Goal: Task Accomplishment & Management: Manage account settings

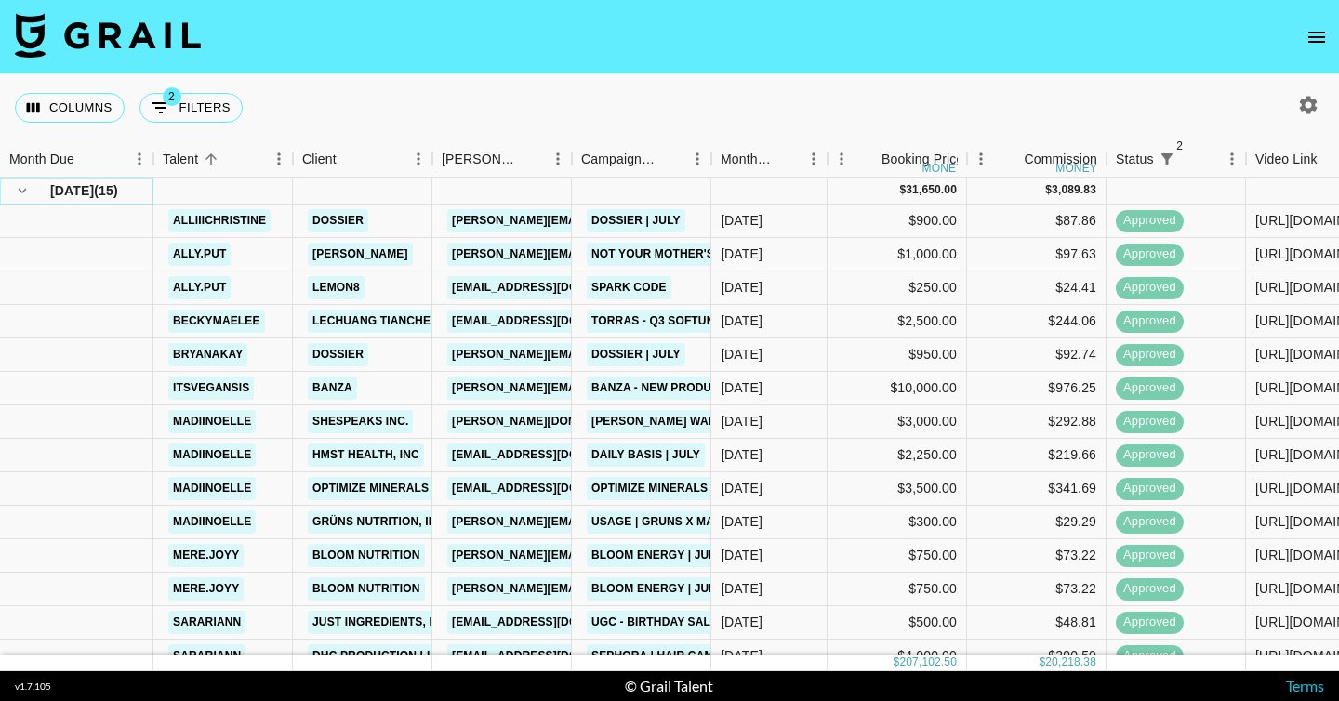
click at [18, 192] on icon "hide children" at bounding box center [22, 190] width 17 height 17
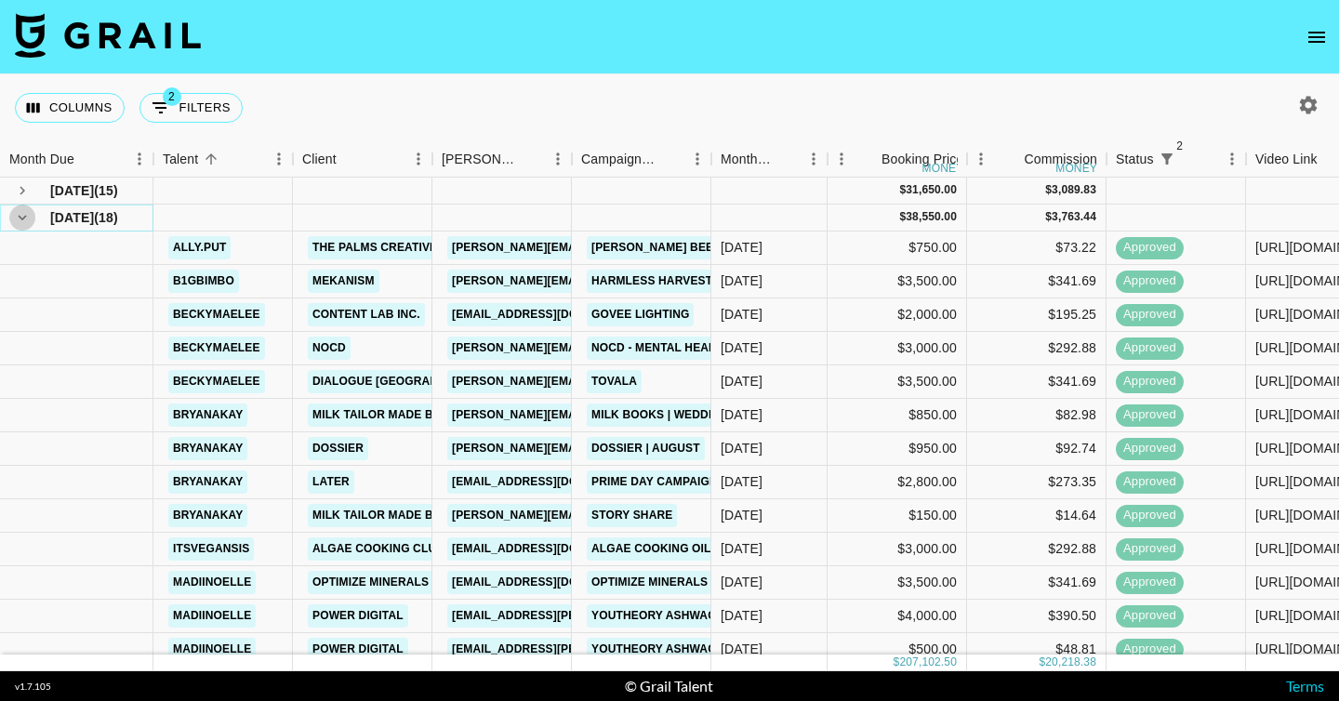
click at [23, 214] on icon "hide children" at bounding box center [22, 217] width 17 height 17
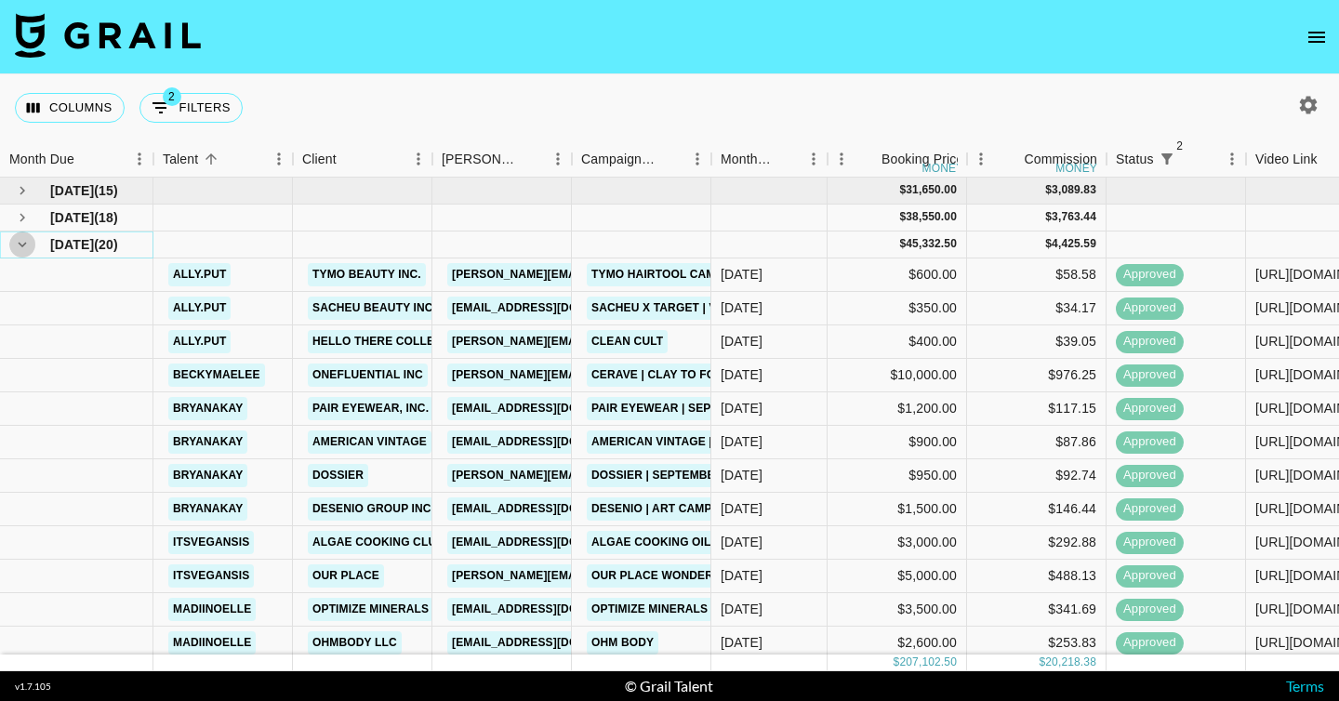
click at [21, 246] on icon "hide children" at bounding box center [23, 245] width 8 height 6
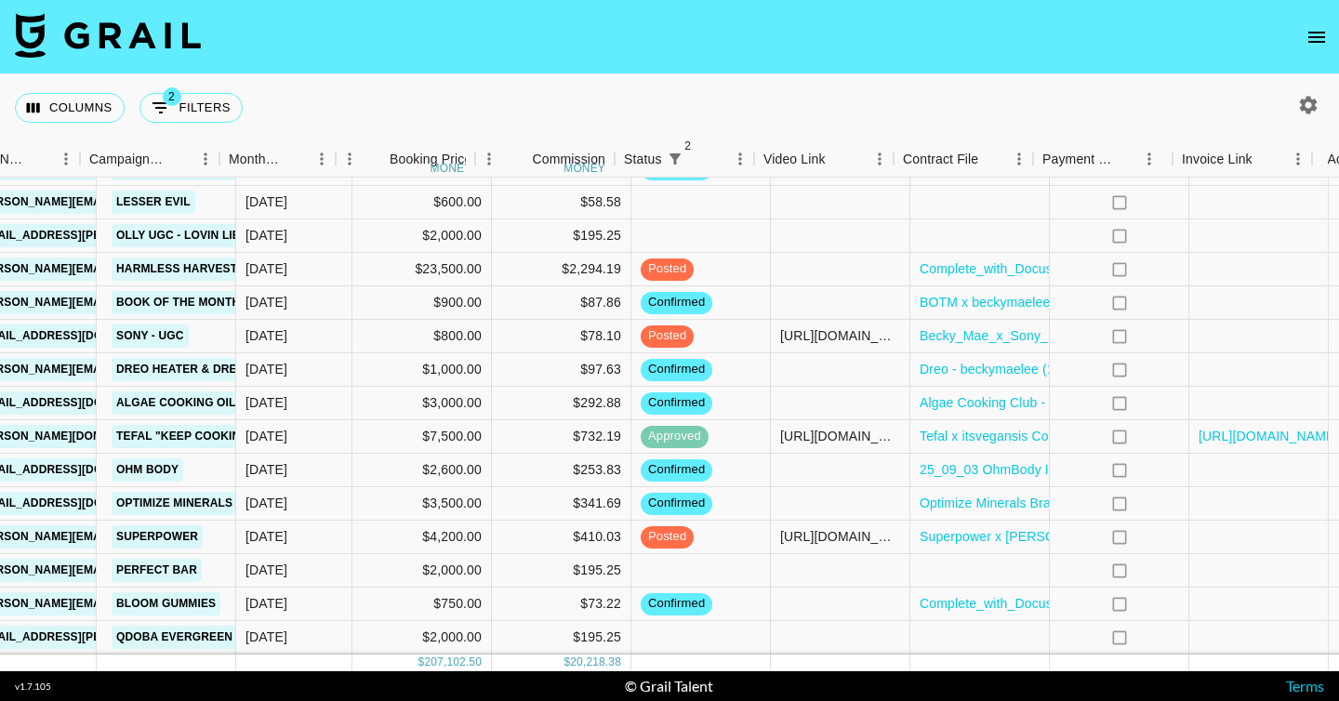
scroll to position [173, 539]
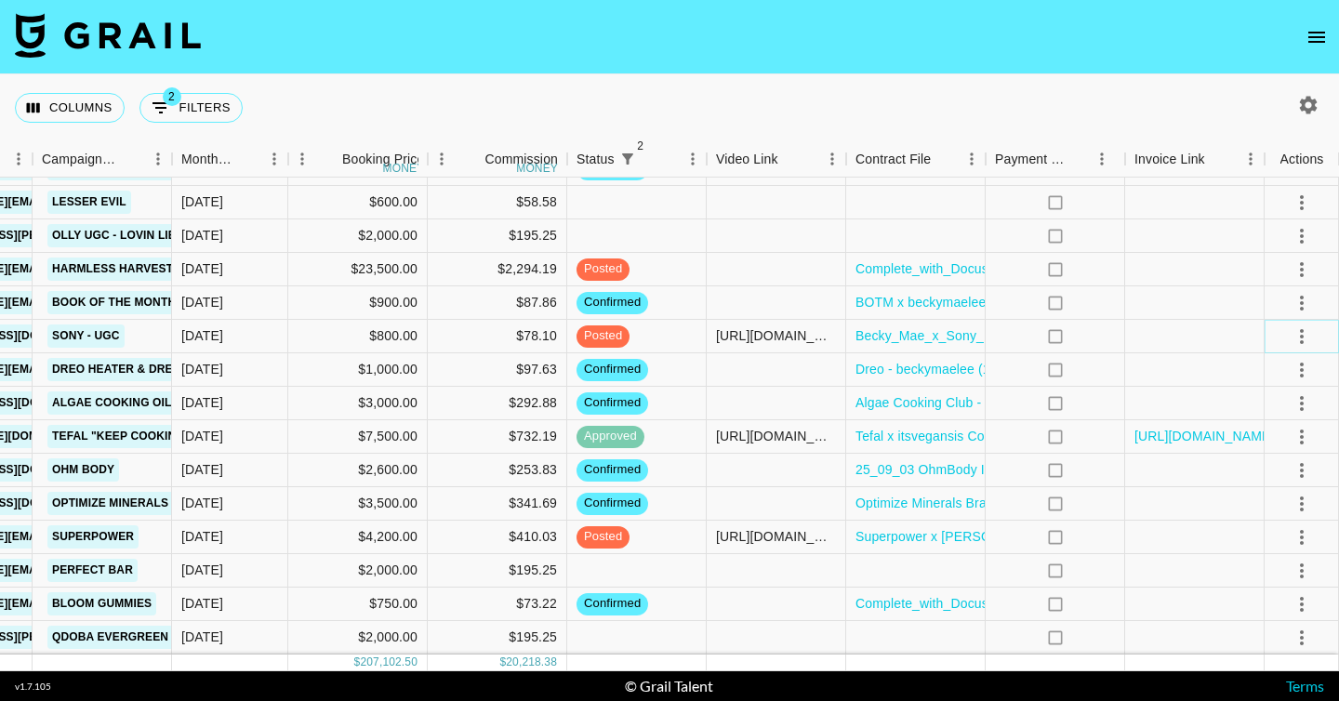
click at [1302, 339] on icon "select merge strategy" at bounding box center [1302, 336] width 4 height 15
click at [1258, 508] on div "Approve" at bounding box center [1261, 510] width 57 height 22
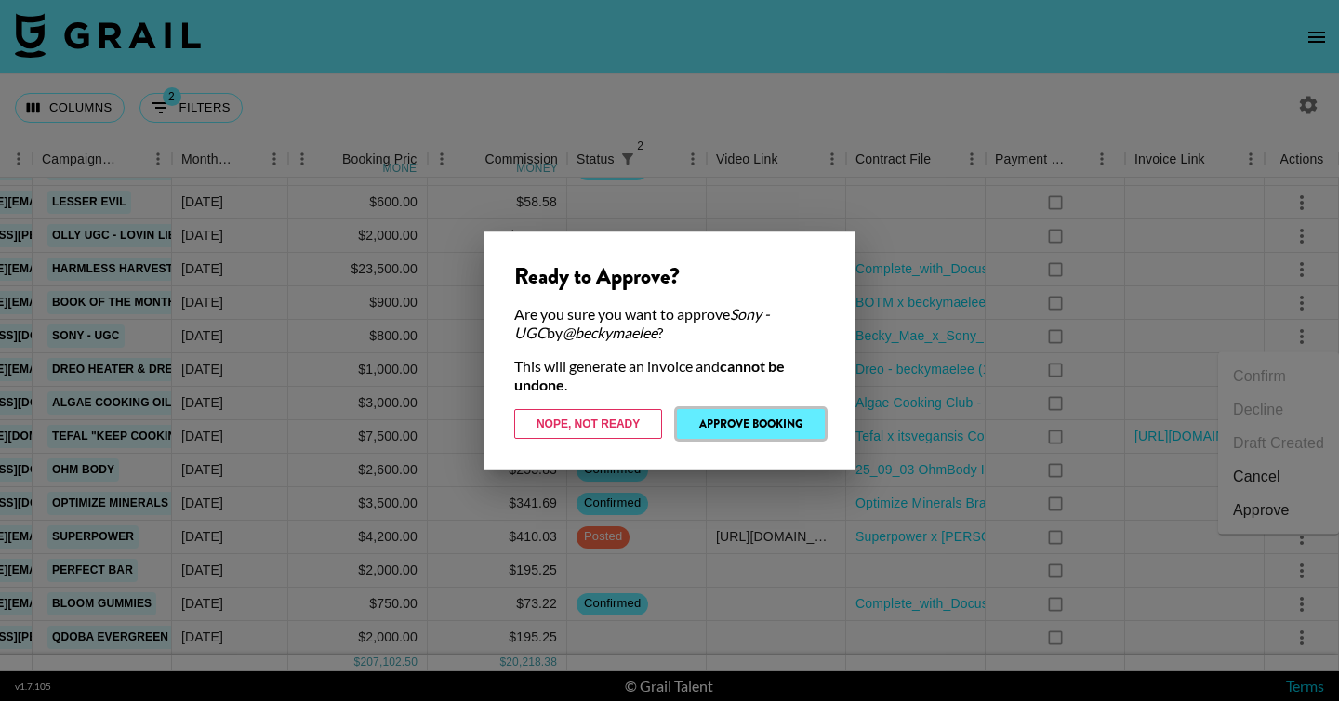
click at [726, 424] on button "Approve Booking" at bounding box center [751, 424] width 148 height 30
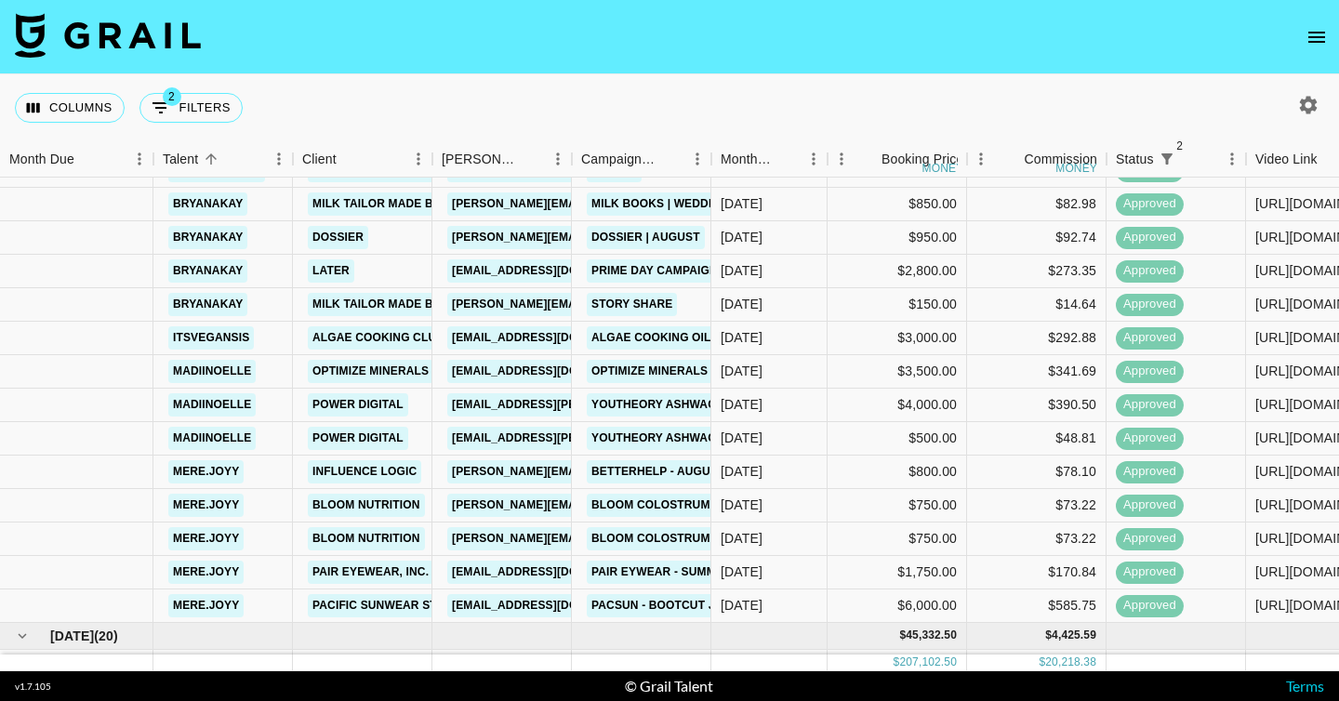
scroll to position [1096, 0]
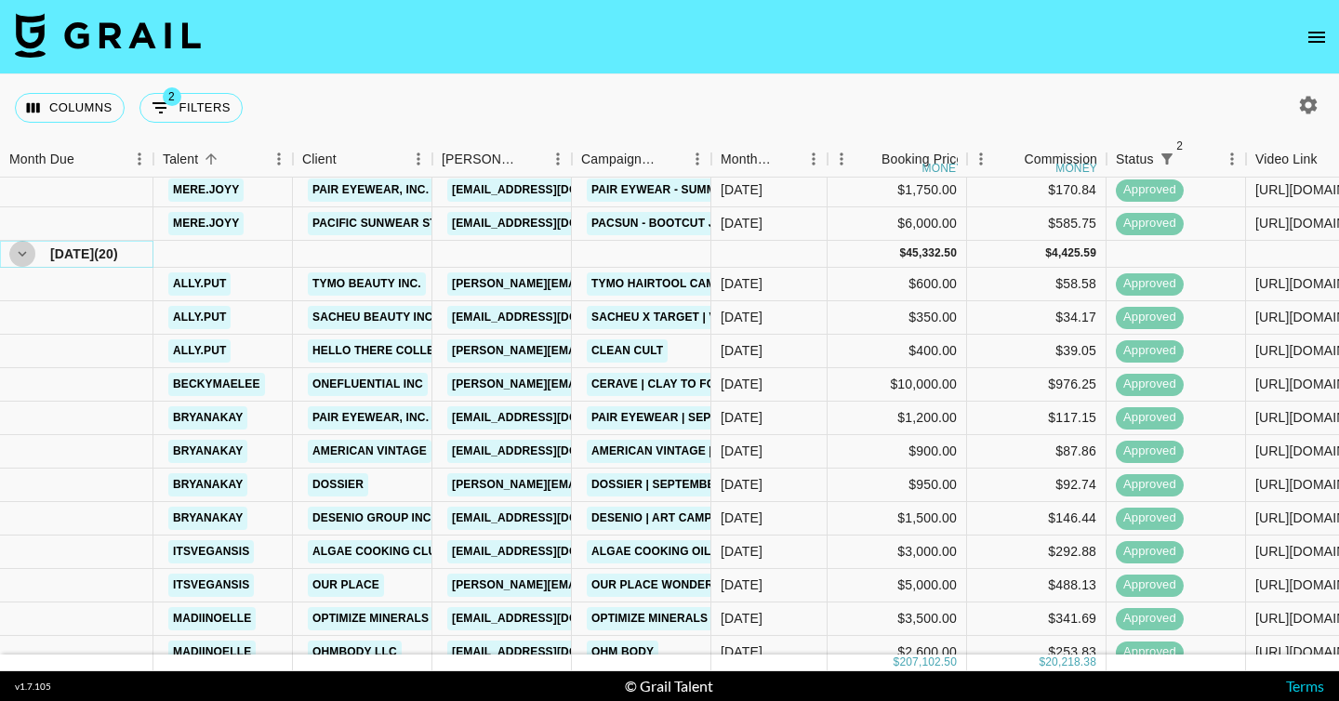
click at [25, 252] on icon "hide children" at bounding box center [23, 254] width 8 height 6
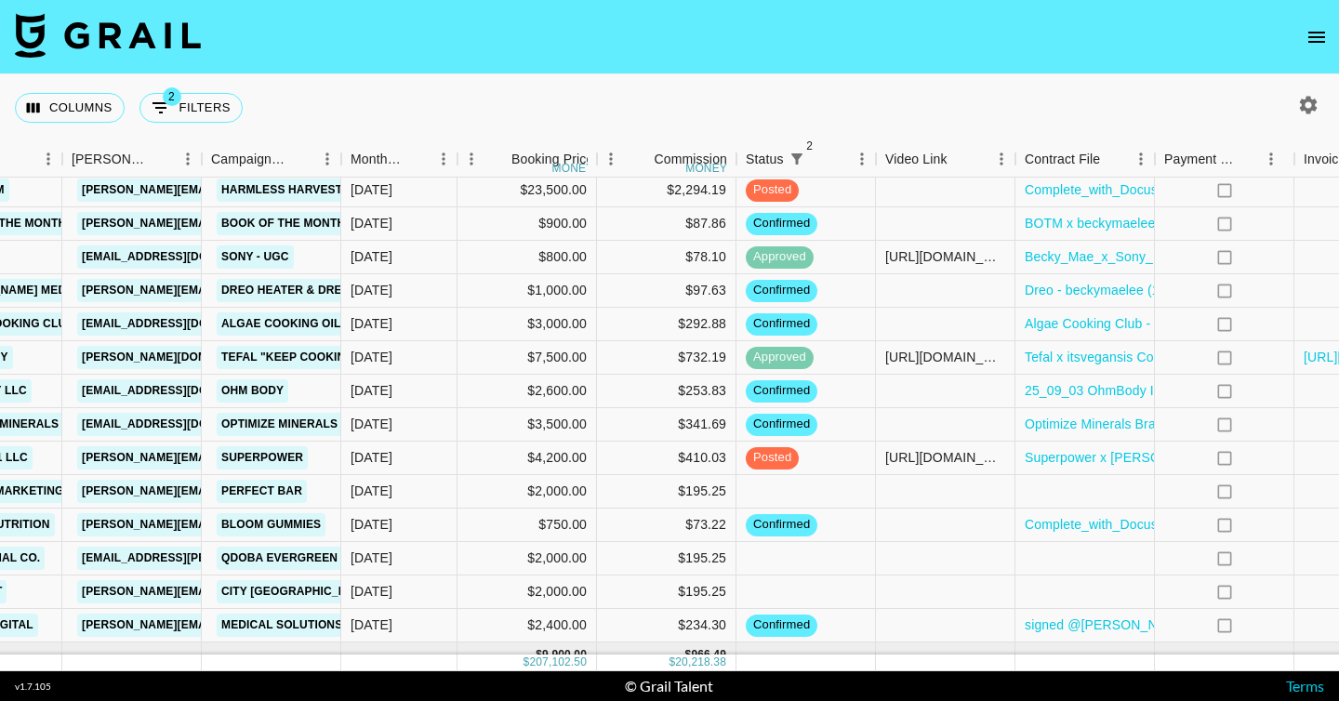
scroll to position [2026, 539]
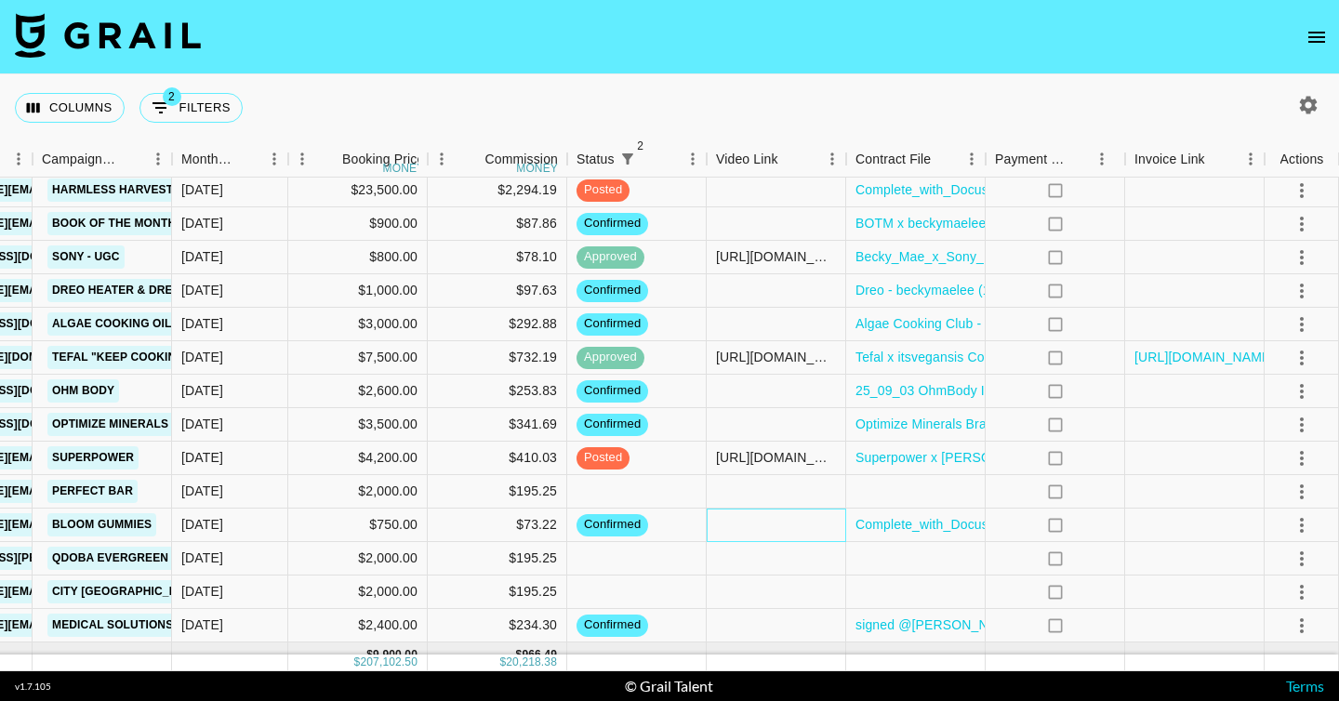
click at [802, 528] on div at bounding box center [776, 525] width 139 height 33
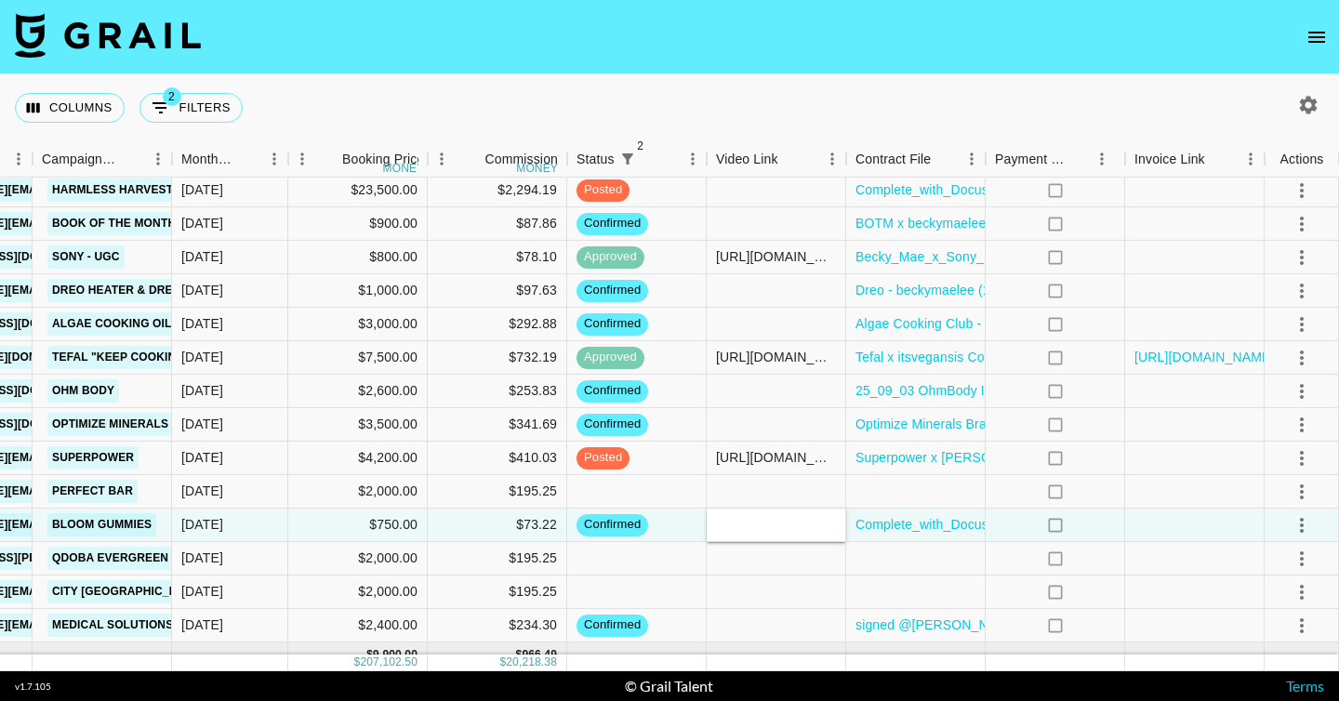
type input "https://www.instagram.com/p/DPjcdGgDsrW/"
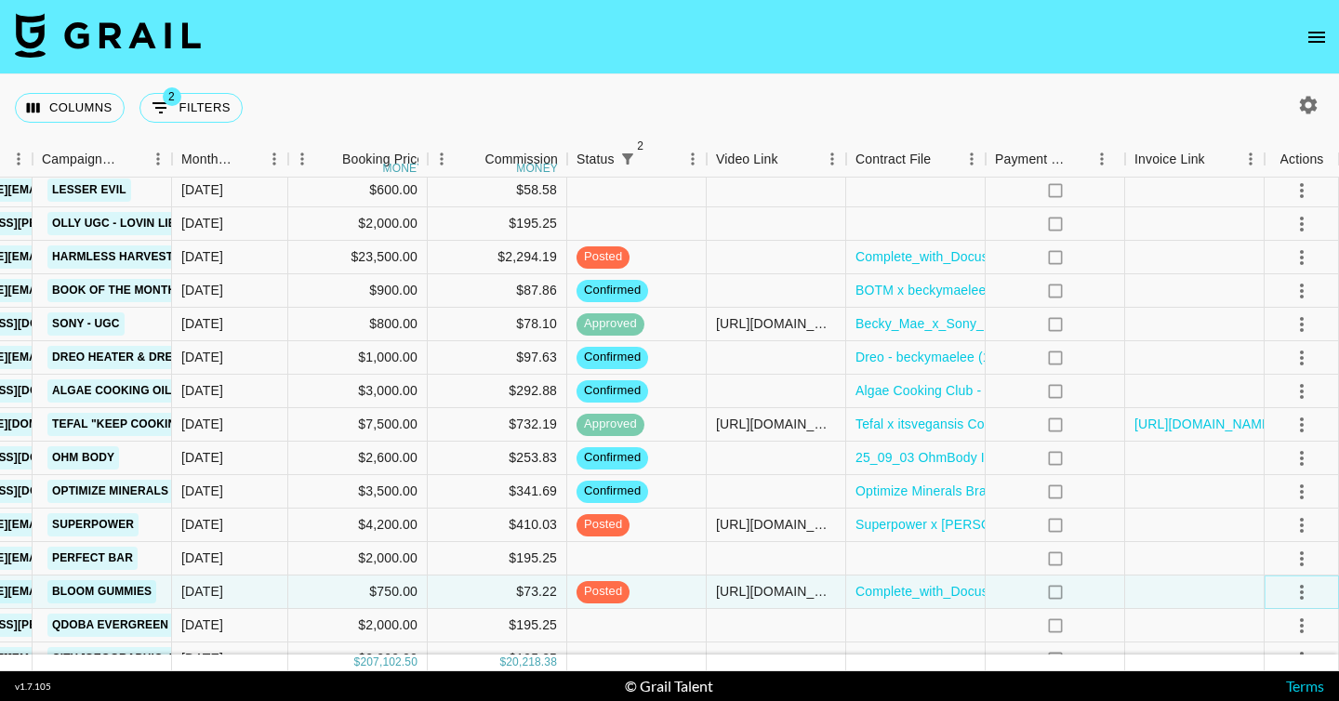
click at [1298, 590] on icon "select merge strategy" at bounding box center [1302, 592] width 22 height 22
click at [1259, 563] on li "Approve" at bounding box center [1278, 552] width 121 height 33
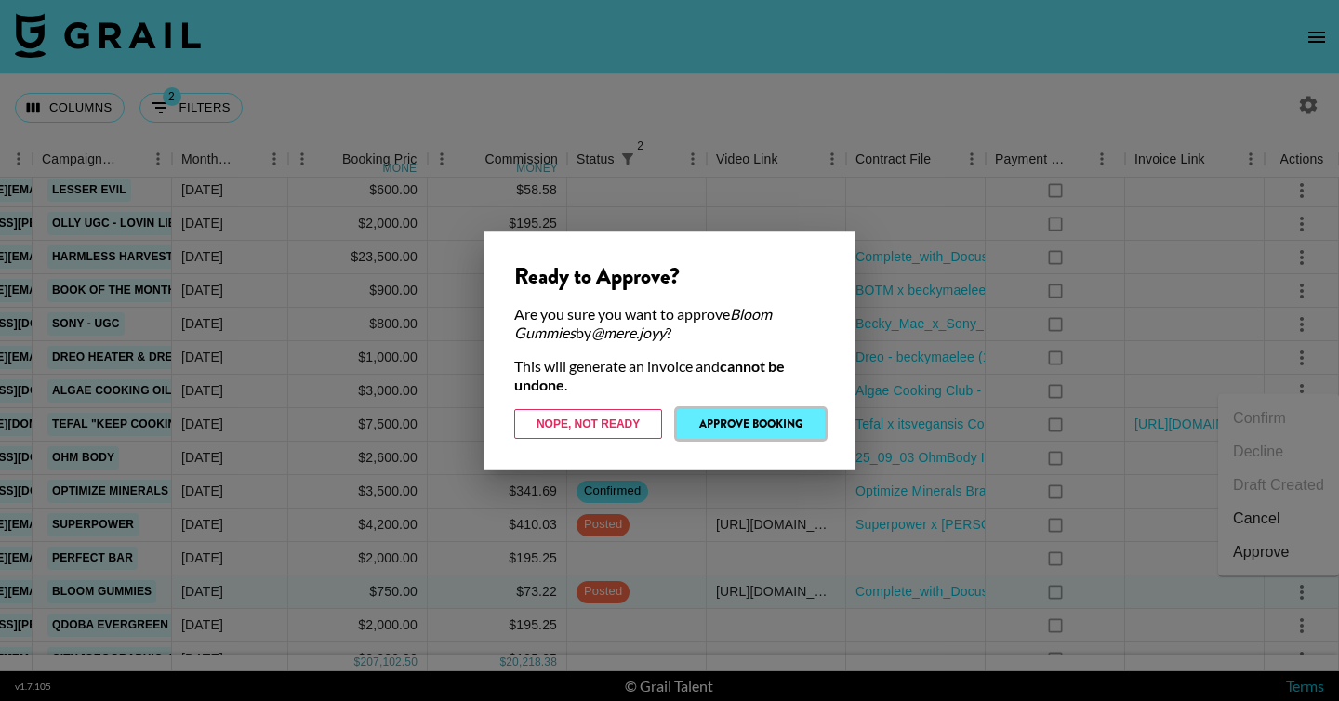
click at [731, 413] on button "Approve Booking" at bounding box center [751, 424] width 148 height 30
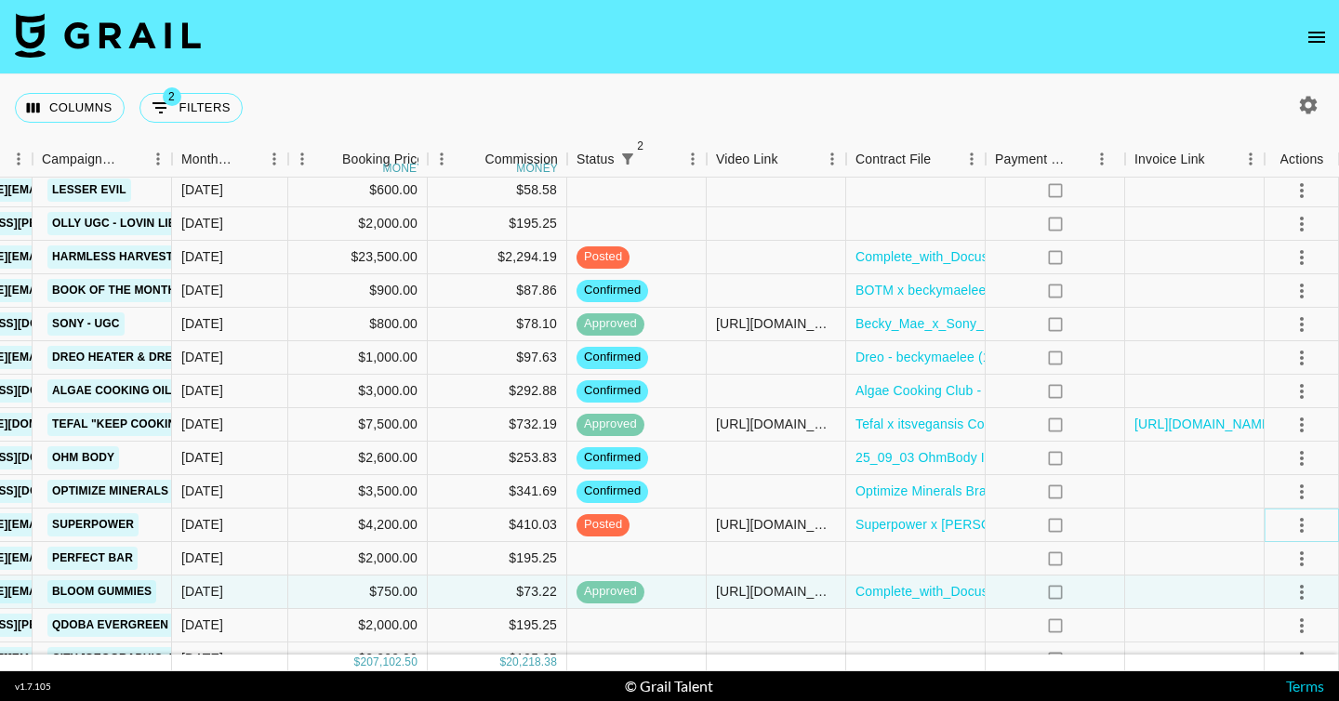
click at [1300, 526] on icon "select merge strategy" at bounding box center [1302, 525] width 22 height 22
click at [1255, 488] on div "Approve" at bounding box center [1261, 485] width 57 height 22
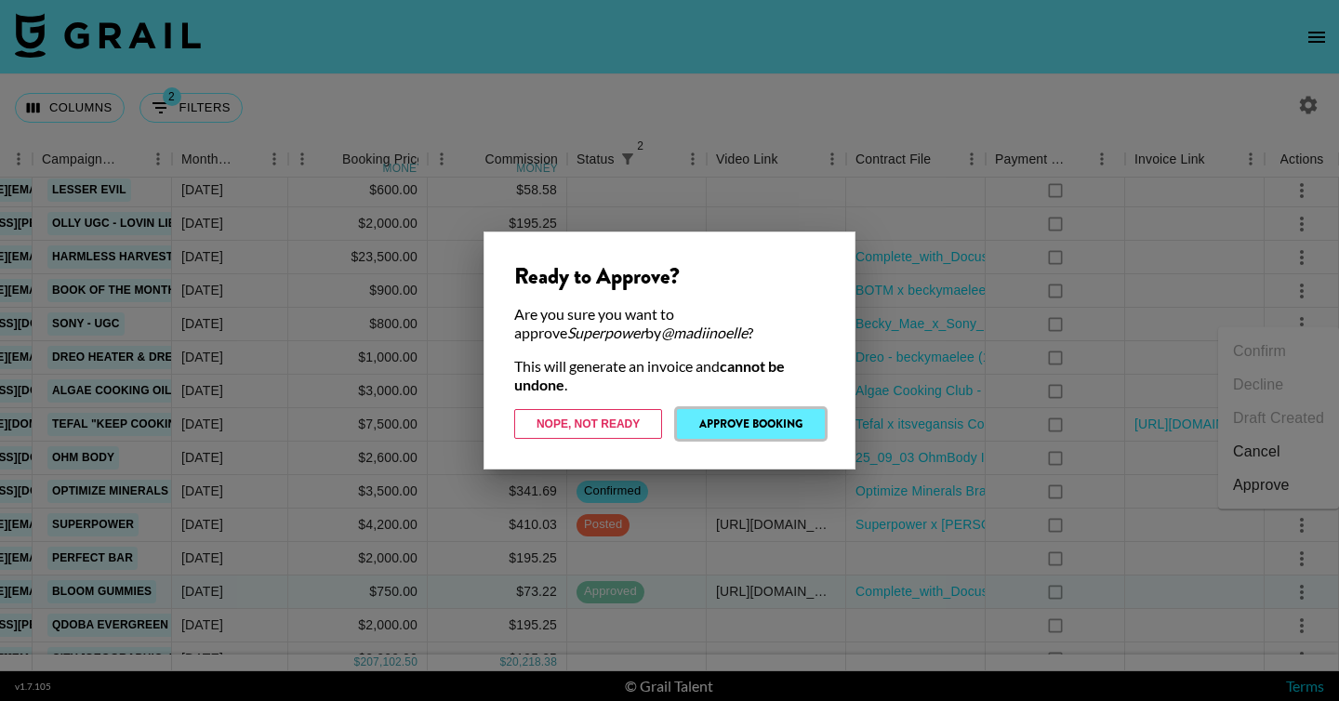
click at [744, 429] on button "Approve Booking" at bounding box center [751, 424] width 148 height 30
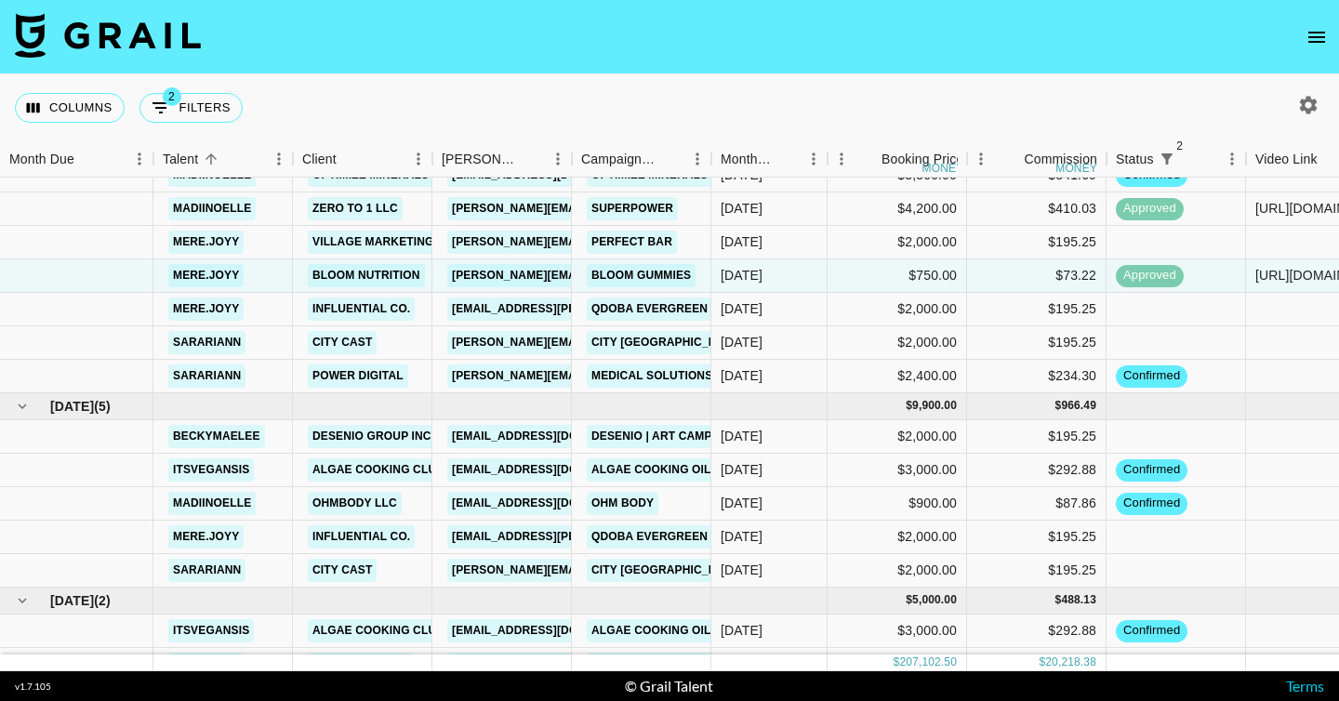
scroll to position [2285, 0]
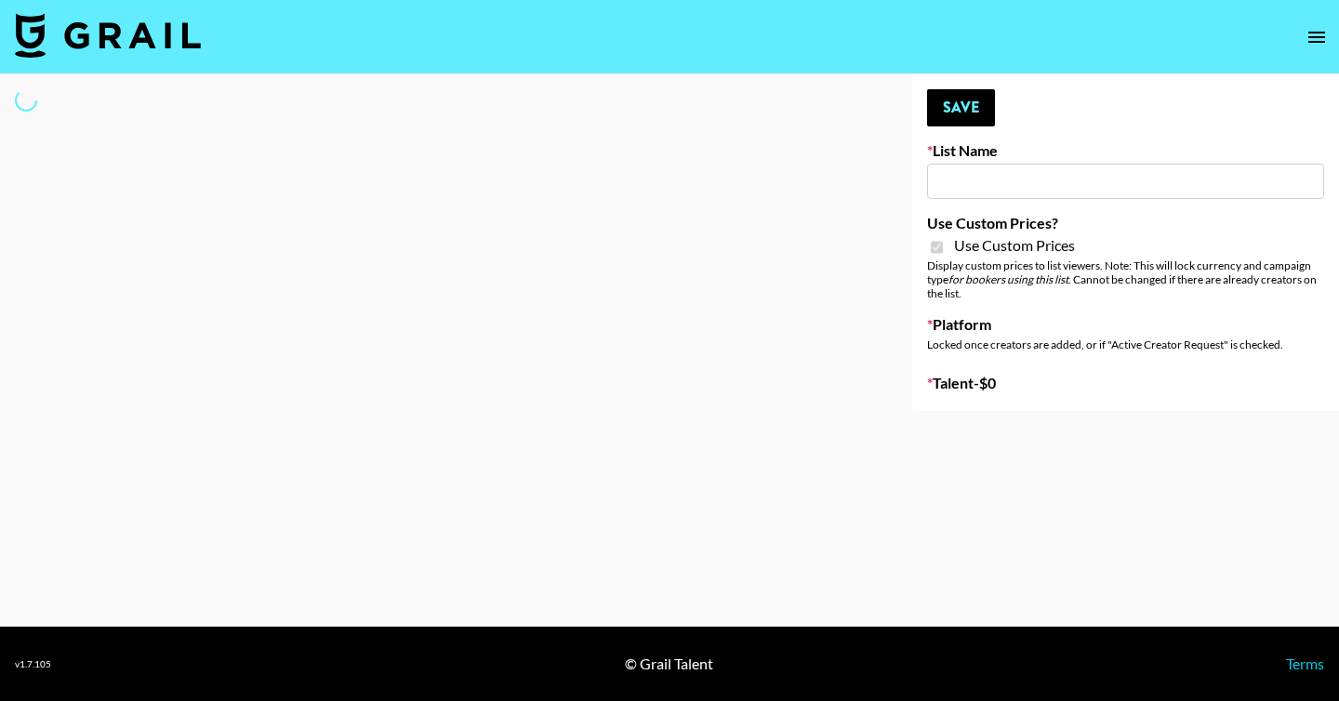
type input "**Noschinko UGC**"
checkbox input "true"
select select "Brand"
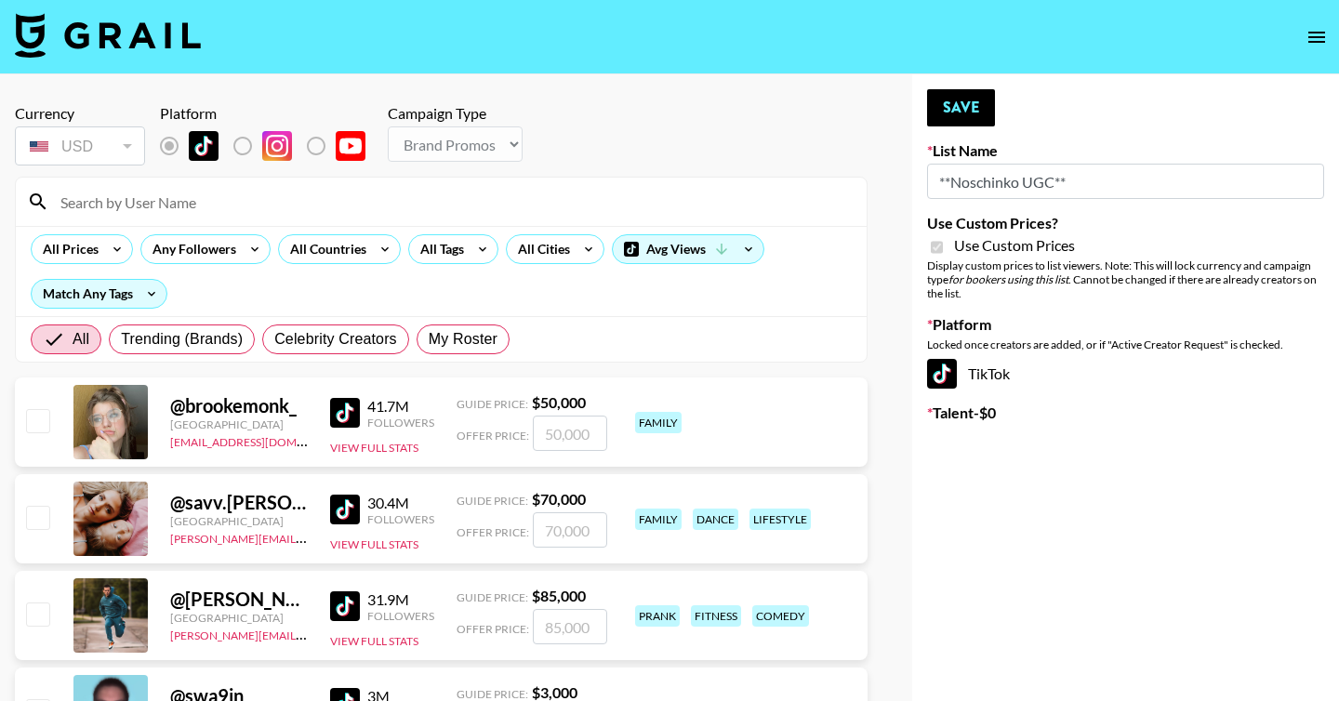
click at [253, 193] on input at bounding box center [452, 202] width 806 height 30
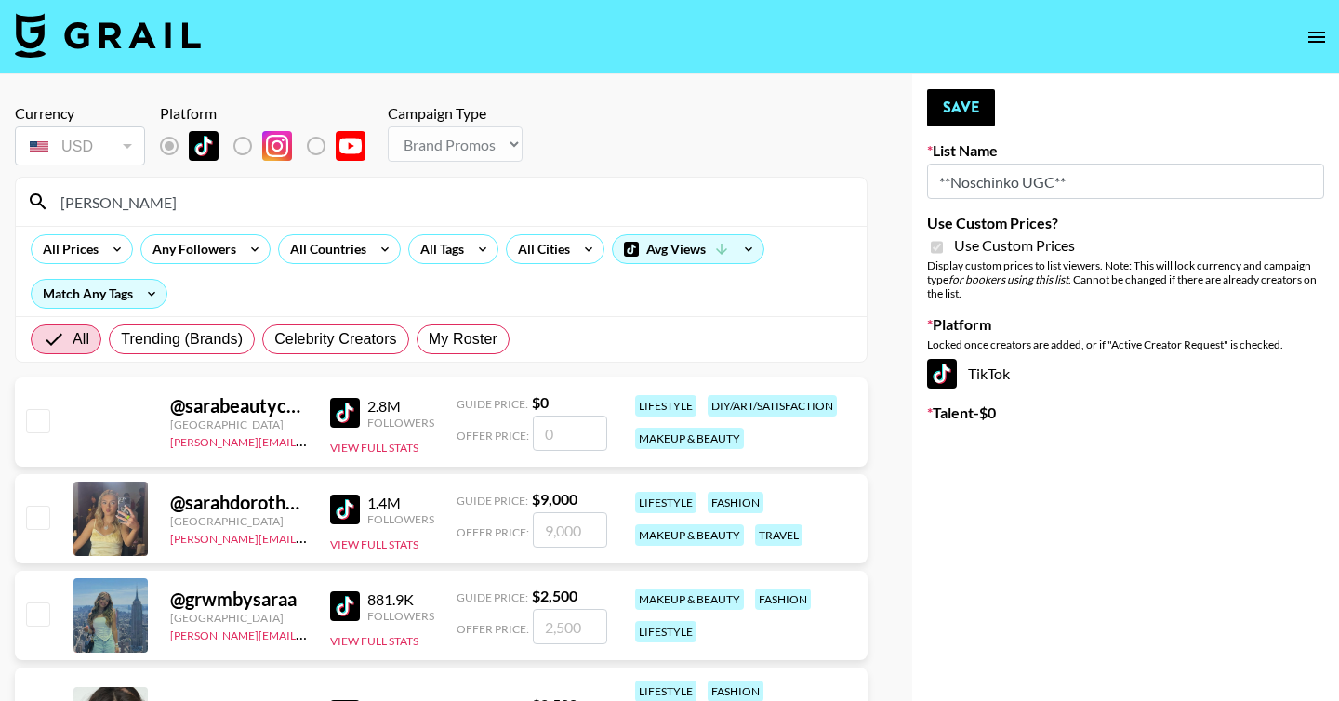
type input "sarar"
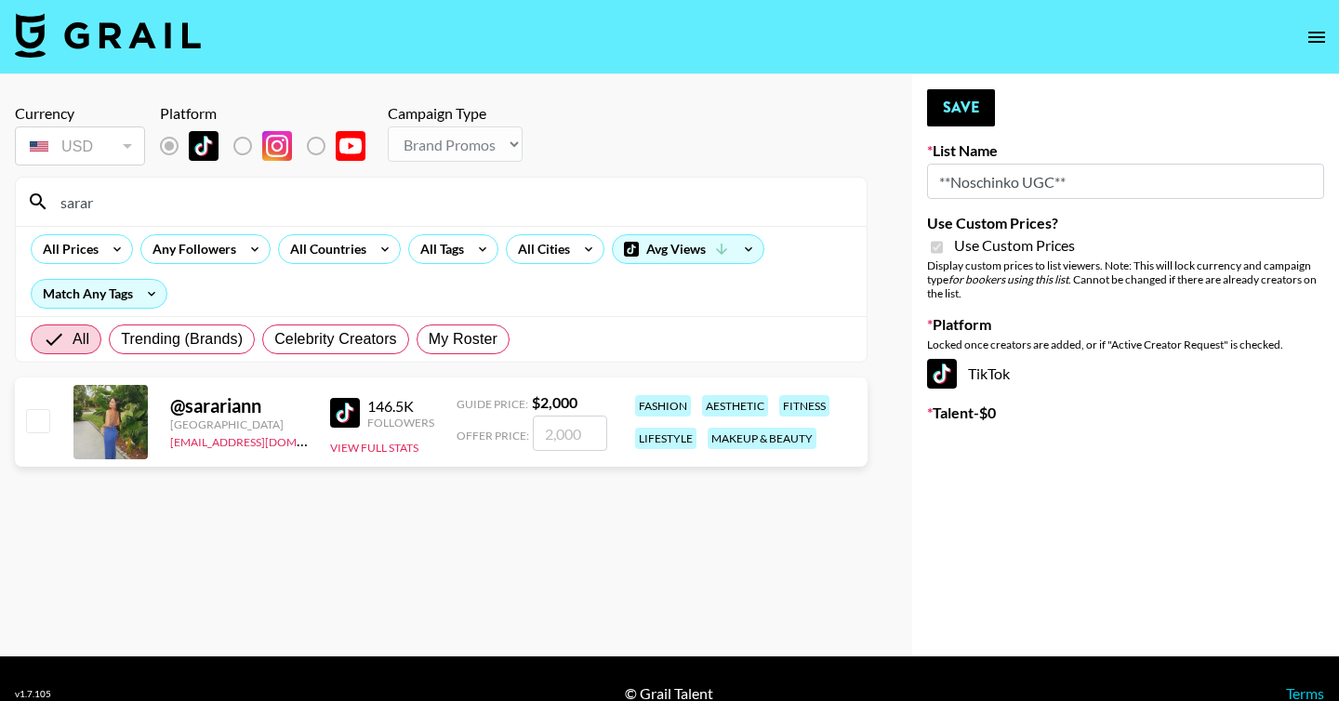
click at [37, 424] on input "checkbox" at bounding box center [37, 420] width 22 height 22
checkbox input "true"
type input "2000"
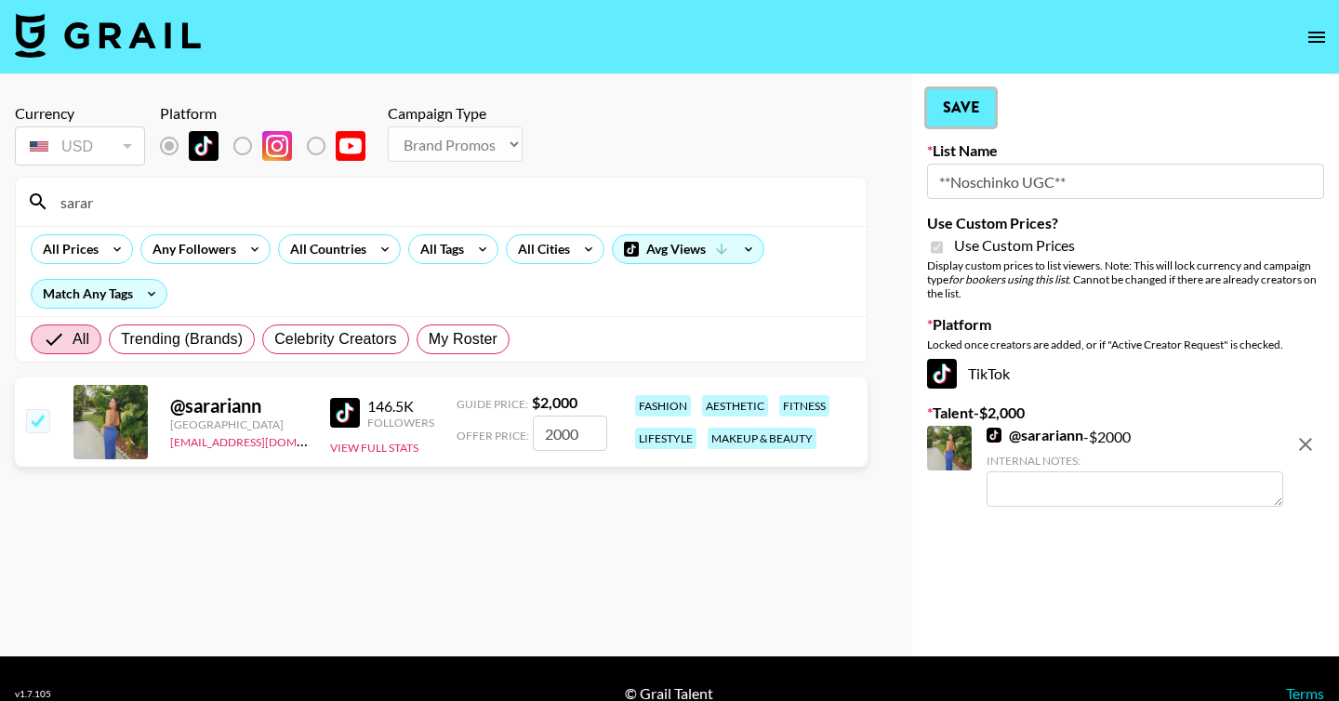
click at [973, 116] on button "Save" at bounding box center [961, 107] width 68 height 37
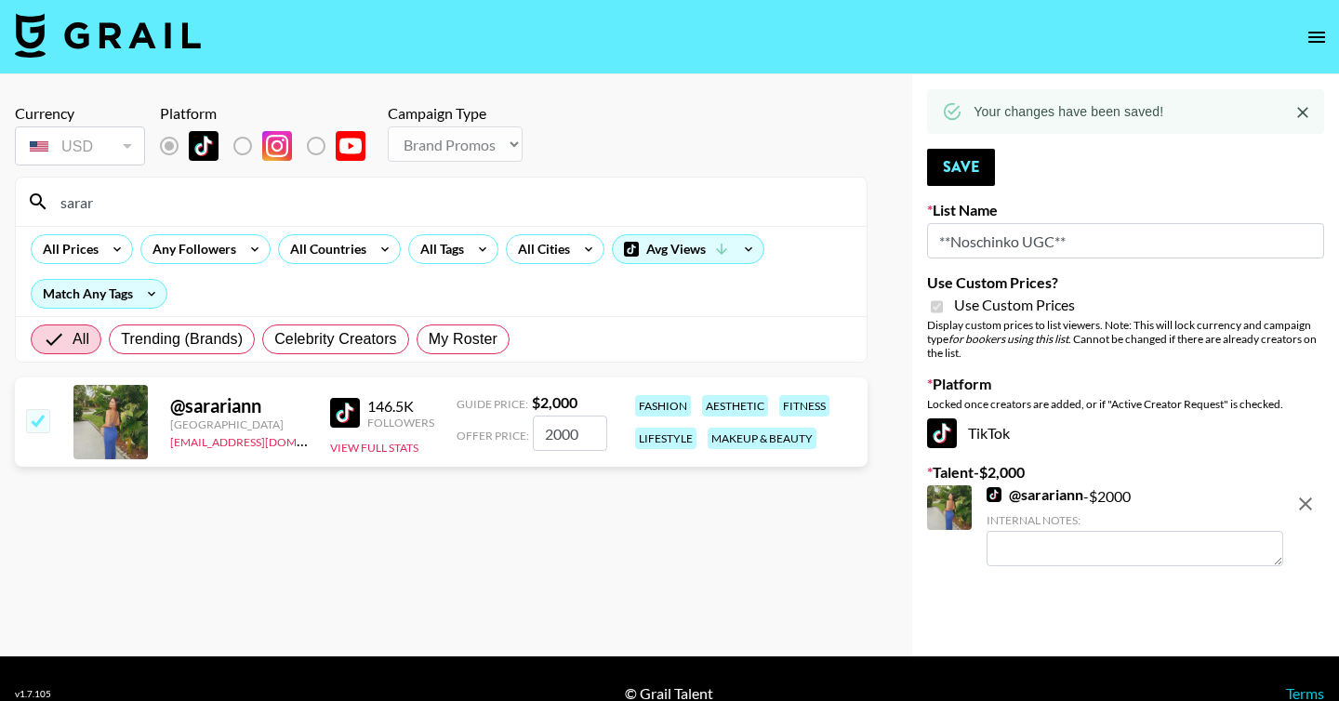
click at [185, 208] on input "sarar" at bounding box center [452, 202] width 806 height 30
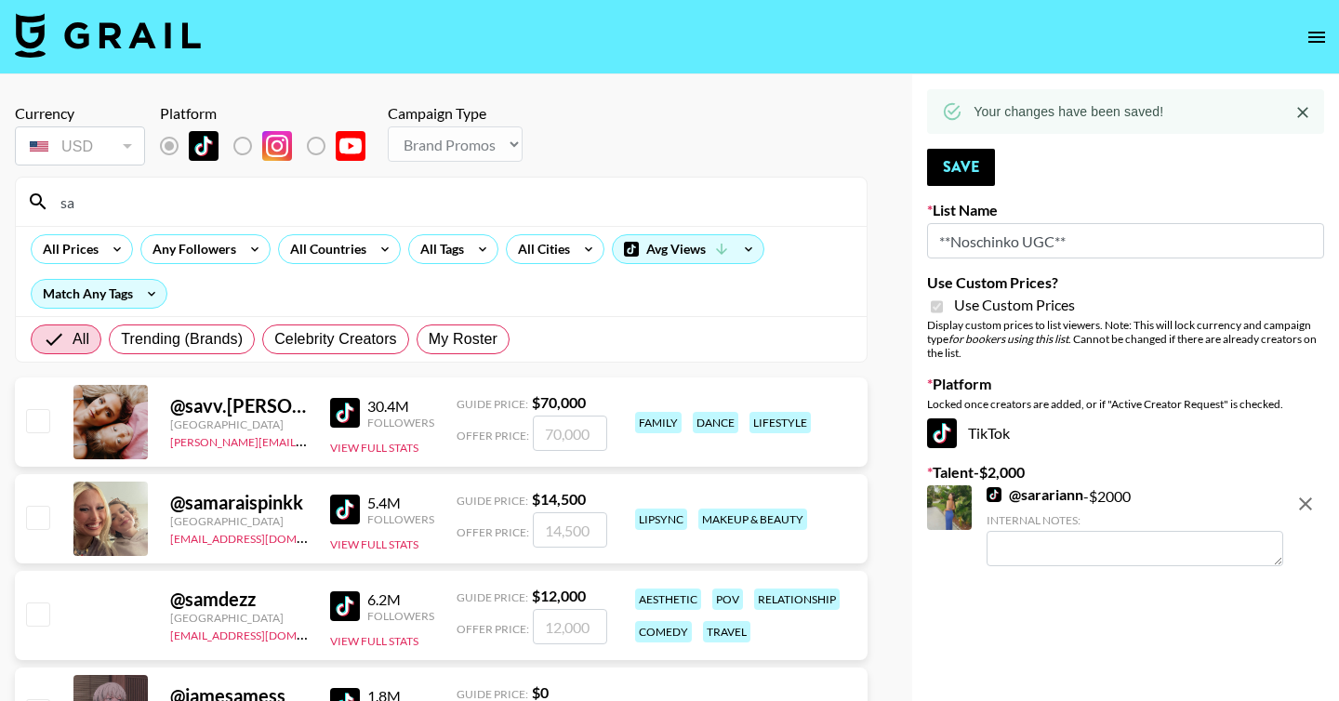
type input "s"
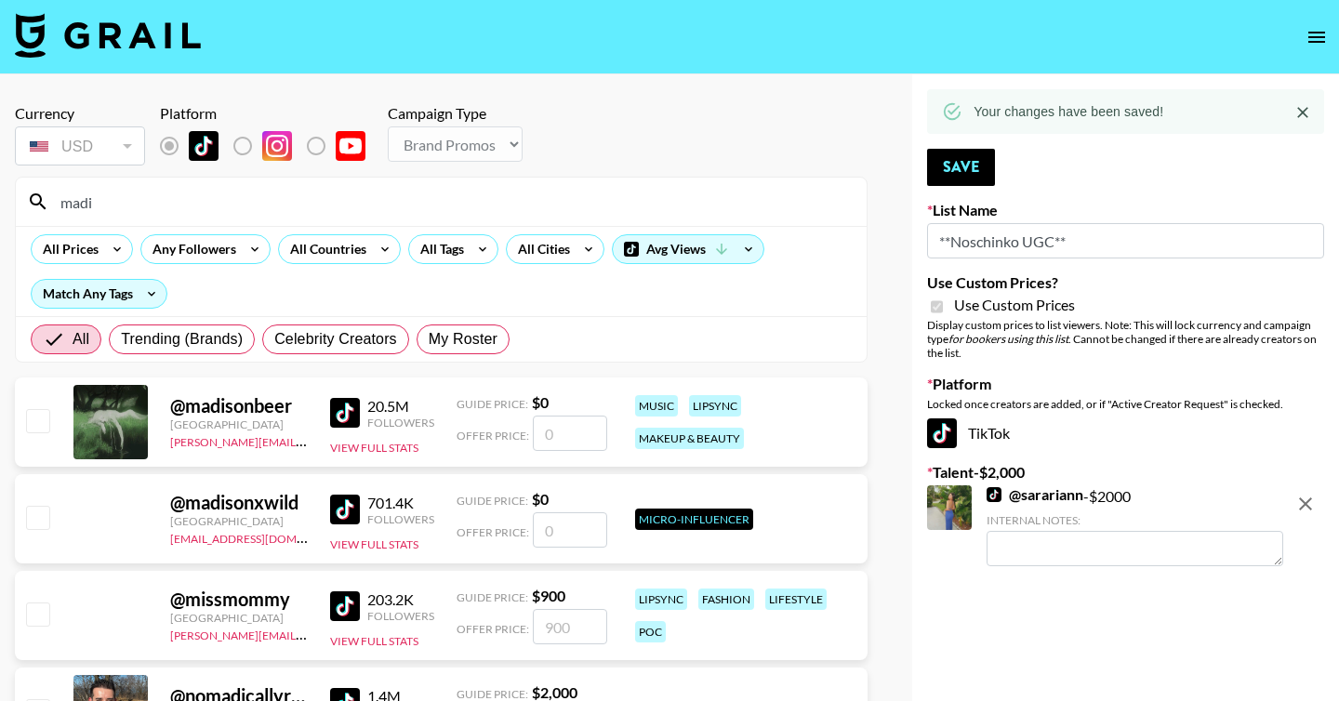
type input "madinoellle"
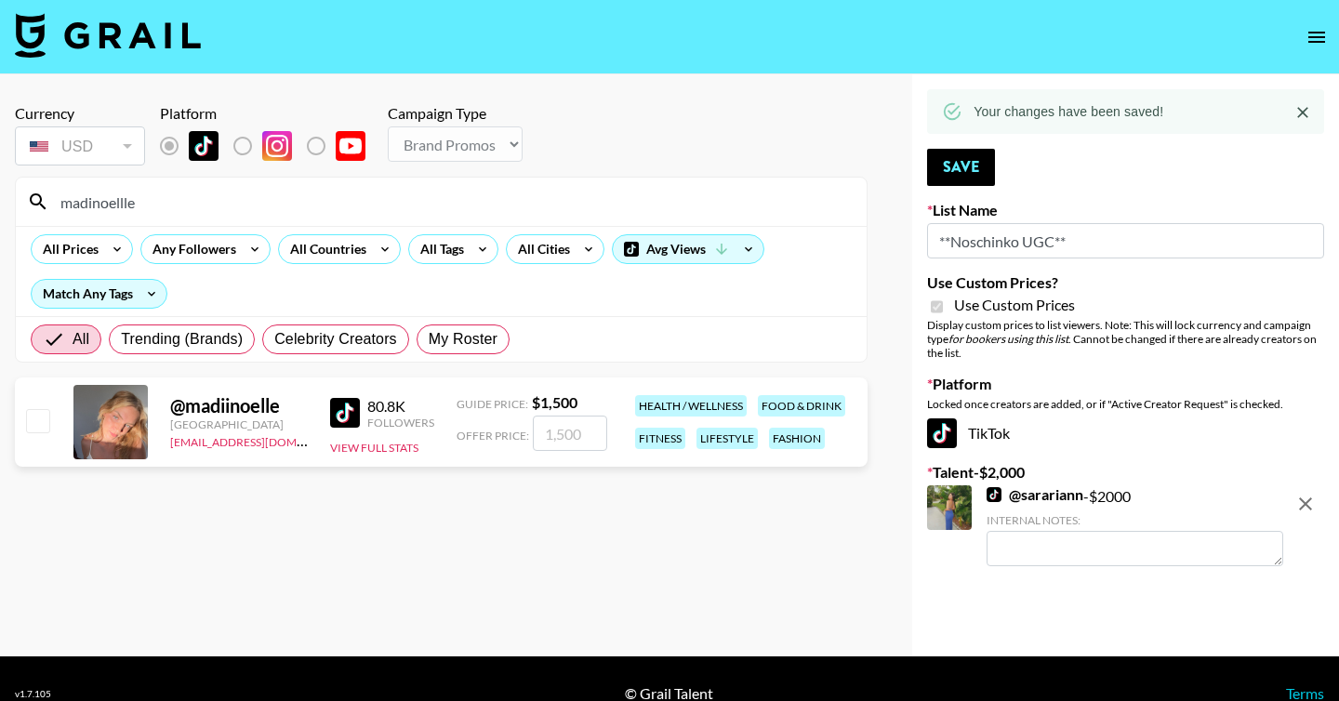
click at [38, 426] on input "checkbox" at bounding box center [37, 420] width 22 height 22
checkbox input "true"
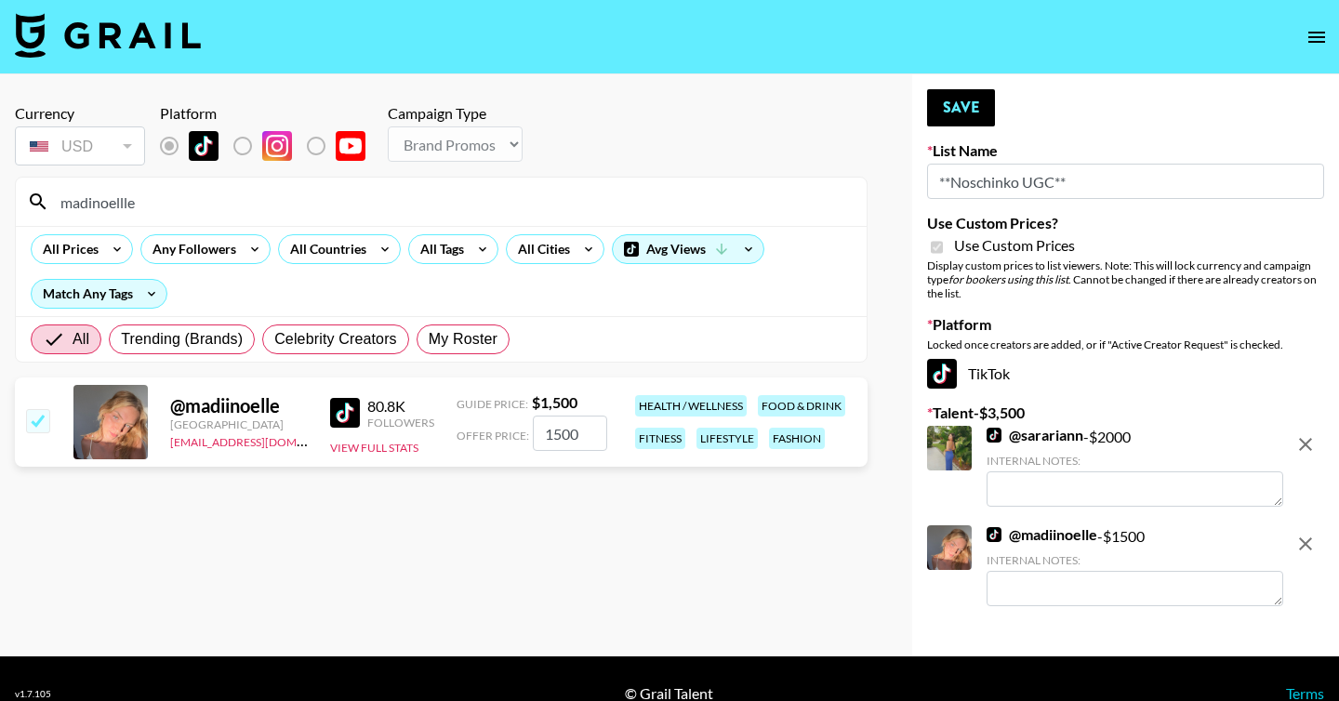
click at [559, 437] on input "1500" at bounding box center [570, 433] width 74 height 35
drag, startPoint x: 547, startPoint y: 433, endPoint x: 652, endPoint y: 433, distance: 105.1
click at [652, 433] on div "@ madiinoelle United States kayla@grail-talent.com 80.8K Followers View Full St…" at bounding box center [441, 422] width 853 height 89
type input "2000"
click at [979, 115] on button "Save" at bounding box center [961, 107] width 68 height 37
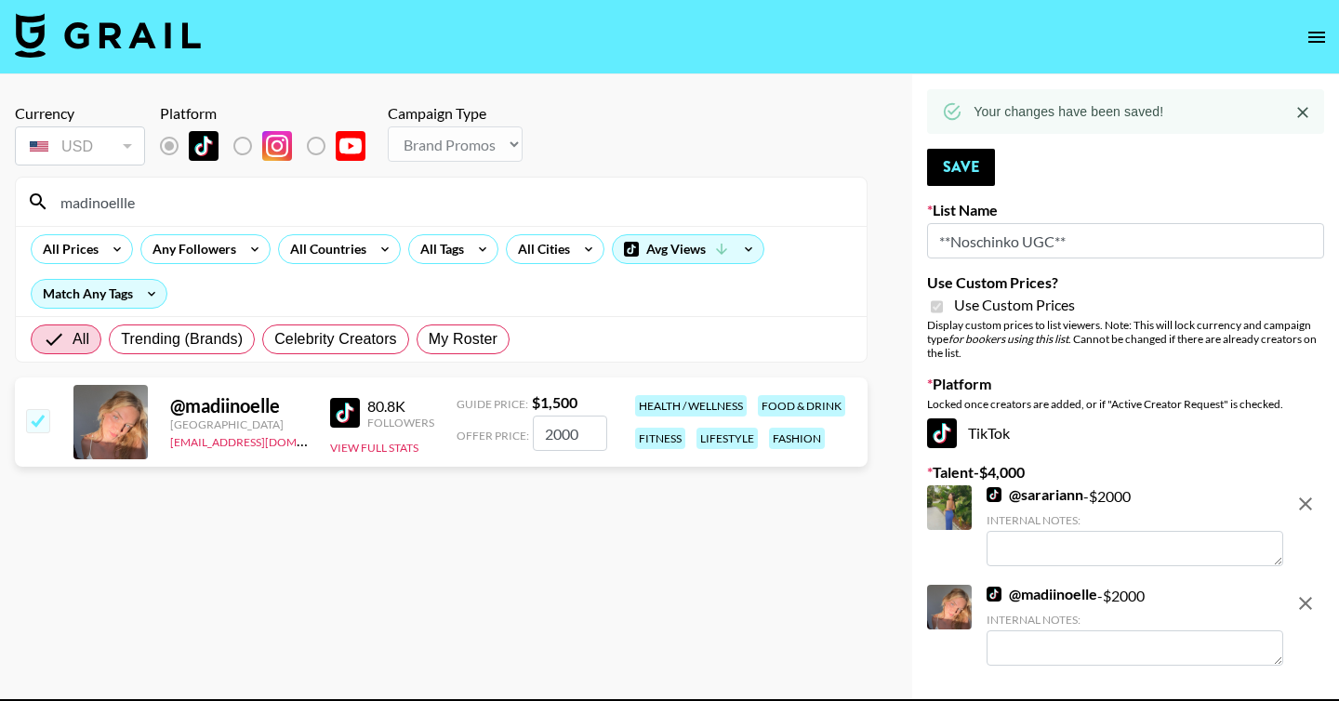
drag, startPoint x: 258, startPoint y: 192, endPoint x: 71, endPoint y: 192, distance: 186.9
click at [71, 192] on input "madinoellle" at bounding box center [452, 202] width 806 height 30
click at [105, 197] on input "madinoellle" at bounding box center [452, 202] width 806 height 30
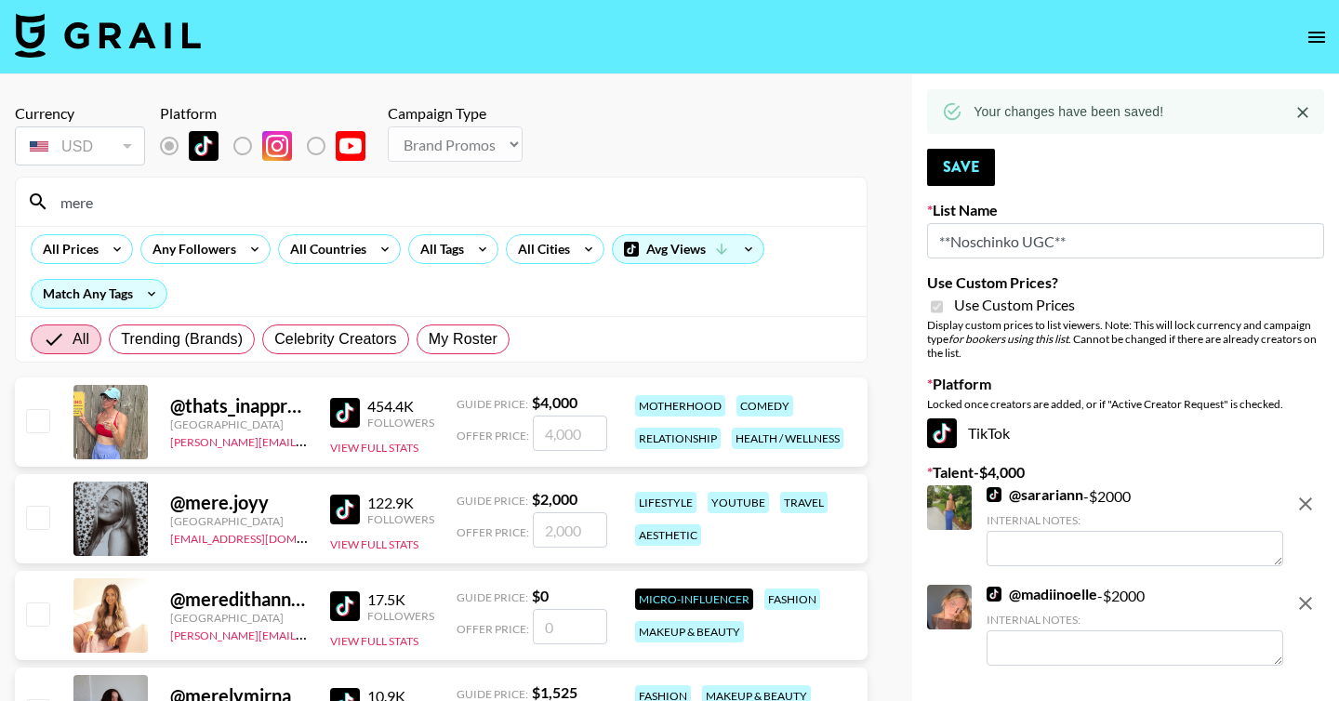
type input "meredithgo"
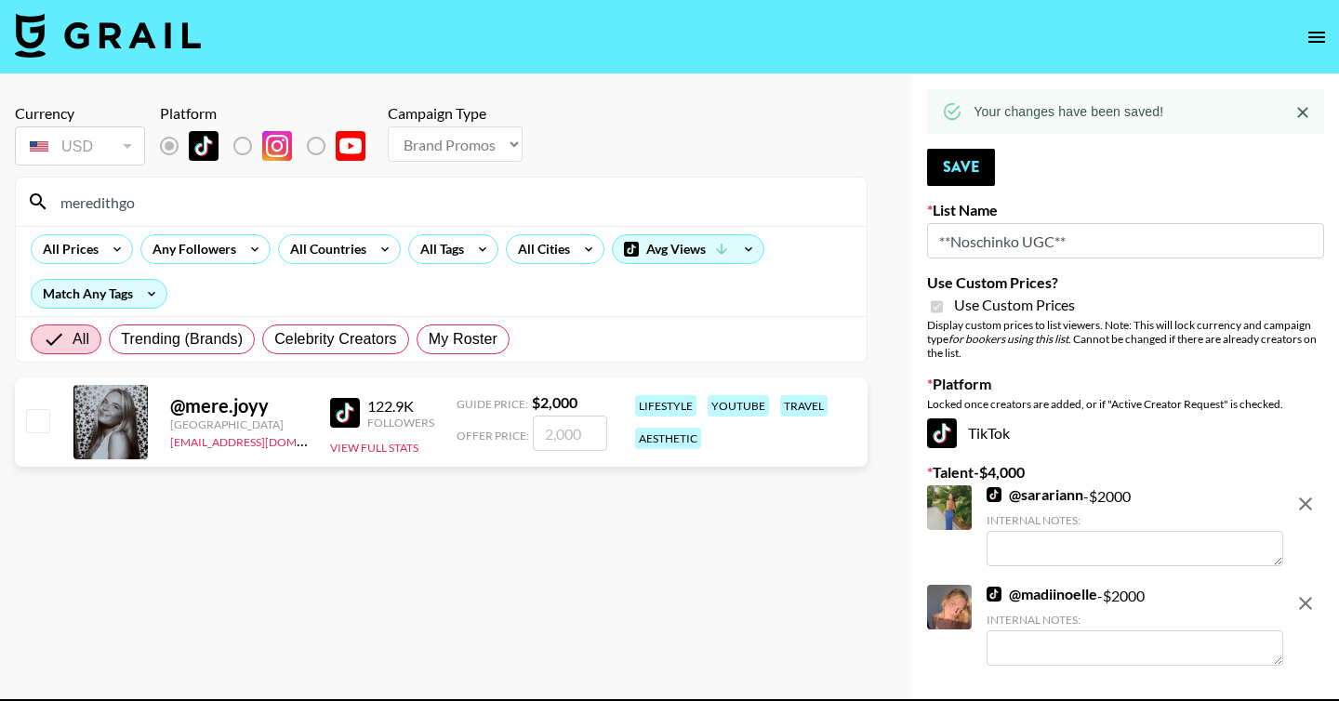
click at [37, 422] on input "checkbox" at bounding box center [37, 420] width 22 height 22
checkbox input "true"
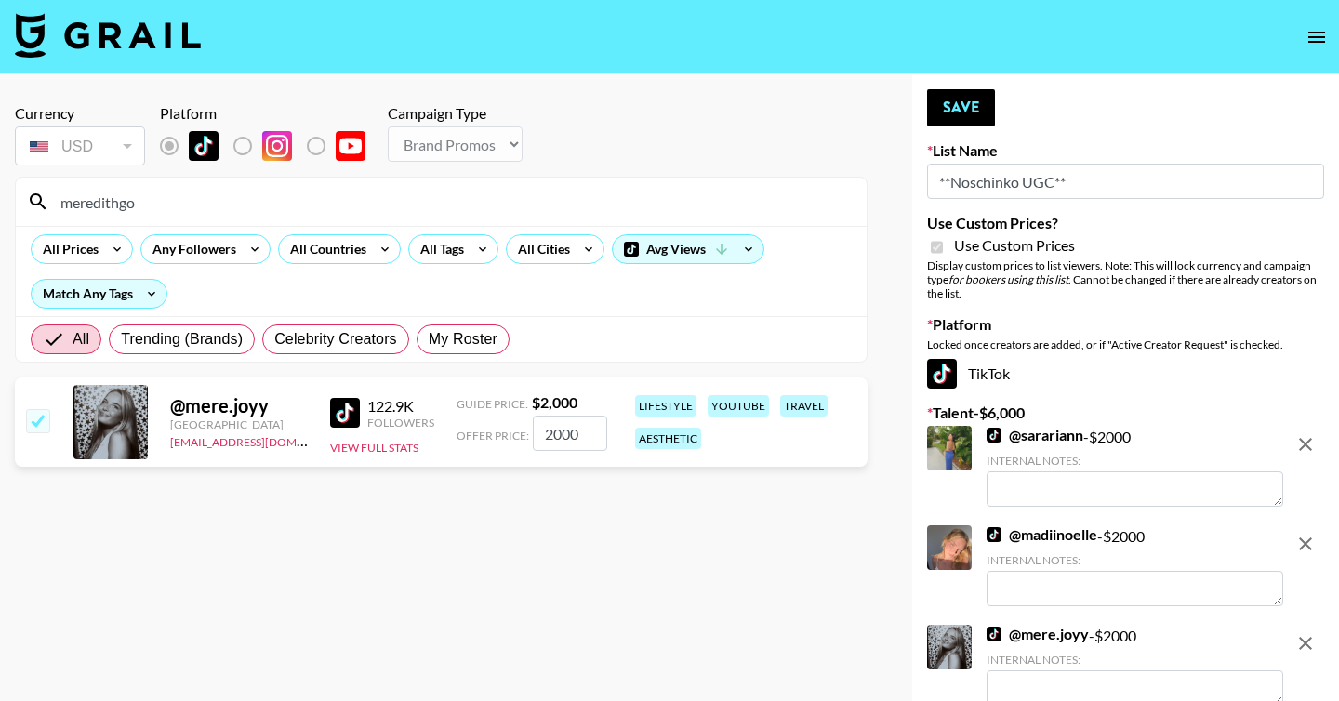
click at [555, 432] on input "2000" at bounding box center [570, 433] width 74 height 35
click at [558, 436] on input "2000" at bounding box center [570, 433] width 74 height 35
type input "2500"
click at [929, 111] on button "Save" at bounding box center [961, 107] width 68 height 37
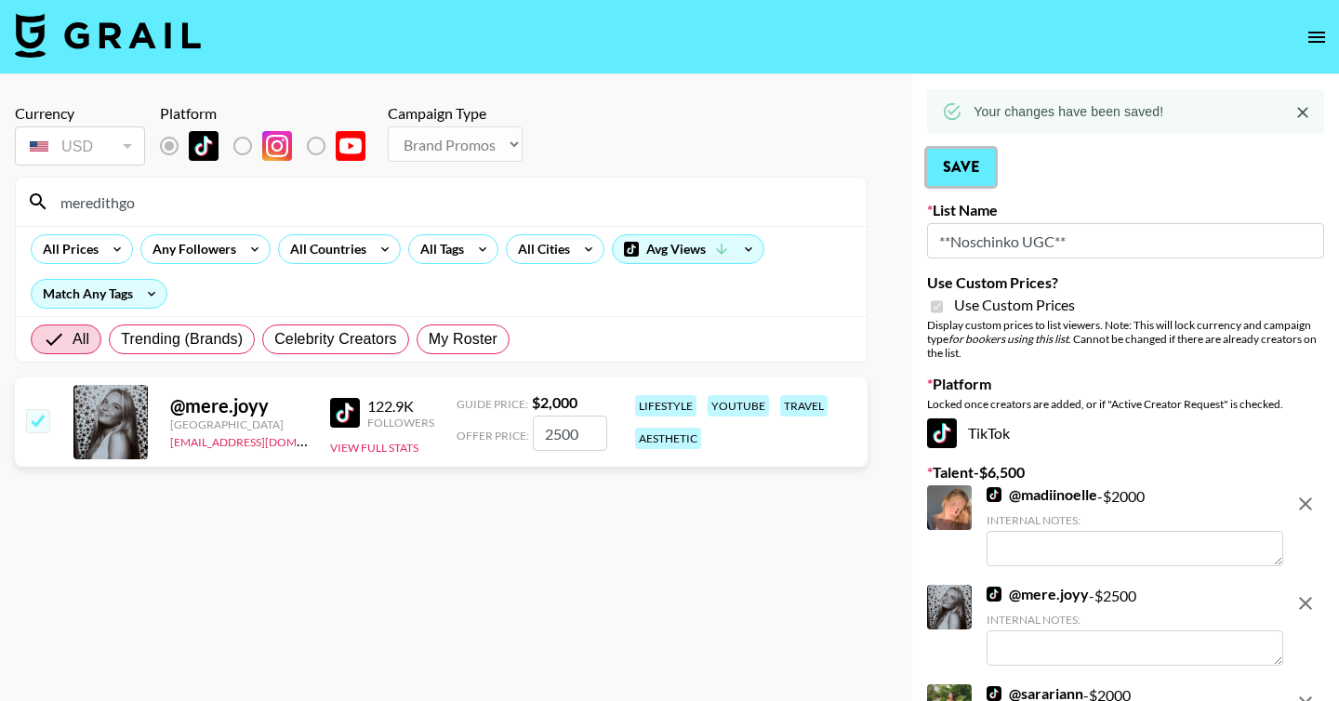
click at [983, 173] on button "Save" at bounding box center [961, 167] width 68 height 37
drag, startPoint x: 311, startPoint y: 199, endPoint x: 0, endPoint y: 217, distance: 311.1
click at [0, 217] on div "Currency USD USD ​ Platform Campaign Type Choose Type... Song Promos Brand Prom…" at bounding box center [441, 436] width 883 height 724
click at [100, 194] on input "meredithgo" at bounding box center [452, 202] width 806 height 30
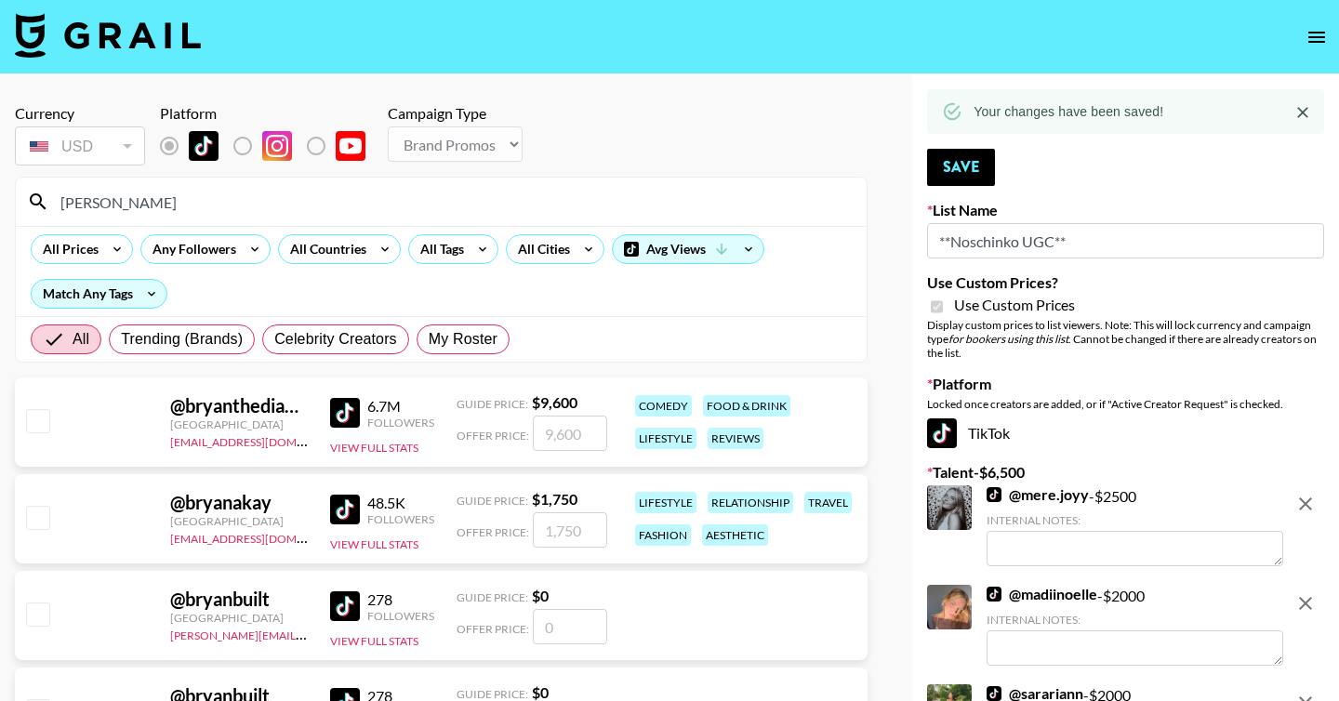
type input "bryanakay"
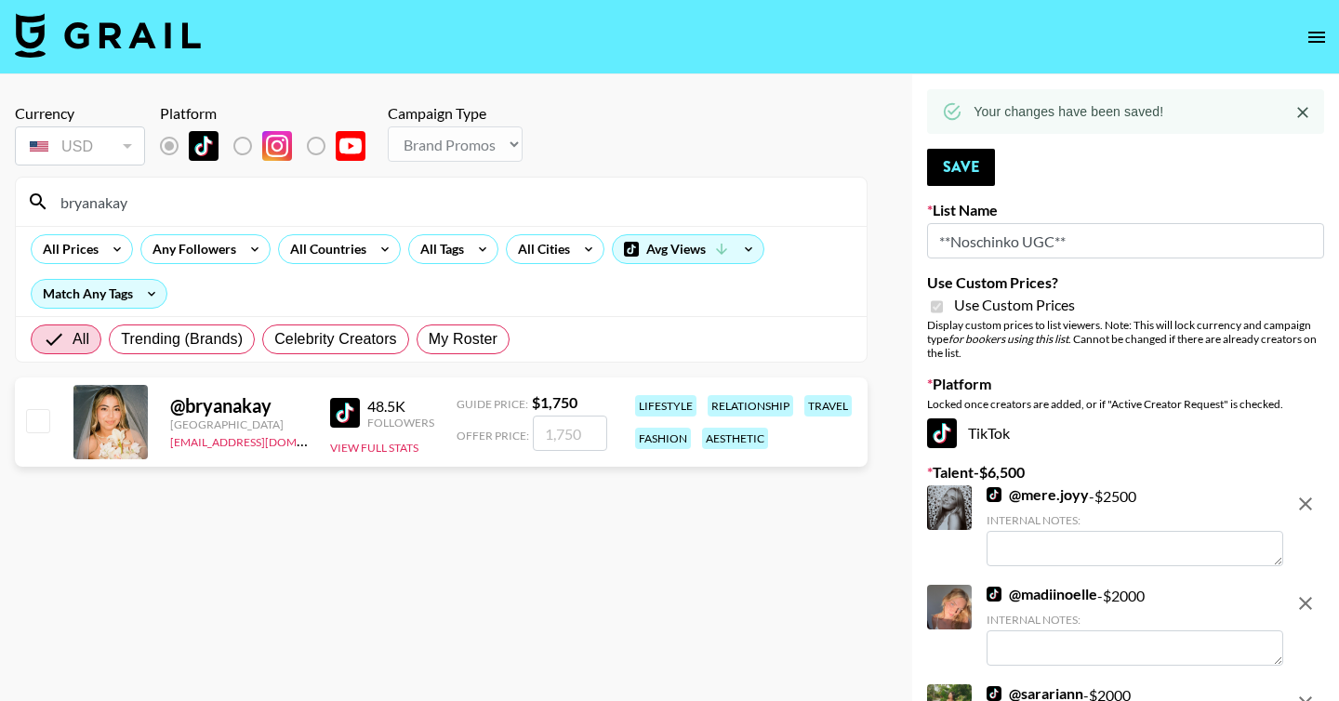
click at [33, 411] on input "checkbox" at bounding box center [37, 420] width 22 height 22
checkbox input "true"
type input "1750"
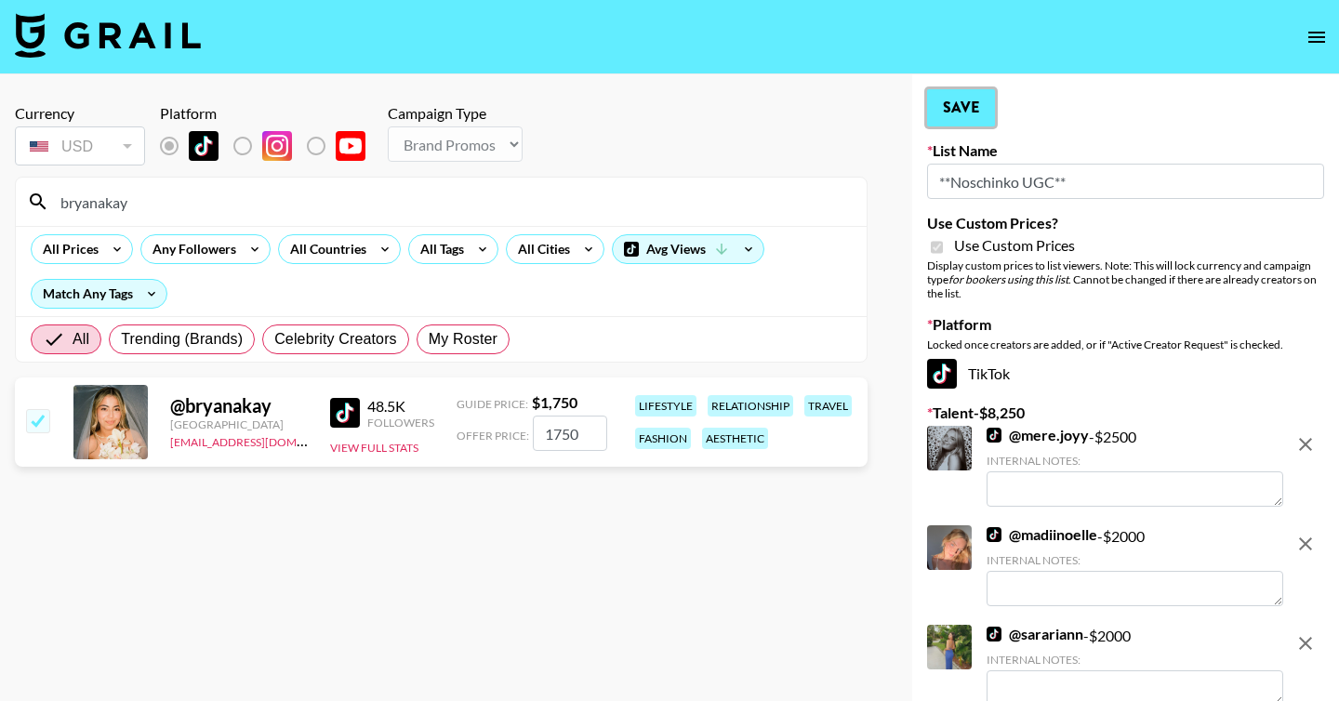
click at [968, 107] on button "Save" at bounding box center [961, 107] width 68 height 37
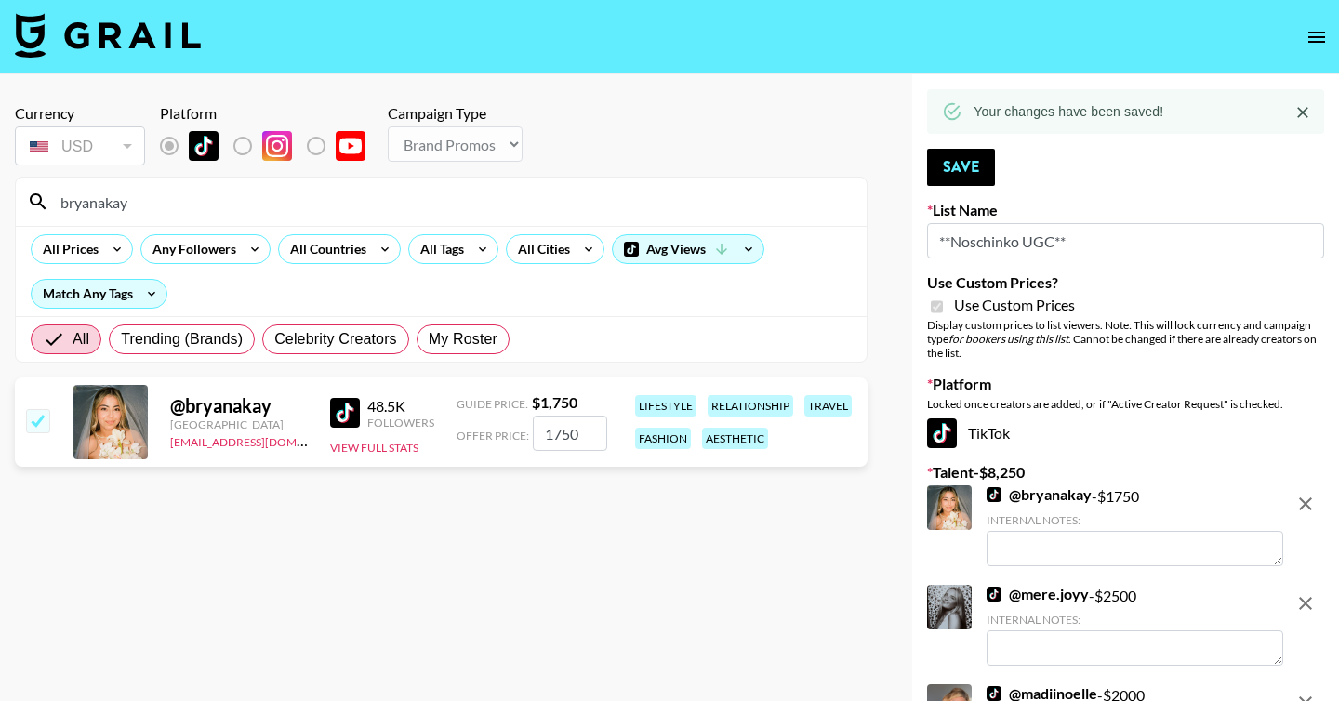
click at [113, 203] on input "bryanakay" at bounding box center [452, 202] width 806 height 30
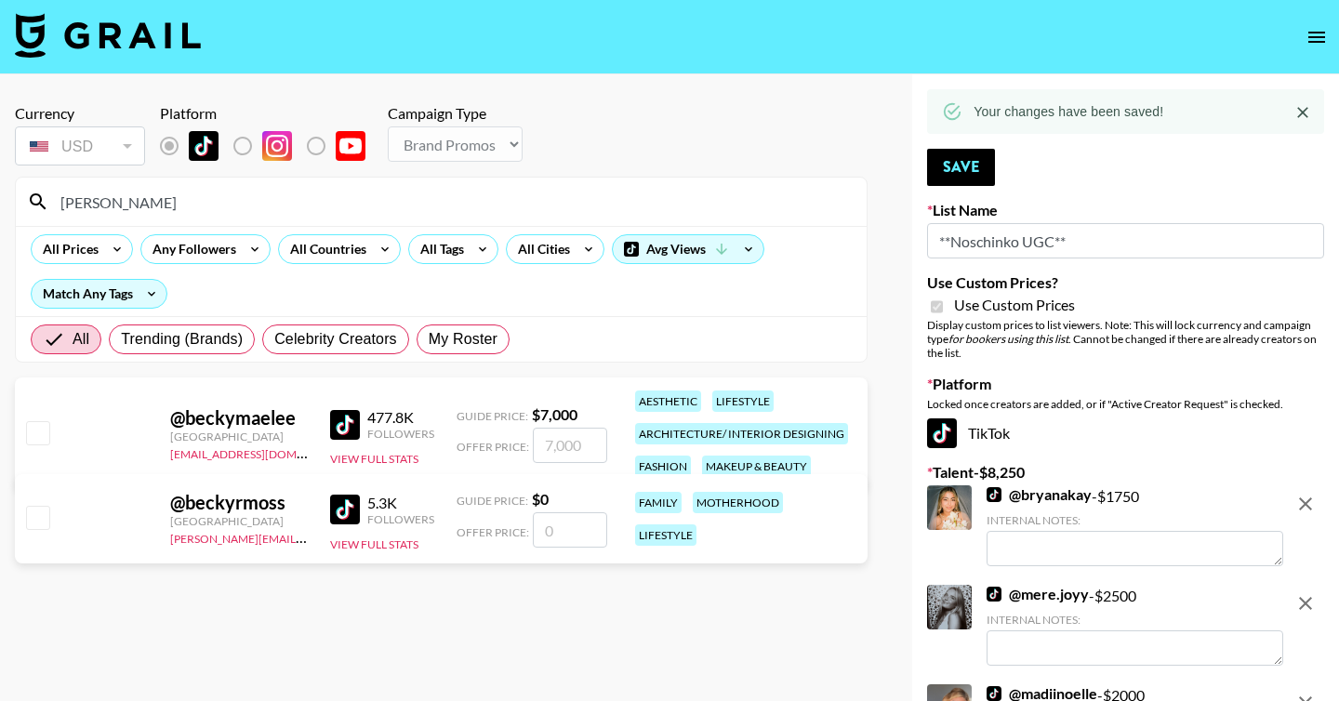
type input "becky"
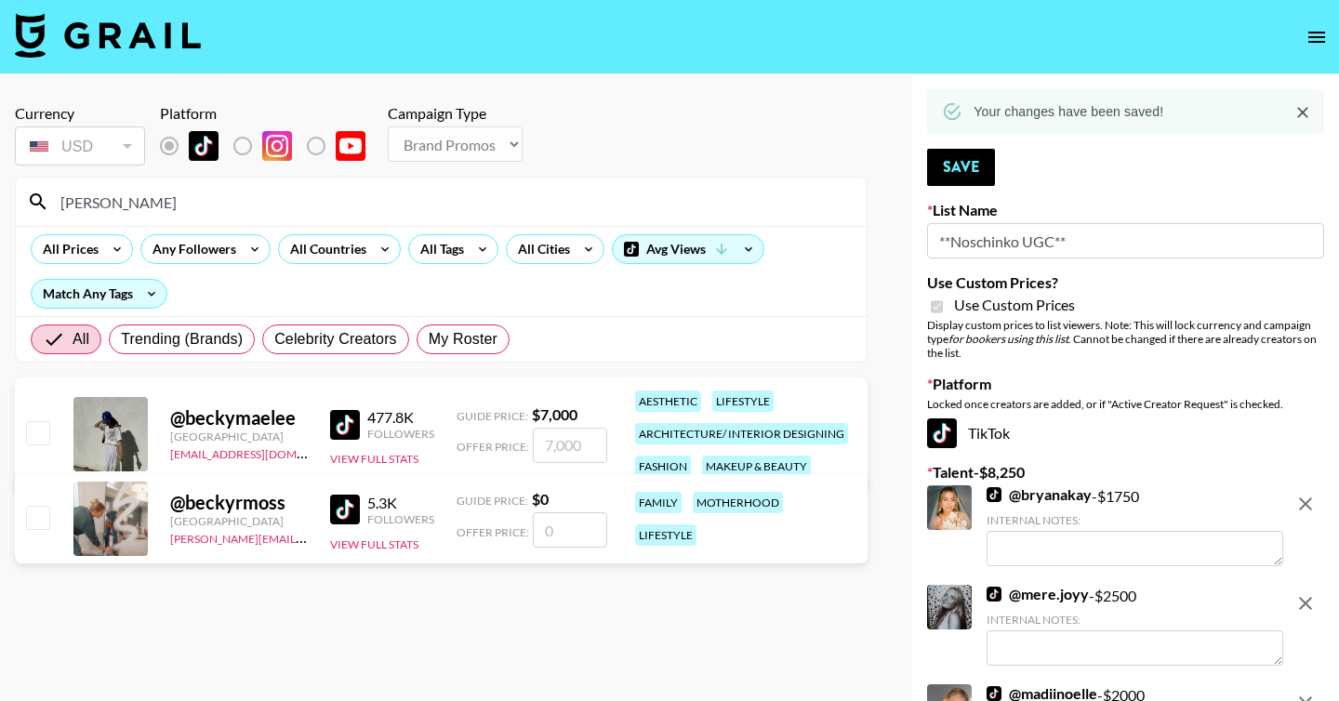
click at [30, 427] on input "checkbox" at bounding box center [37, 432] width 22 height 22
checkbox input "true"
type input "7000"
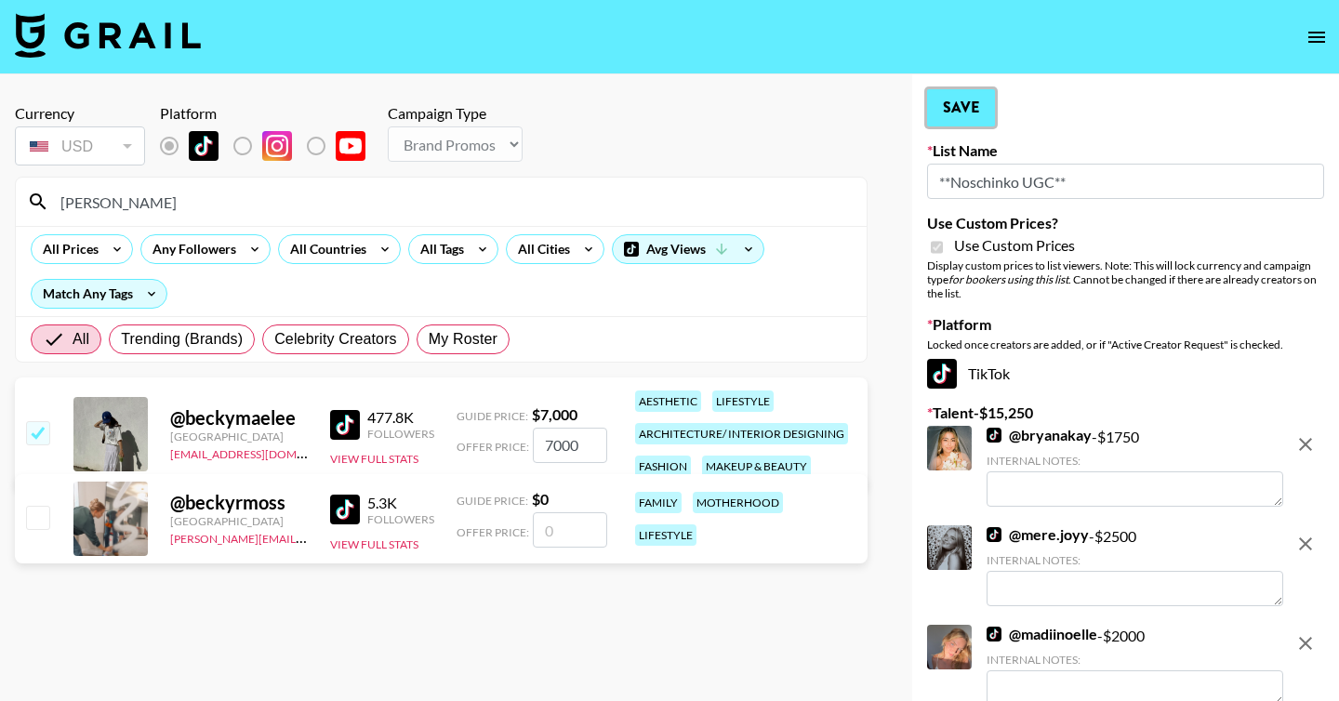
click at [959, 108] on button "Save" at bounding box center [961, 107] width 68 height 37
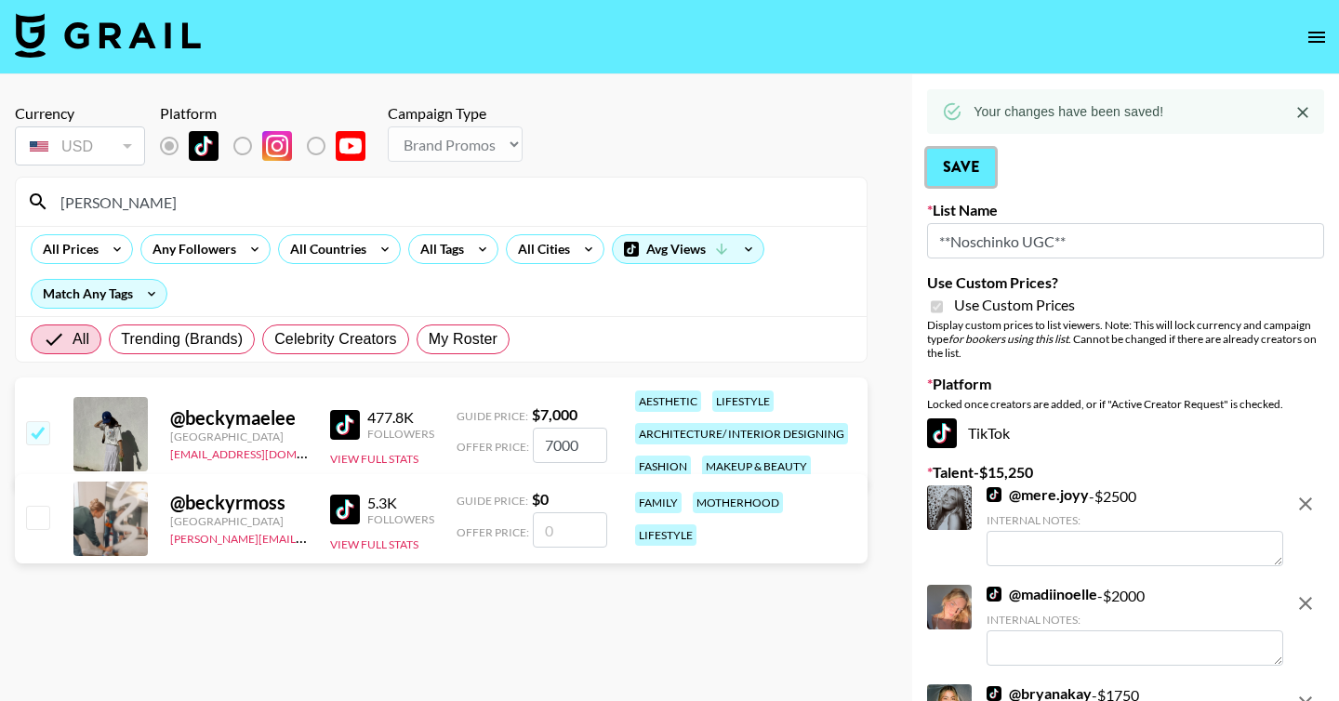
click at [962, 164] on button "Save" at bounding box center [961, 167] width 68 height 37
drag, startPoint x: 268, startPoint y: 205, endPoint x: 0, endPoint y: 201, distance: 267.9
click at [0, 201] on div "Currency USD USD ​ Platform Campaign Type Choose Type... Song Promos Brand Prom…" at bounding box center [441, 535] width 883 height 923
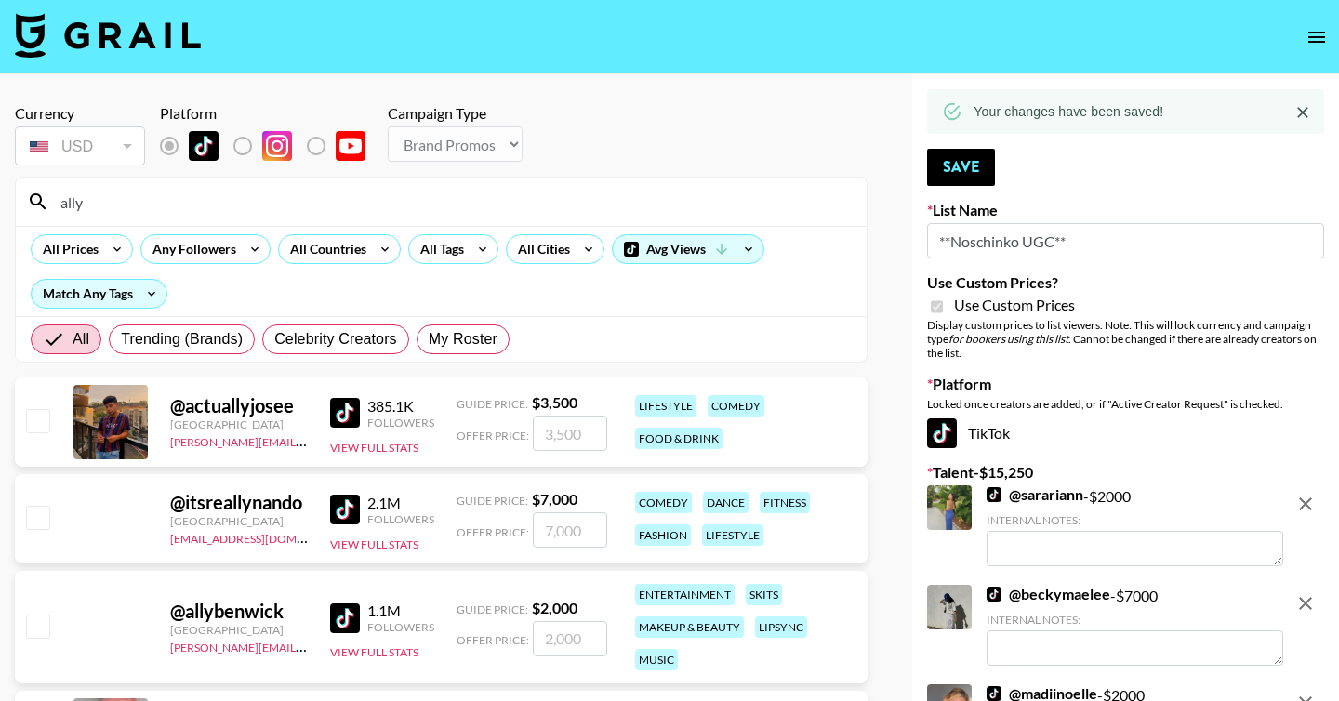
type input "ally.put"
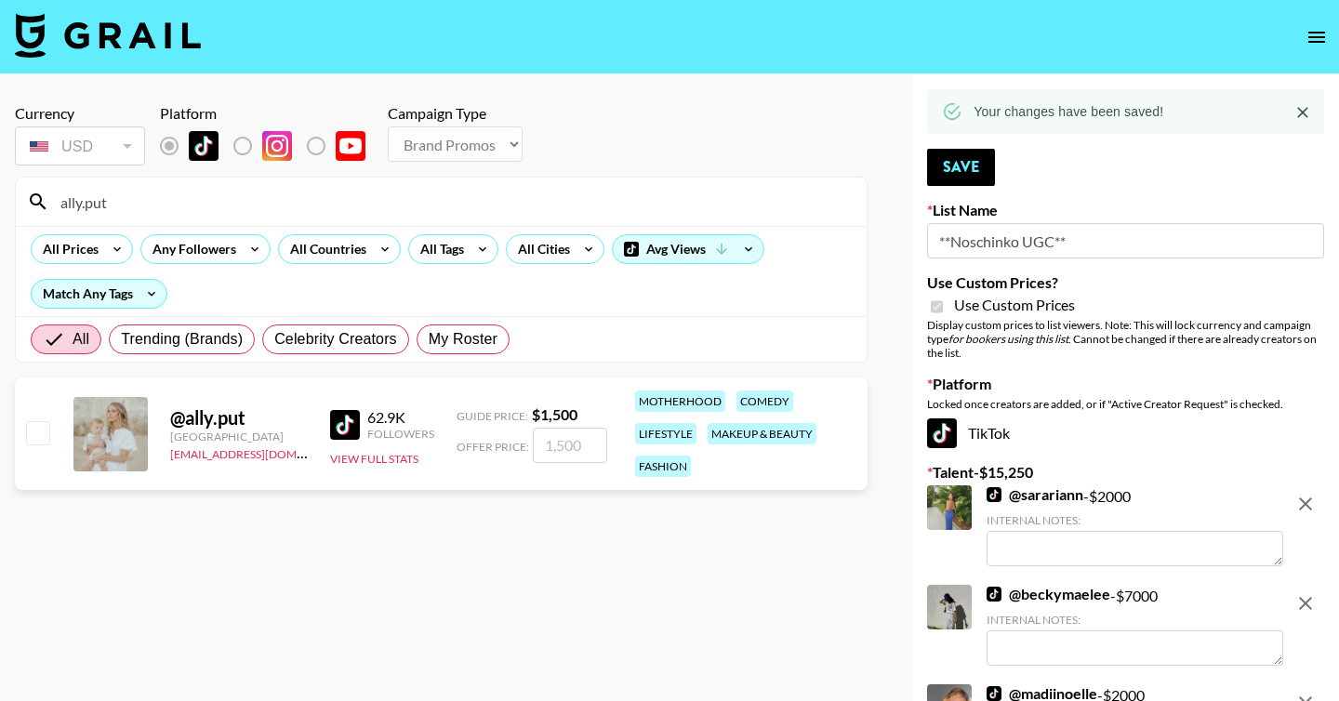
click at [41, 438] on input "checkbox" at bounding box center [37, 432] width 22 height 22
checkbox input "true"
type input "1500"
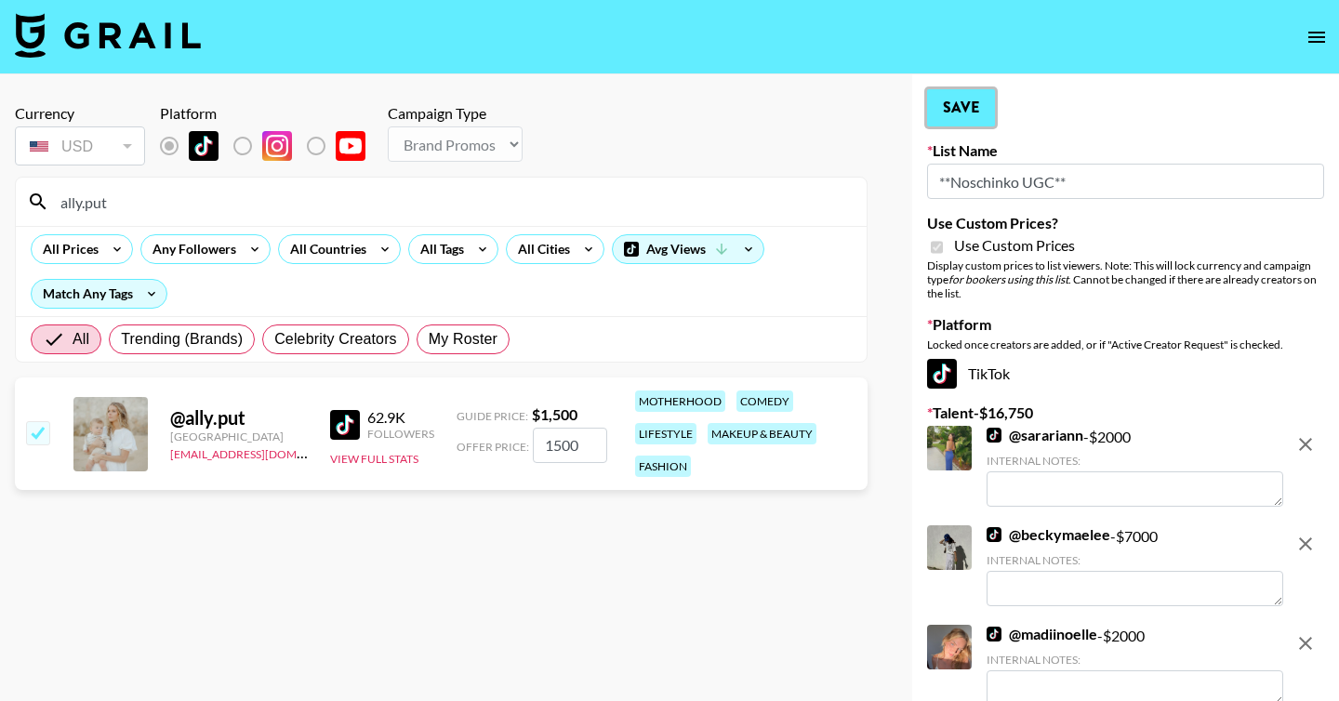
click at [969, 112] on button "Save" at bounding box center [961, 107] width 68 height 37
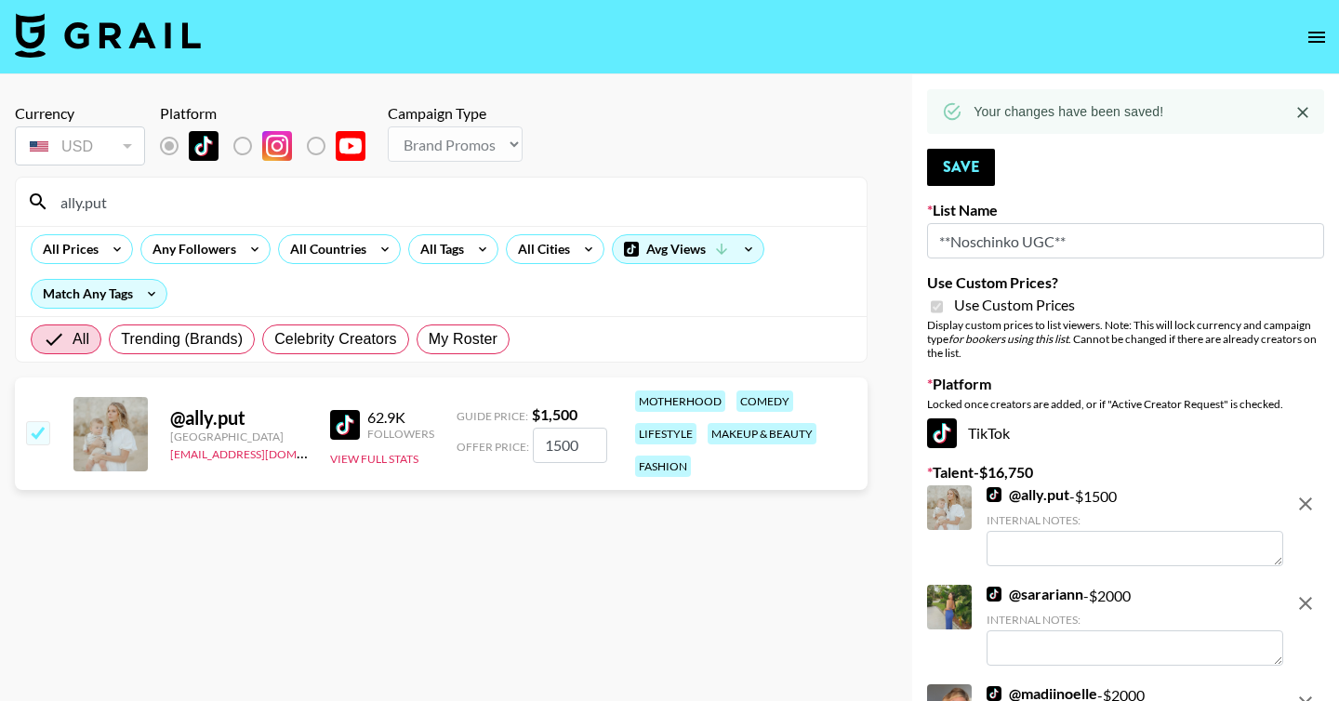
drag, startPoint x: 493, startPoint y: 206, endPoint x: 83, endPoint y: 176, distance: 411.2
click at [83, 176] on section "Currency USD USD ​ Platform Campaign Type Choose Type... Song Promos Brand Prom…" at bounding box center [441, 225] width 853 height 273
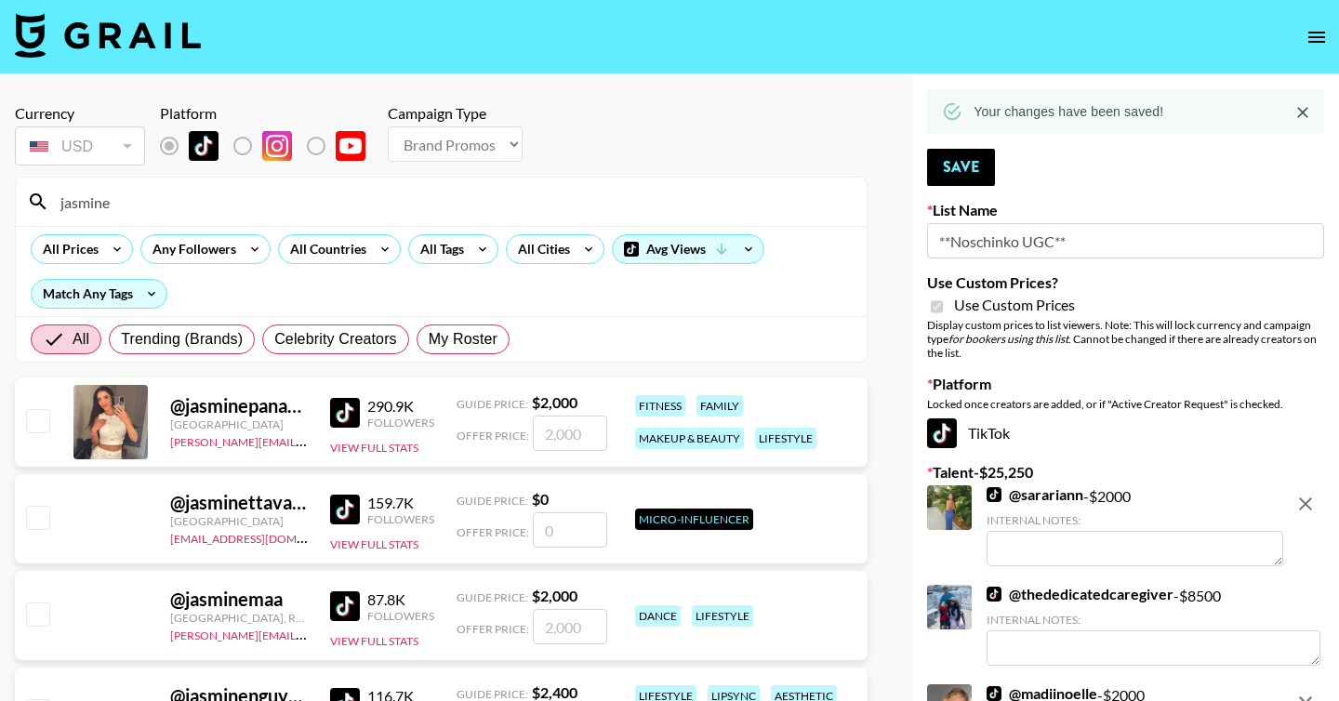
click at [85, 204] on input "jasmine" at bounding box center [452, 202] width 806 height 30
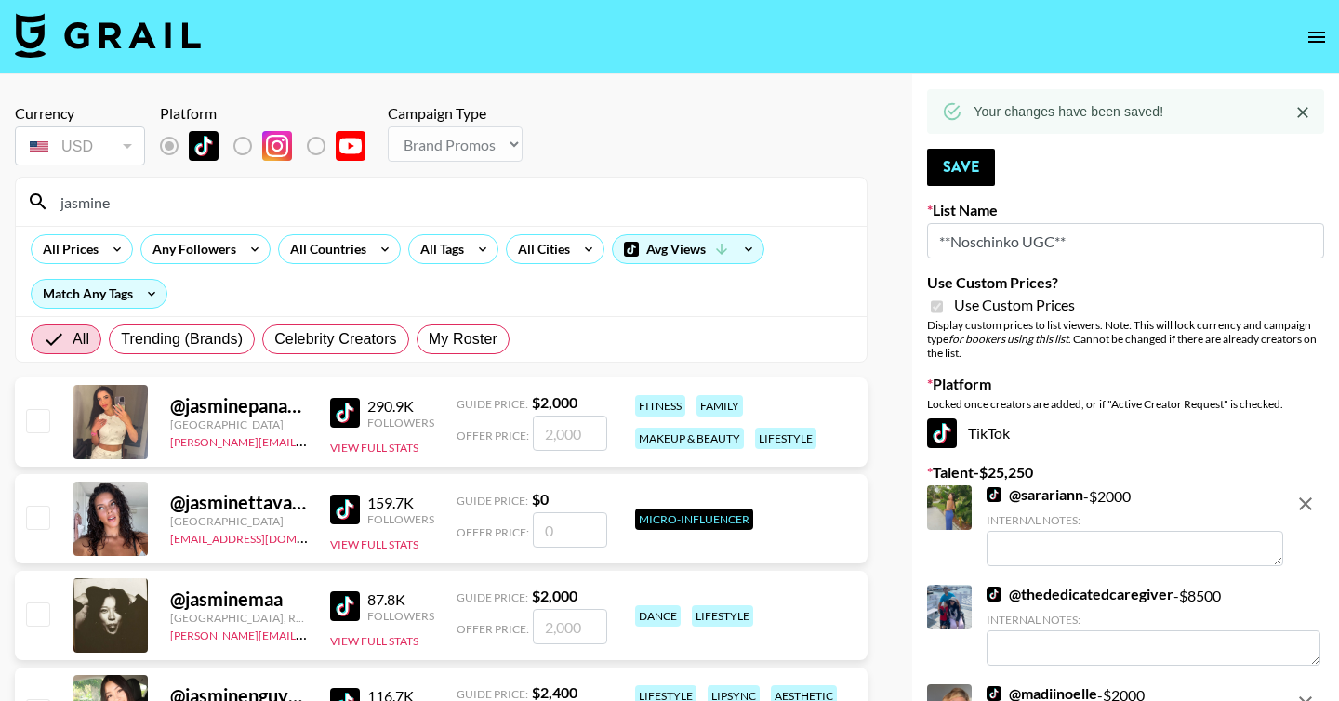
click at [85, 204] on input "jasmine" at bounding box center [452, 202] width 806 height 30
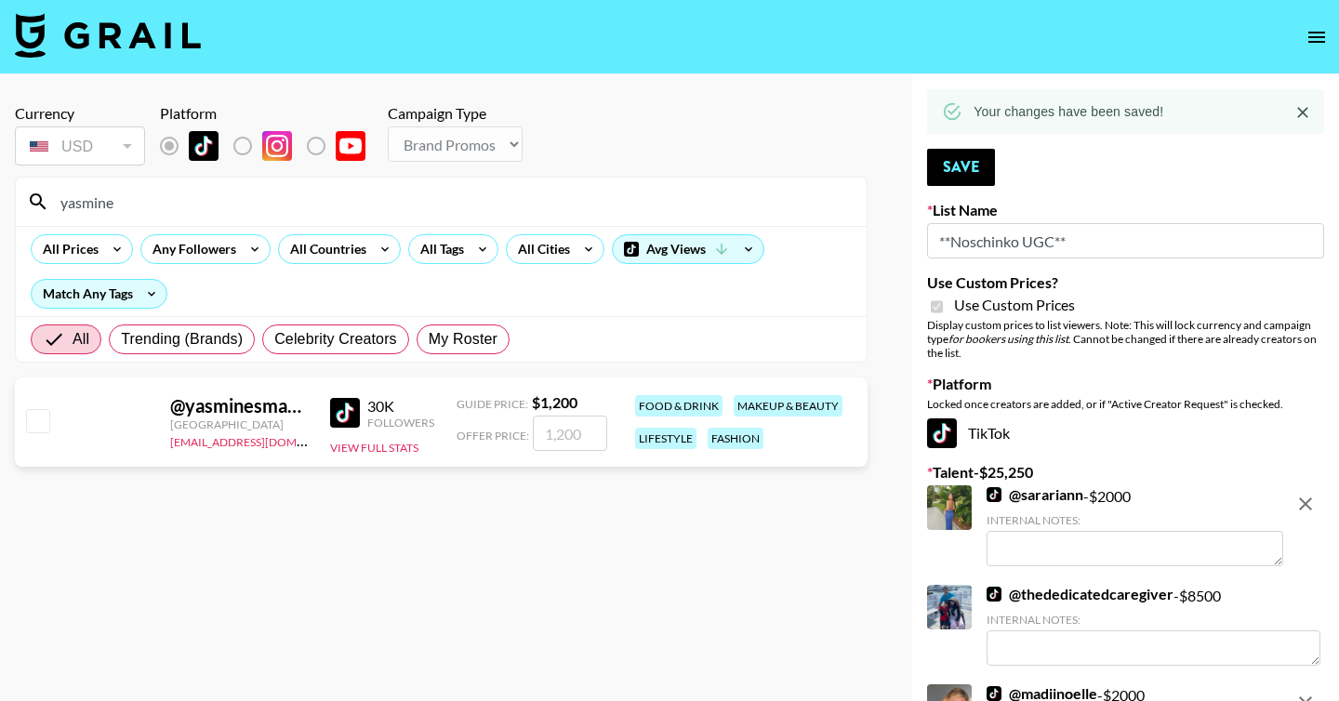
type input "yasmine"
click at [31, 428] on input "checkbox" at bounding box center [37, 420] width 22 height 22
checkbox input "true"
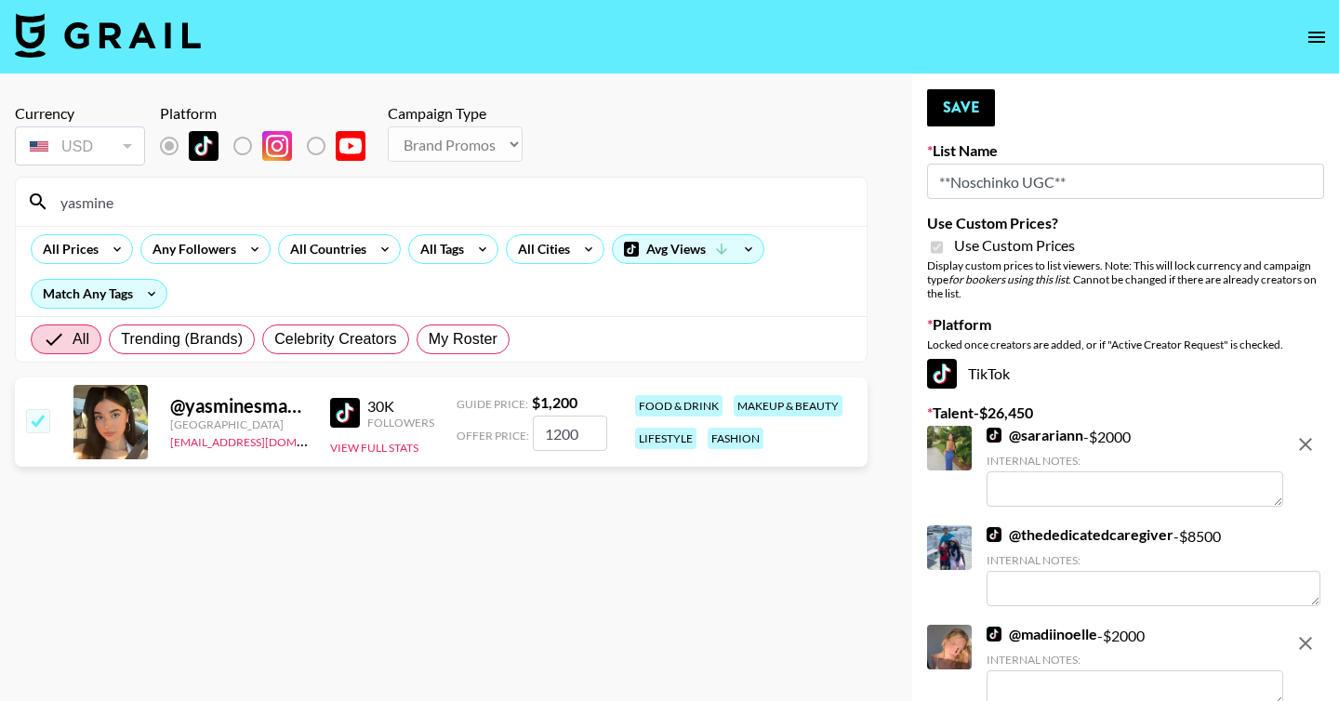
drag, startPoint x: 551, startPoint y: 438, endPoint x: 566, endPoint y: 438, distance: 14.9
click at [566, 438] on input "1200" at bounding box center [570, 433] width 74 height 35
type input "1300"
click at [981, 102] on button "Save" at bounding box center [961, 107] width 68 height 37
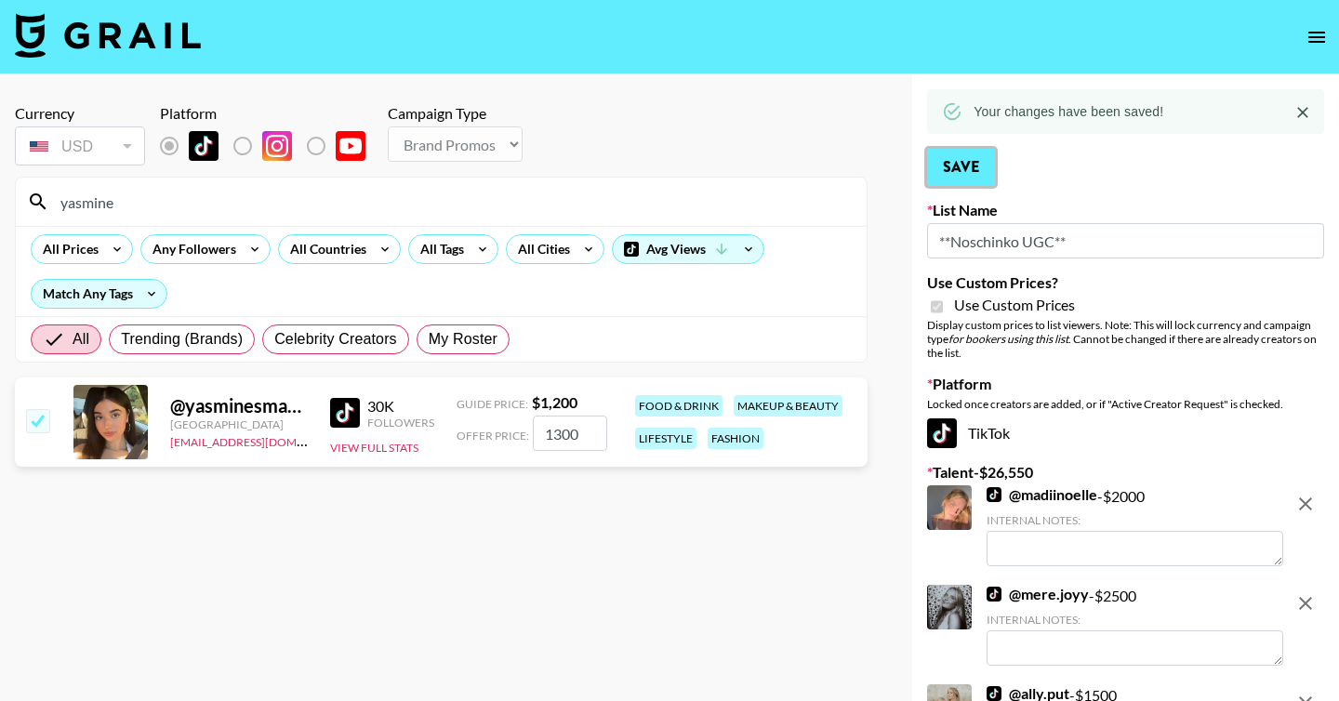
click at [978, 175] on button "Save" at bounding box center [961, 167] width 68 height 37
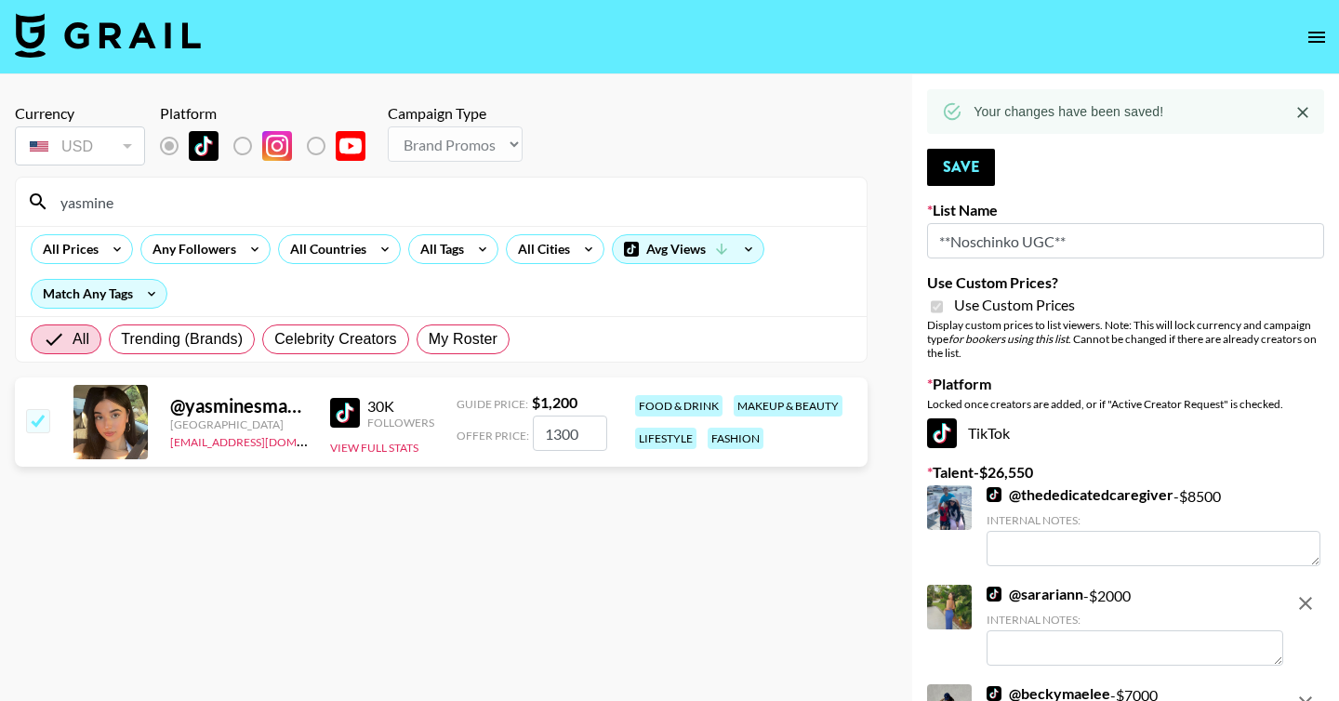
drag, startPoint x: 224, startPoint y: 195, endPoint x: 36, endPoint y: 193, distance: 187.9
click at [36, 193] on div "yasmine" at bounding box center [441, 202] width 851 height 48
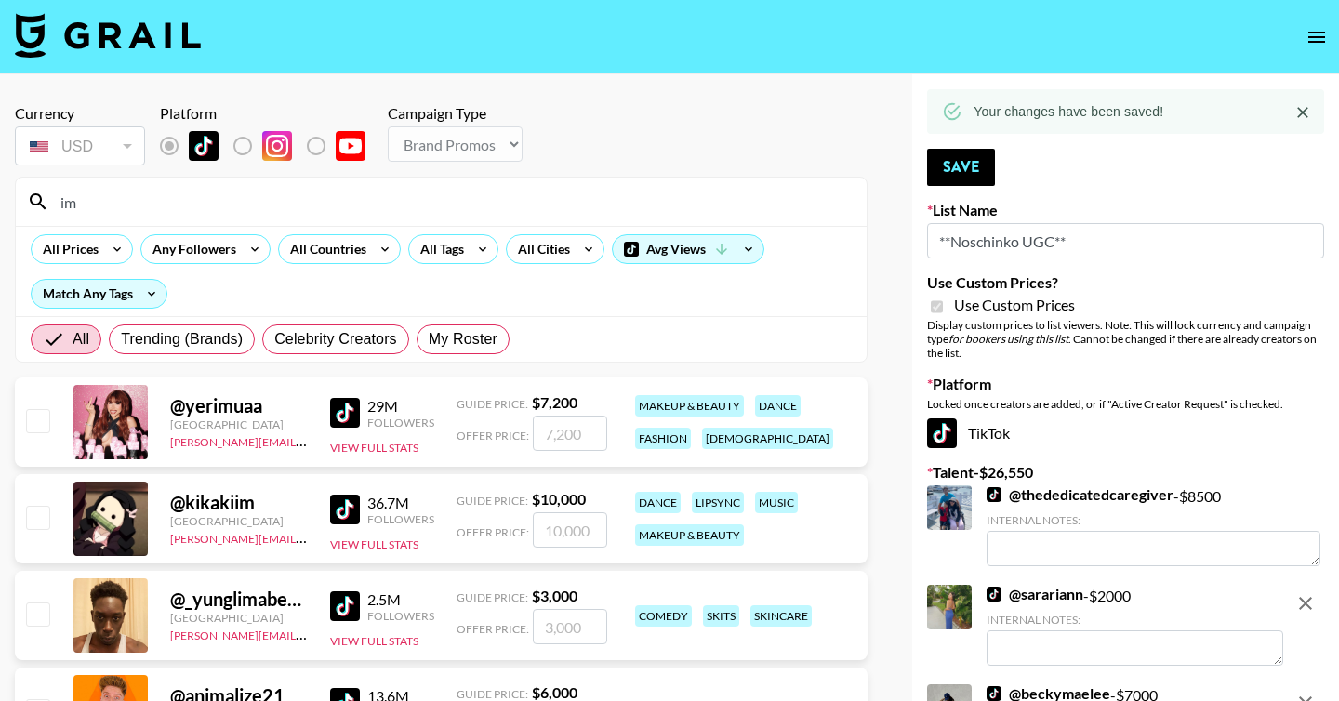
type input "imjessiek"
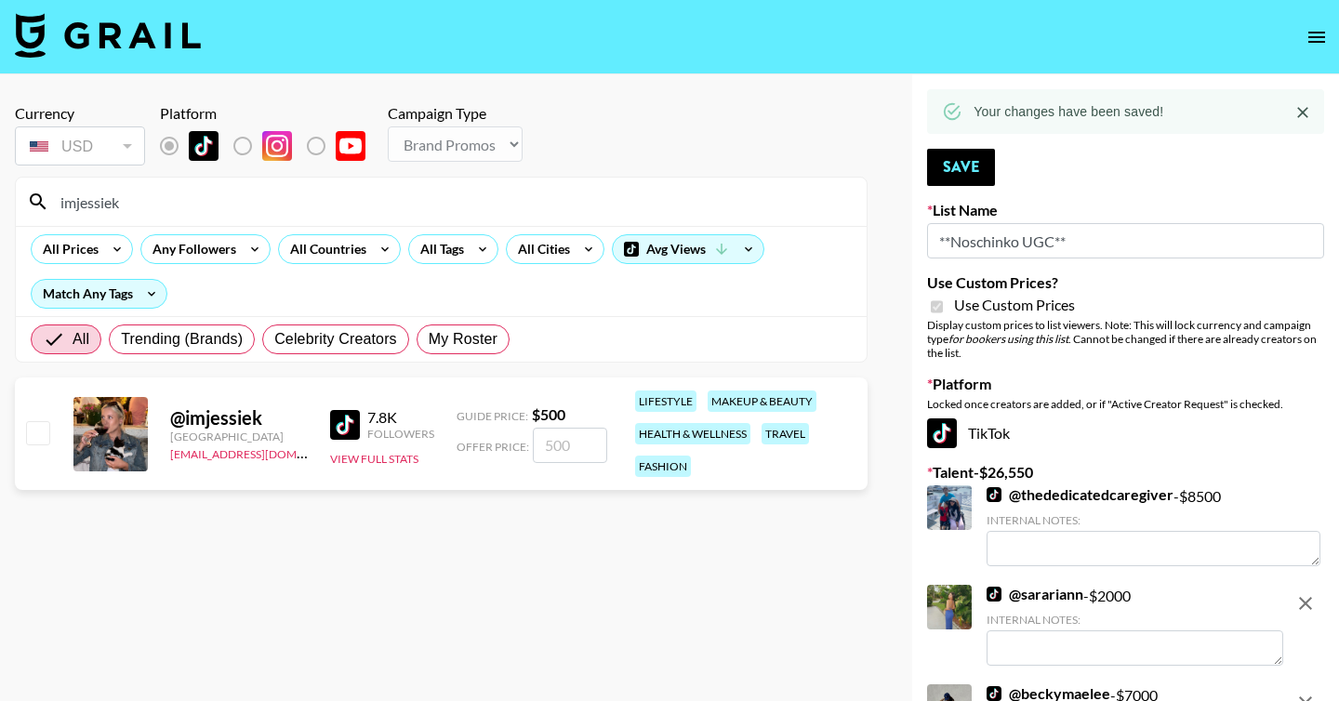
click at [23, 428] on div at bounding box center [36, 434] width 29 height 32
click at [41, 430] on input "checkbox" at bounding box center [37, 432] width 22 height 22
checkbox input "true"
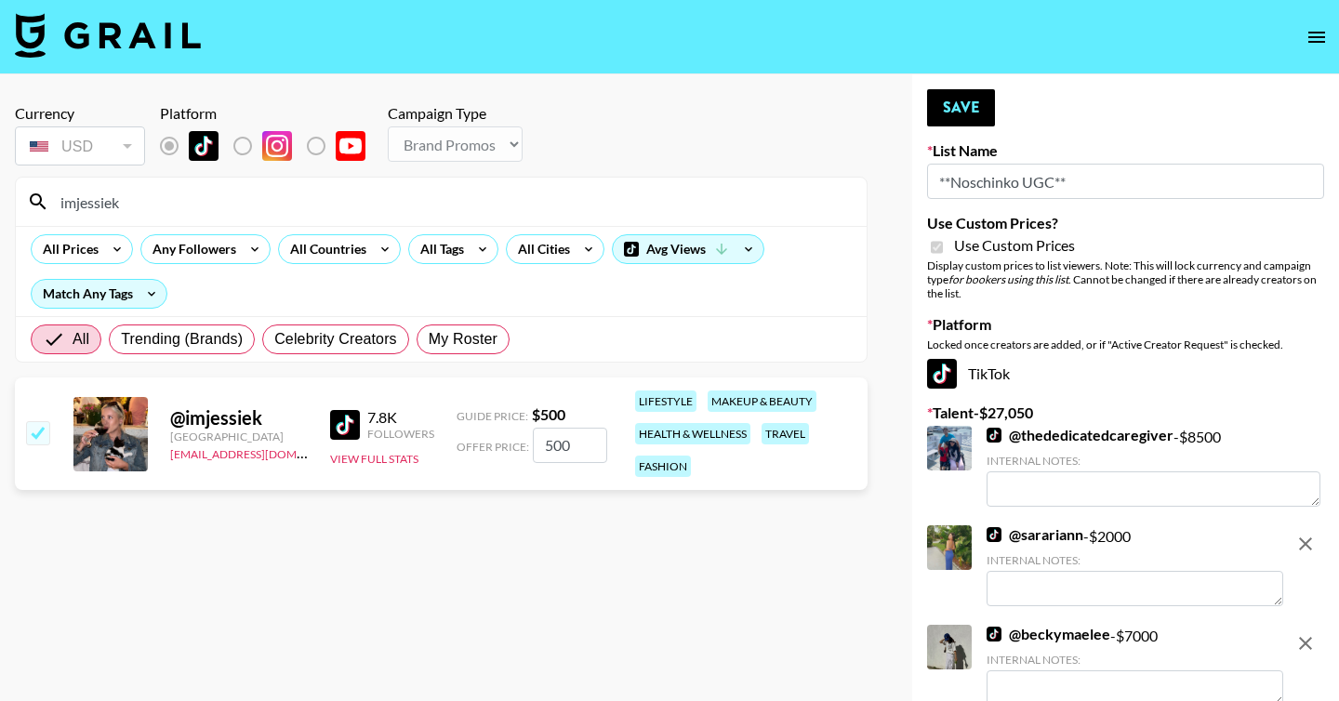
drag, startPoint x: 552, startPoint y: 445, endPoint x: 541, endPoint y: 445, distance: 11.2
click at [541, 445] on input "500" at bounding box center [570, 445] width 74 height 35
type input "900"
click at [969, 103] on button "Save" at bounding box center [961, 107] width 68 height 37
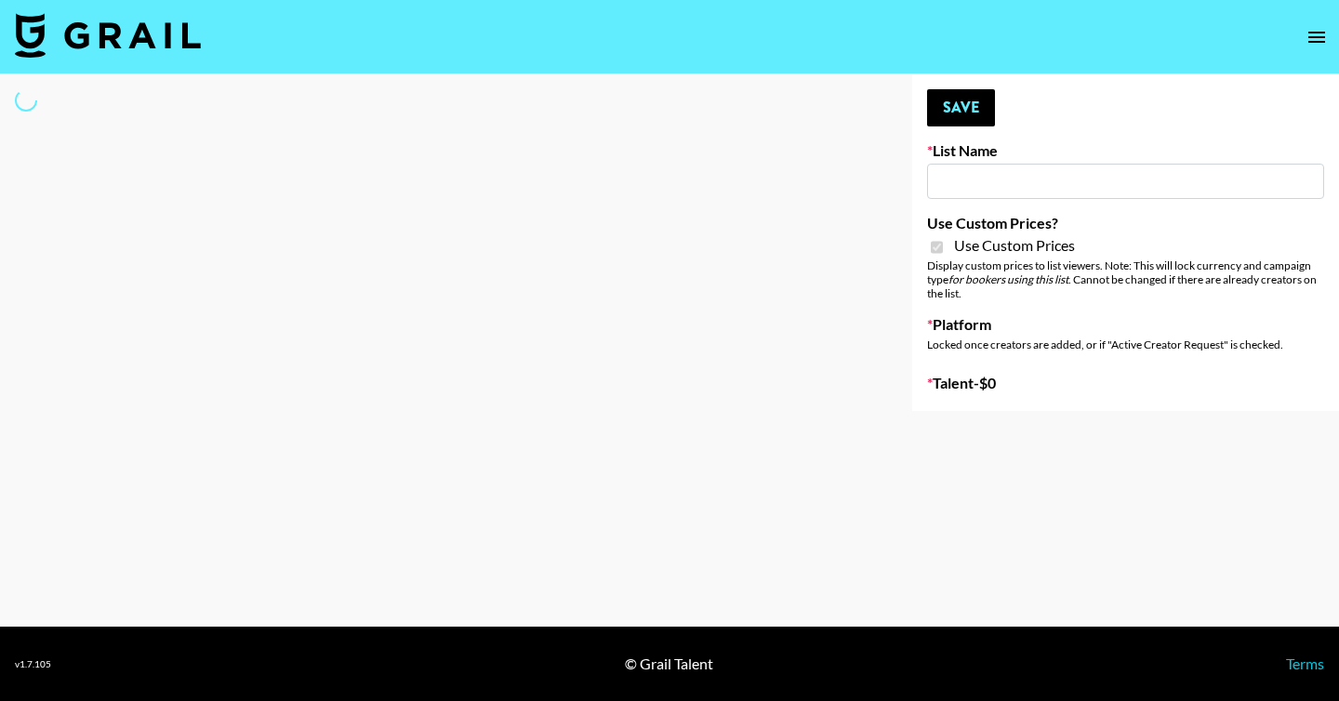
type input "Devon+Lang"
checkbox input "true"
select select "Song"
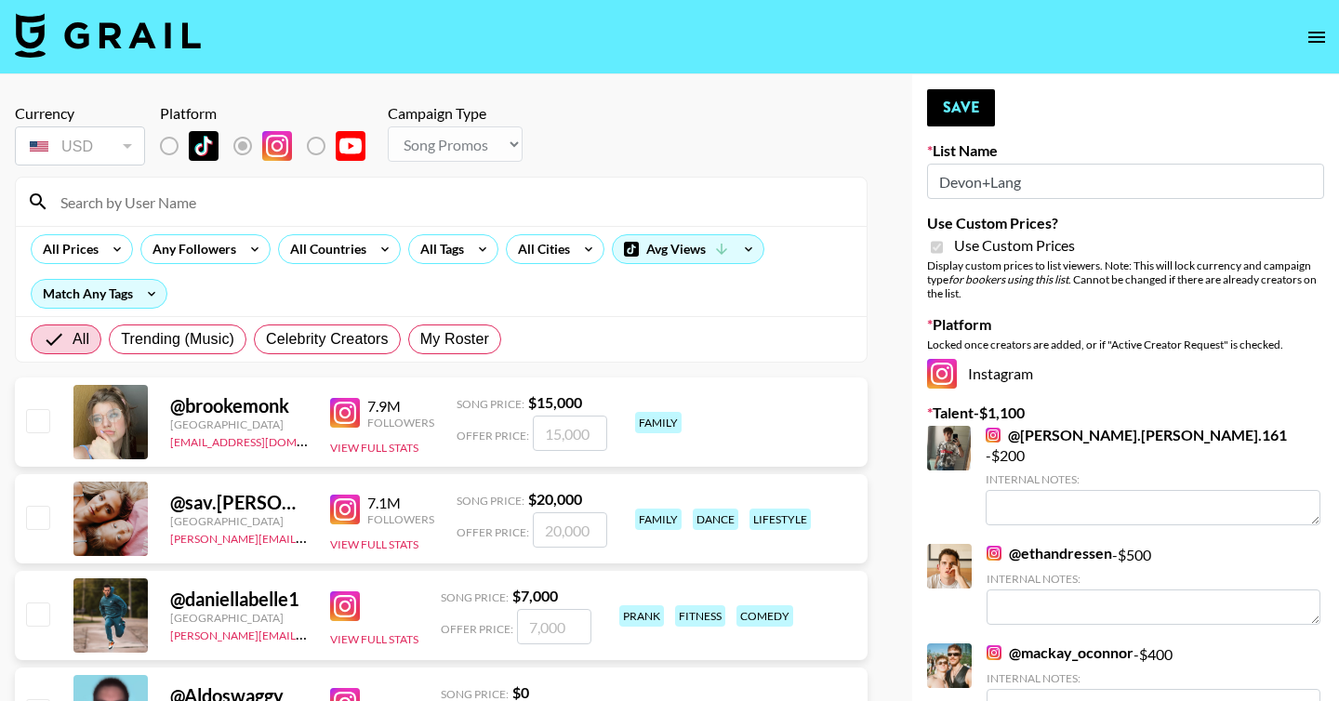
click at [207, 203] on input at bounding box center [452, 202] width 806 height 30
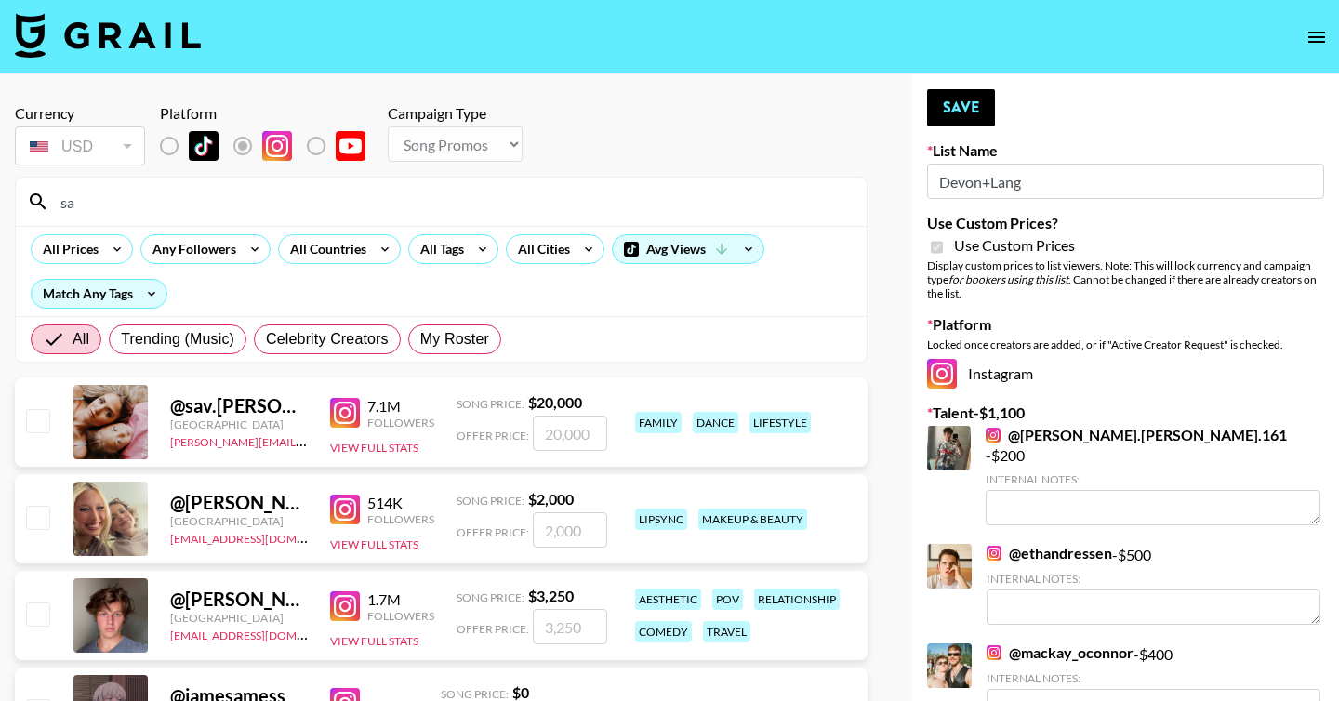
type input "sarar"
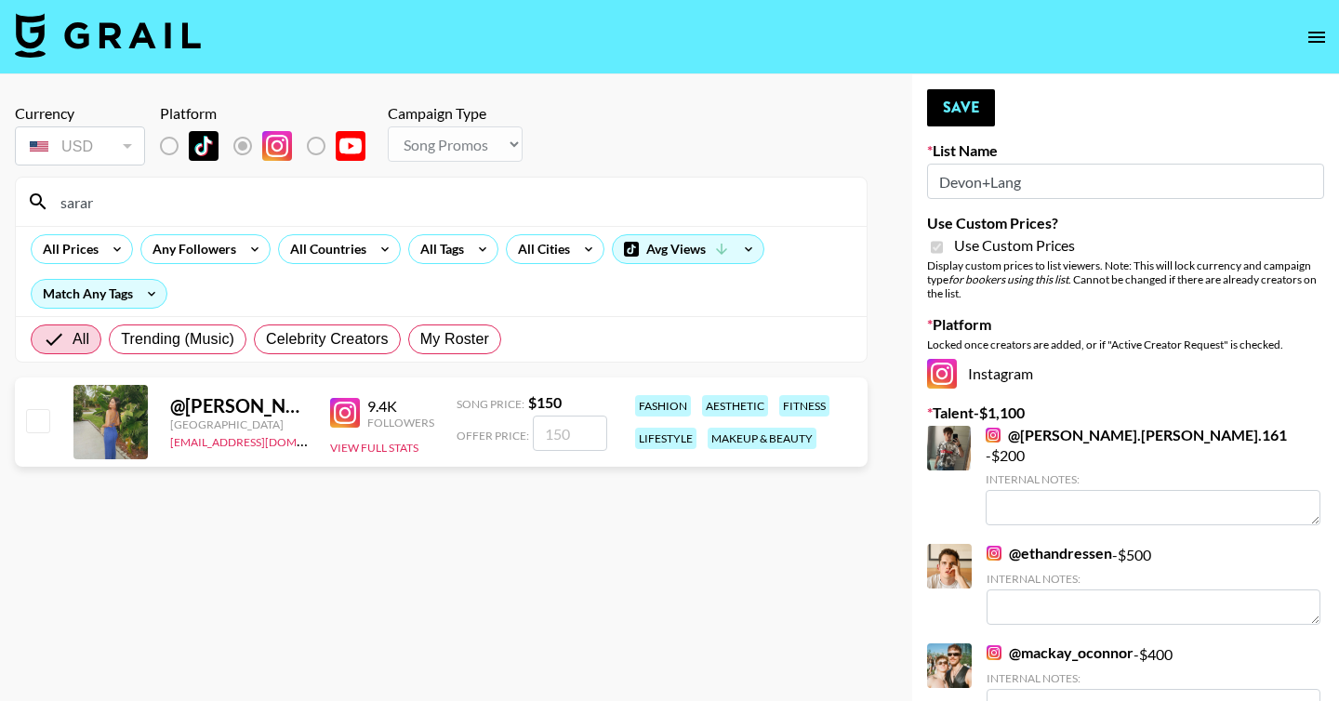
click at [39, 431] on input "checkbox" at bounding box center [37, 420] width 22 height 22
checkbox input "true"
drag, startPoint x: 562, startPoint y: 433, endPoint x: 516, endPoint y: 434, distance: 45.6
click at [516, 434] on div "Offer Price: 150" at bounding box center [532, 433] width 151 height 35
drag, startPoint x: 584, startPoint y: 439, endPoint x: 516, endPoint y: 439, distance: 67.9
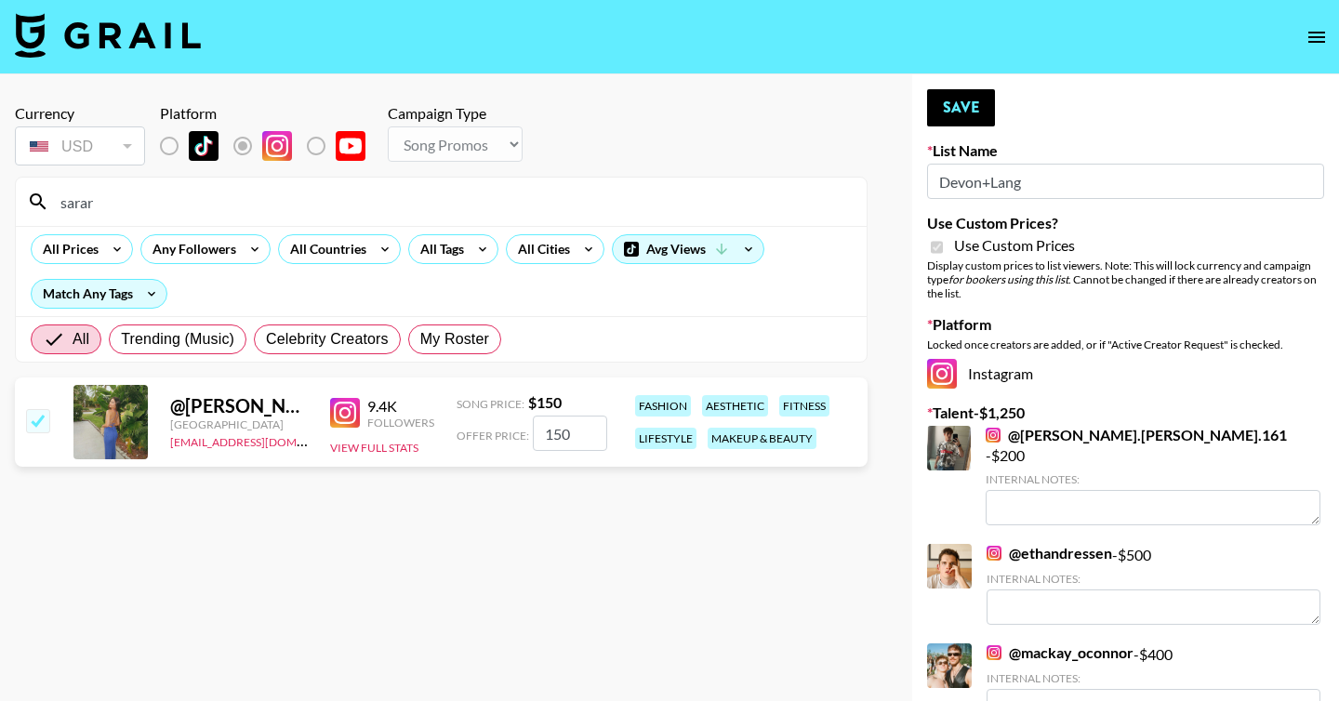
click at [516, 439] on div "Offer Price: 150" at bounding box center [532, 433] width 151 height 35
type input "500"
click at [959, 122] on button "Save" at bounding box center [961, 107] width 68 height 37
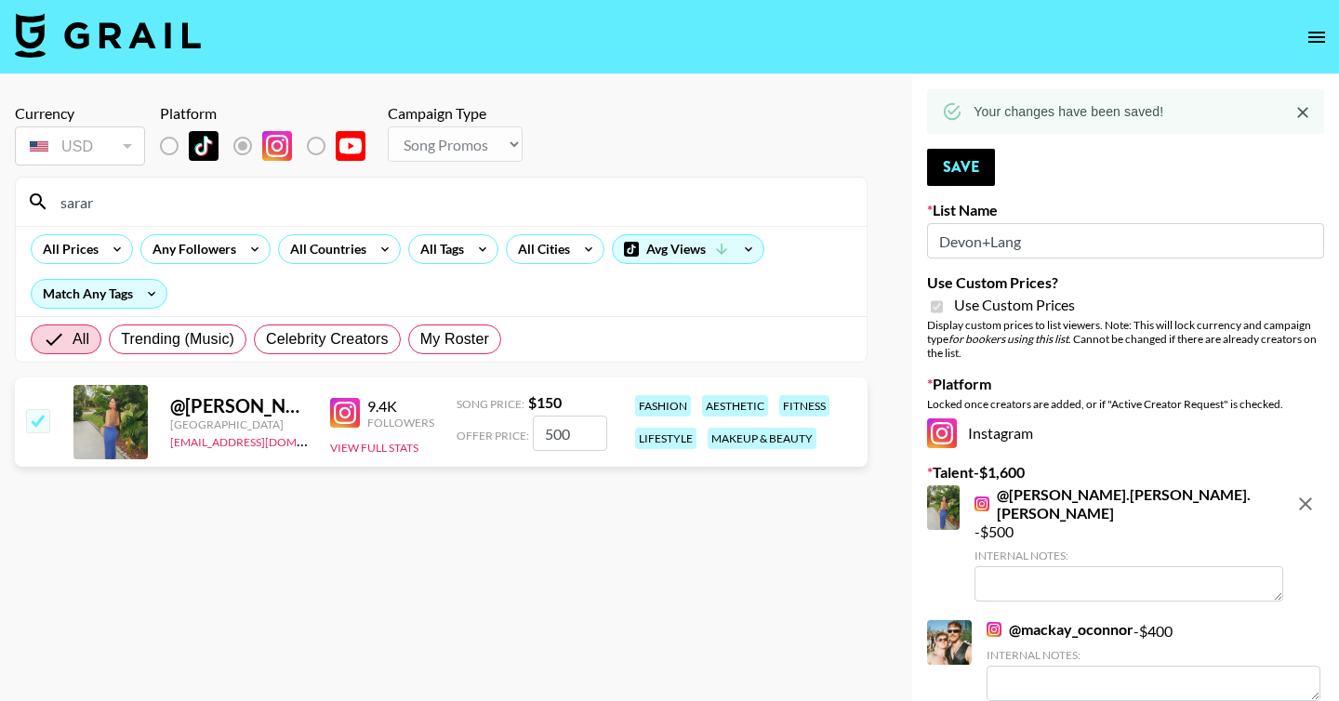
drag, startPoint x: 343, startPoint y: 207, endPoint x: 7, endPoint y: 202, distance: 335.8
click at [7, 202] on div "Currency USD USD ​ Platform Campaign Type Choose Type... Song Promos Brand Prom…" at bounding box center [441, 513] width 883 height 878
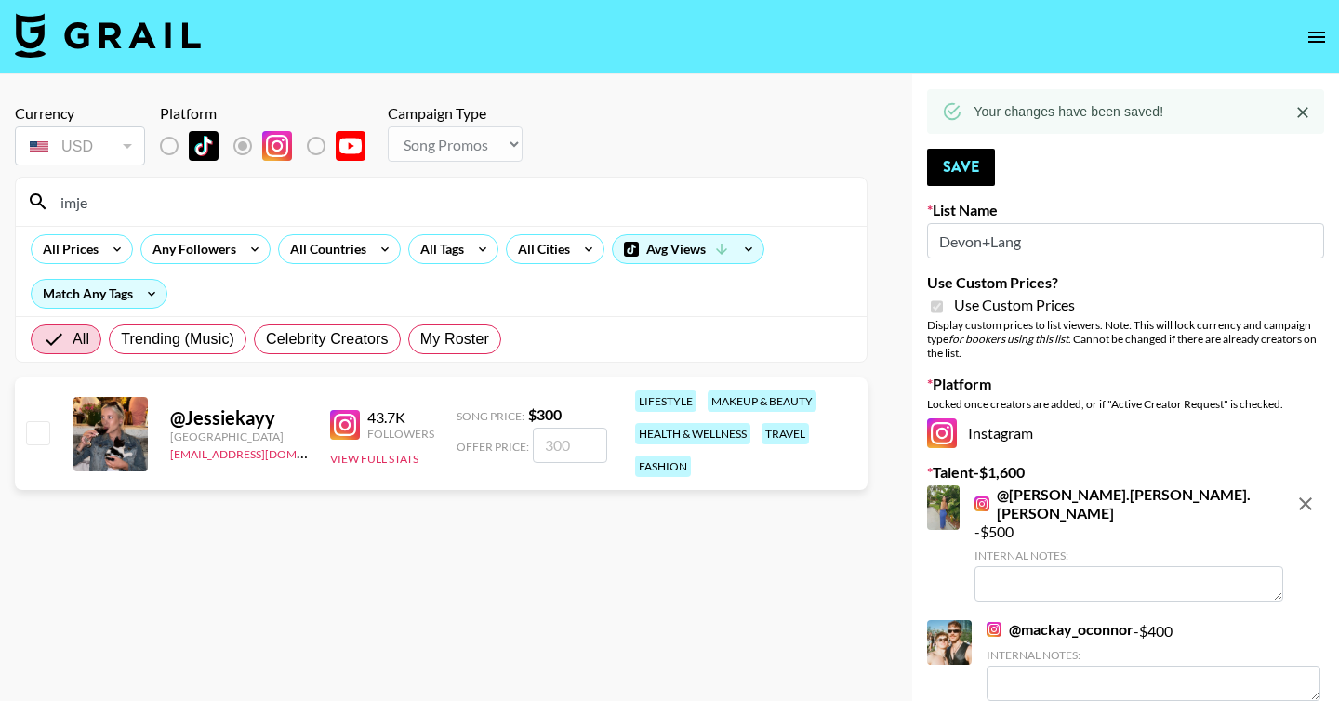
type input "imjessiek"
click at [39, 436] on input "checkbox" at bounding box center [37, 432] width 22 height 22
checkbox input "true"
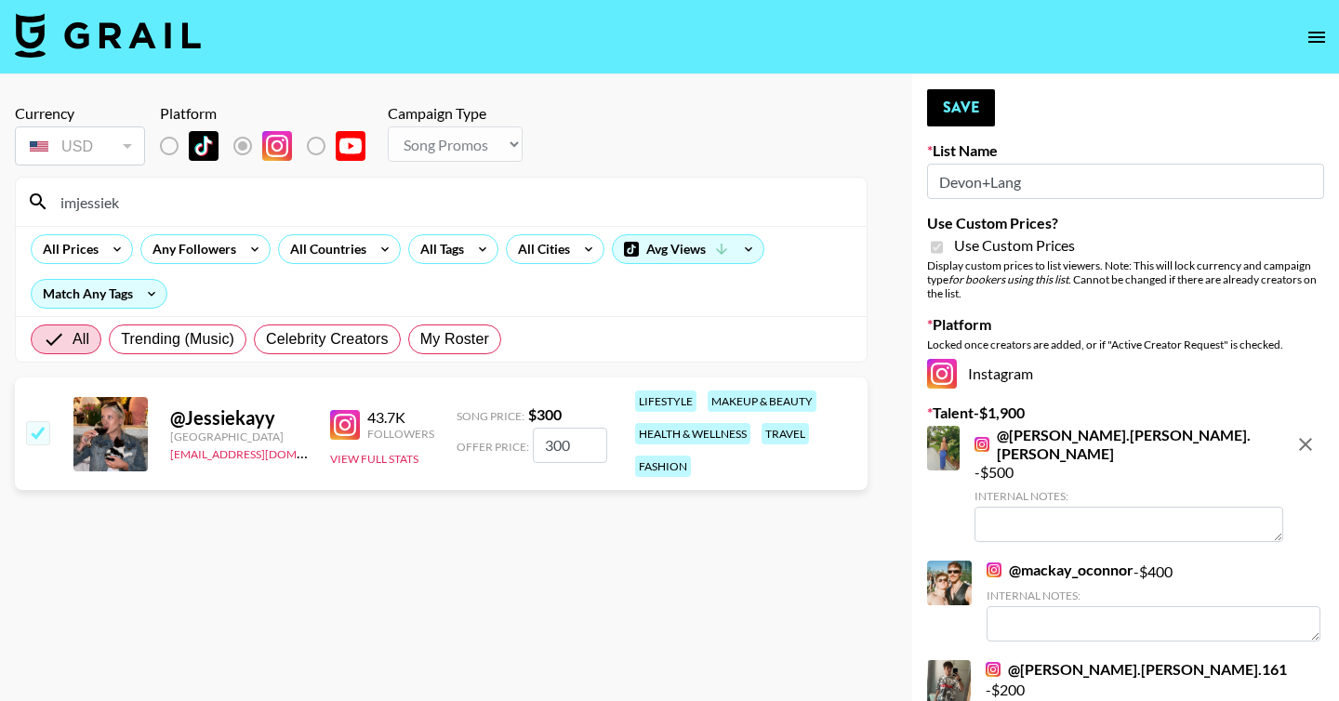
drag, startPoint x: 592, startPoint y: 446, endPoint x: 492, endPoint y: 446, distance: 100.4
click at [492, 446] on div "Offer Price: 300" at bounding box center [532, 445] width 151 height 35
type input "8"
checkbox input "false"
checkbox input "true"
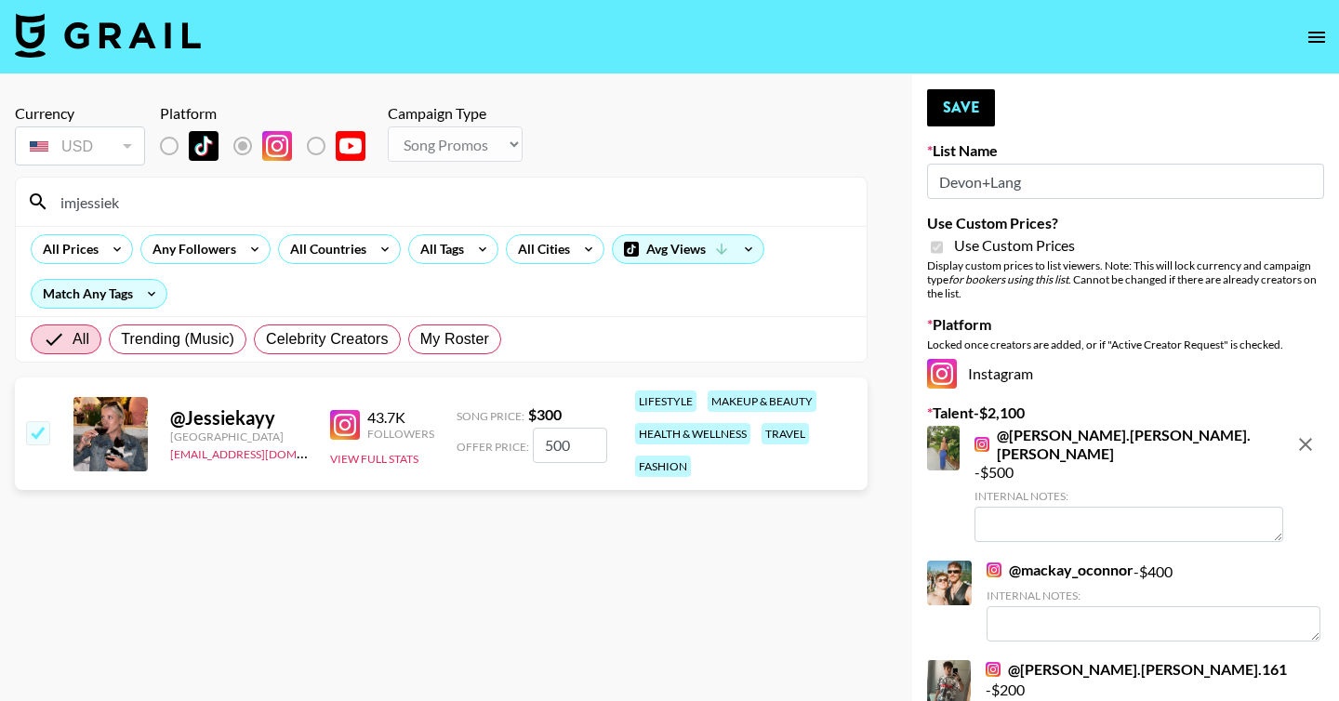
drag, startPoint x: 545, startPoint y: 442, endPoint x: 531, endPoint y: 442, distance: 13.9
click at [533, 442] on input "500" at bounding box center [570, 445] width 74 height 35
drag, startPoint x: 531, startPoint y: 442, endPoint x: 549, endPoint y: 442, distance: 17.7
click at [549, 442] on input "500" at bounding box center [570, 445] width 74 height 35
type input "800"
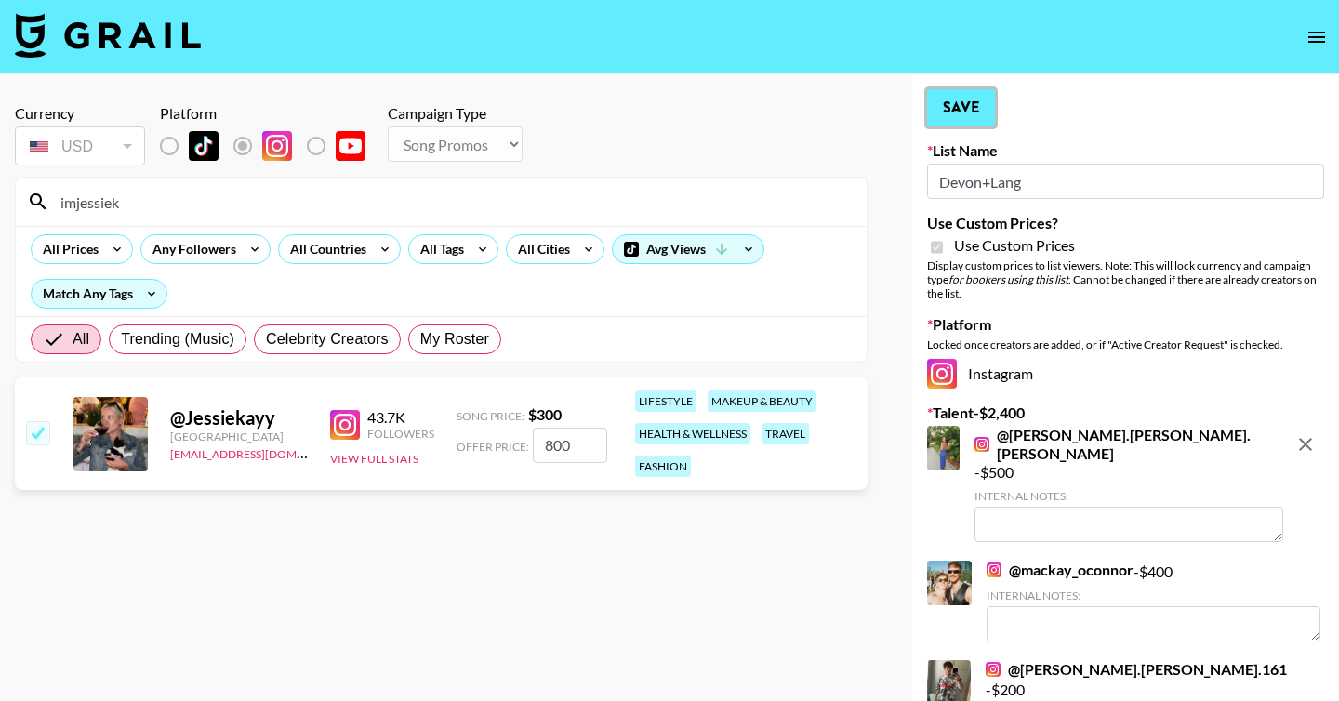
click at [957, 107] on button "Save" at bounding box center [961, 107] width 68 height 37
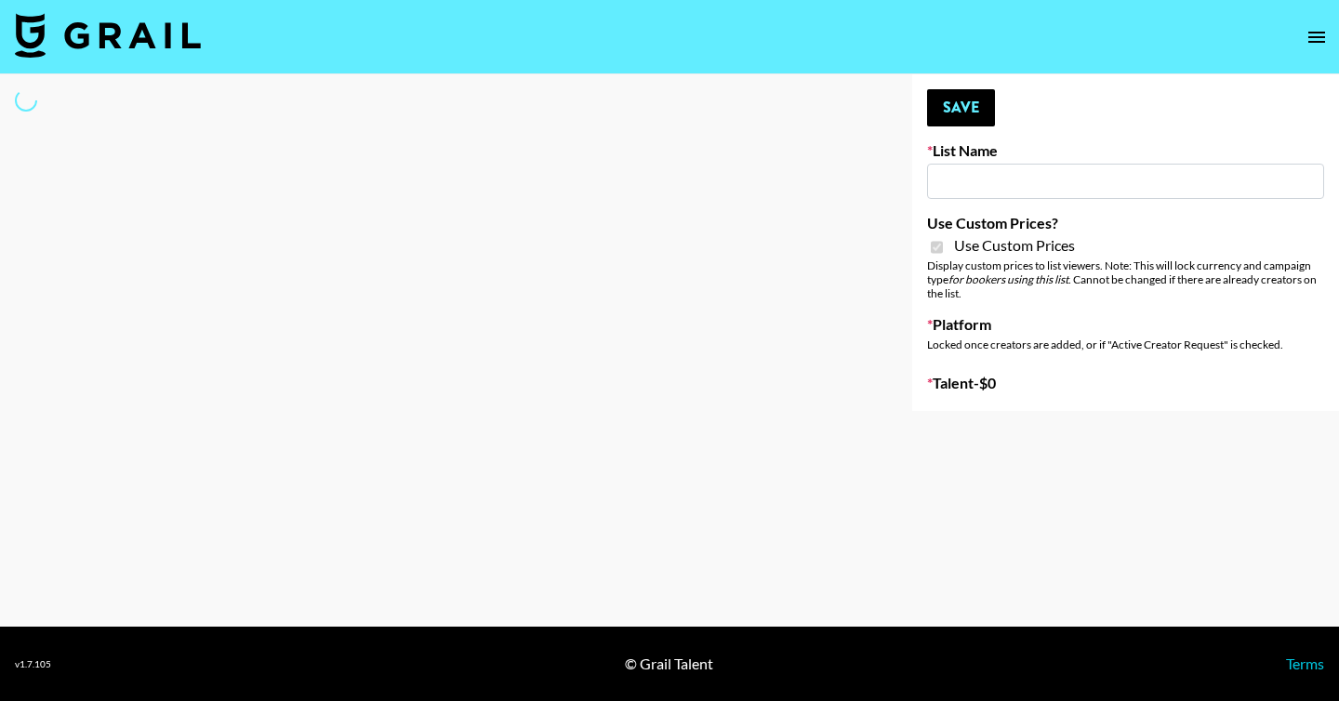
type input "LISEN Watch"
checkbox input "true"
select select "Brand"
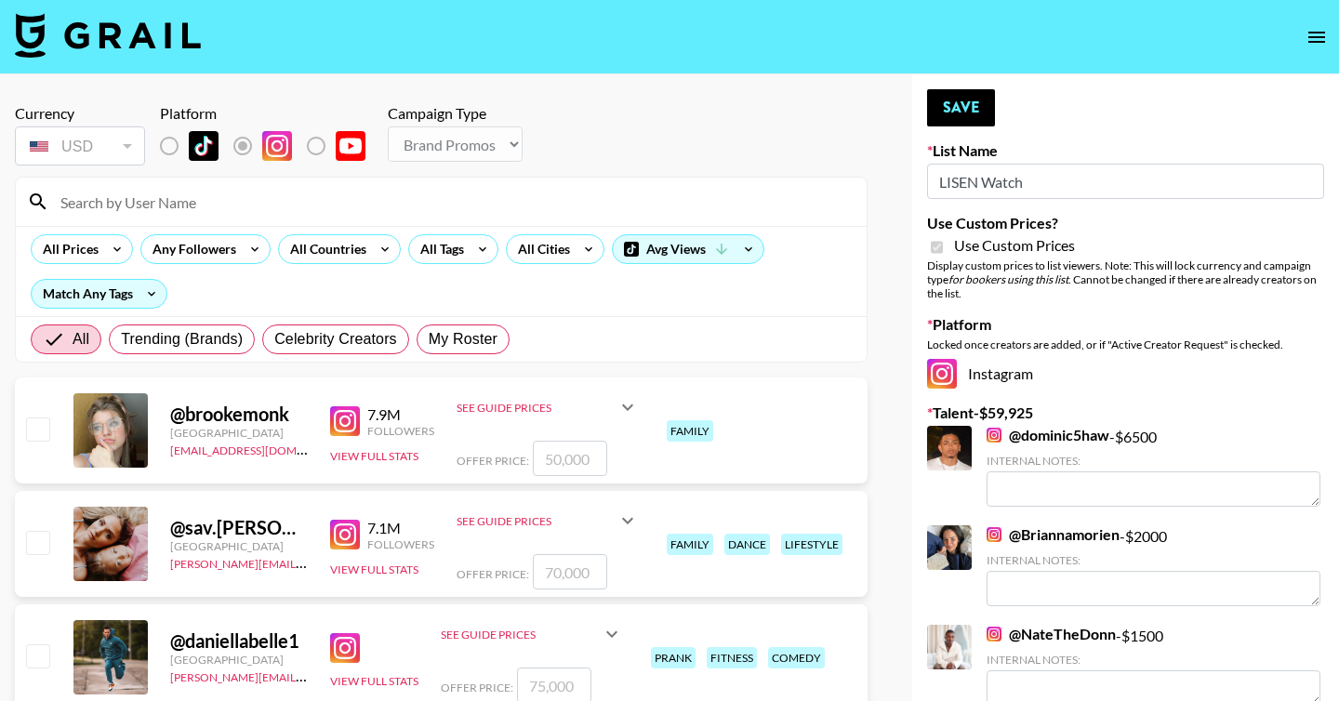
click at [231, 214] on input at bounding box center [452, 202] width 806 height 30
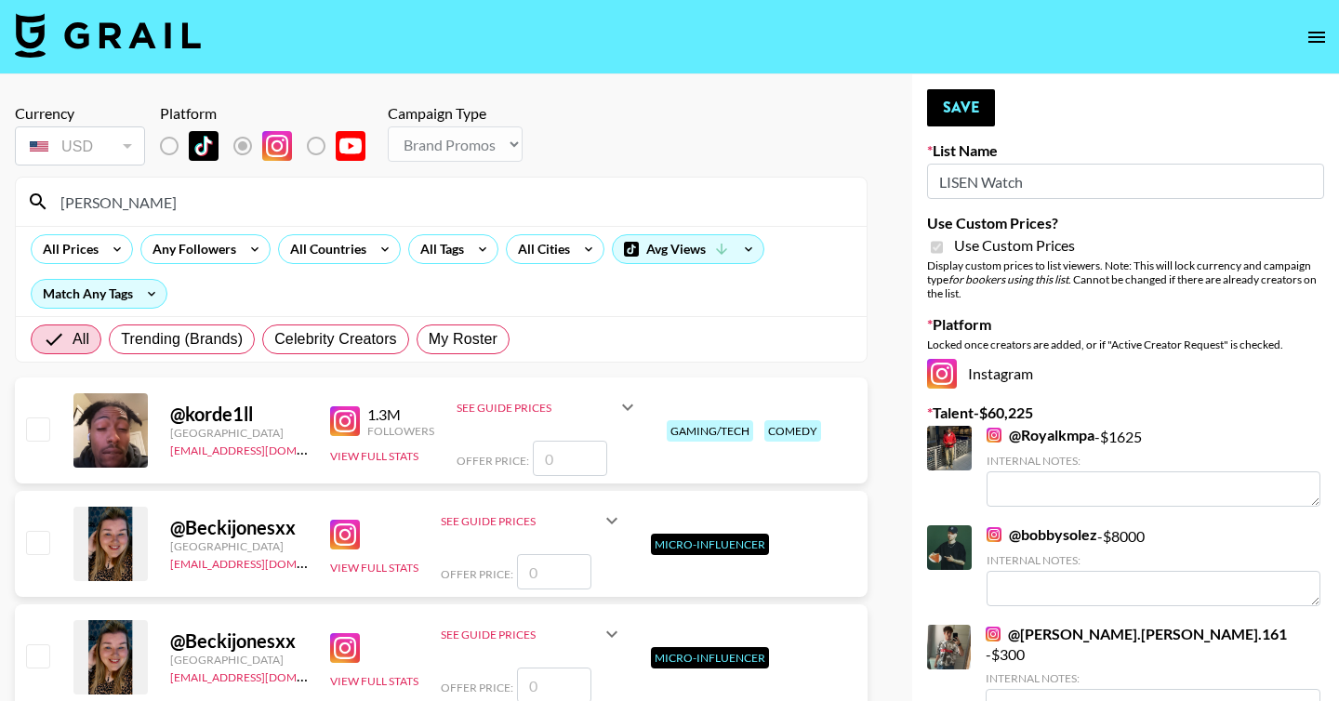
drag, startPoint x: 239, startPoint y: 214, endPoint x: 0, endPoint y: 176, distance: 242.0
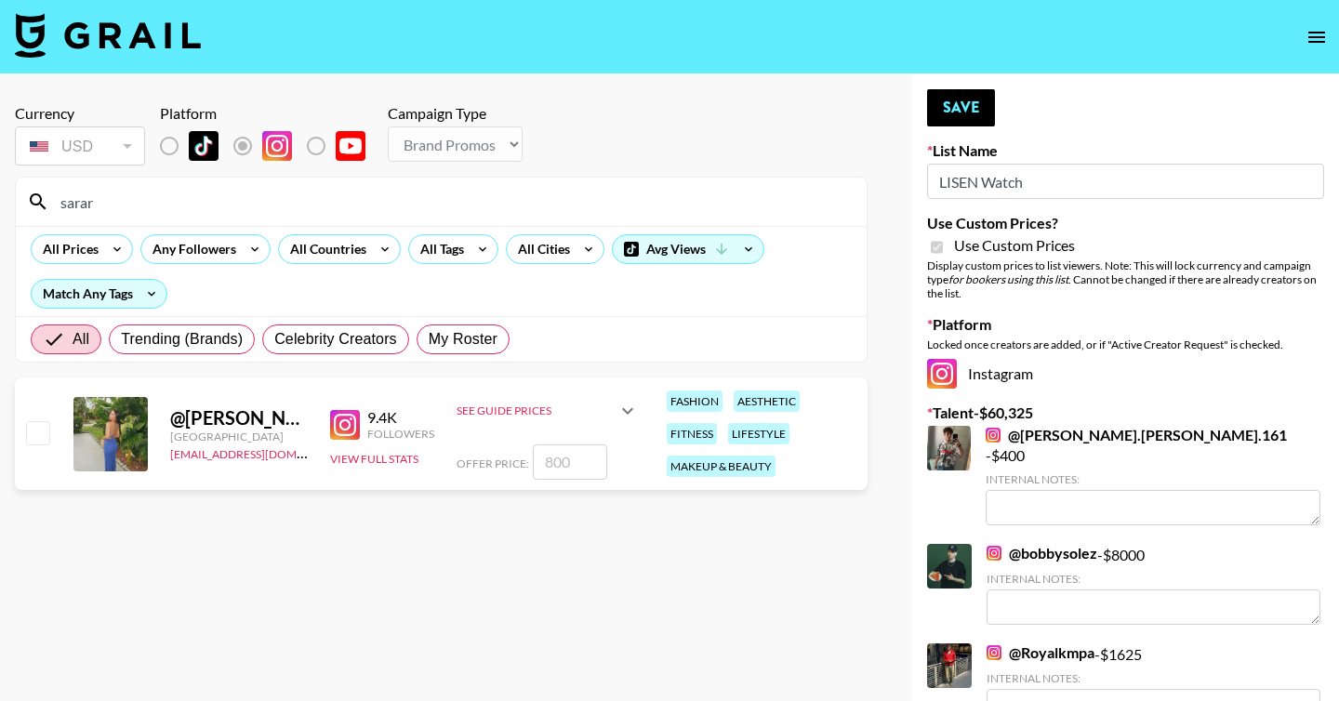
type input "sarar"
click at [33, 432] on input "checkbox" at bounding box center [37, 432] width 22 height 22
checkbox input "true"
type input "800"
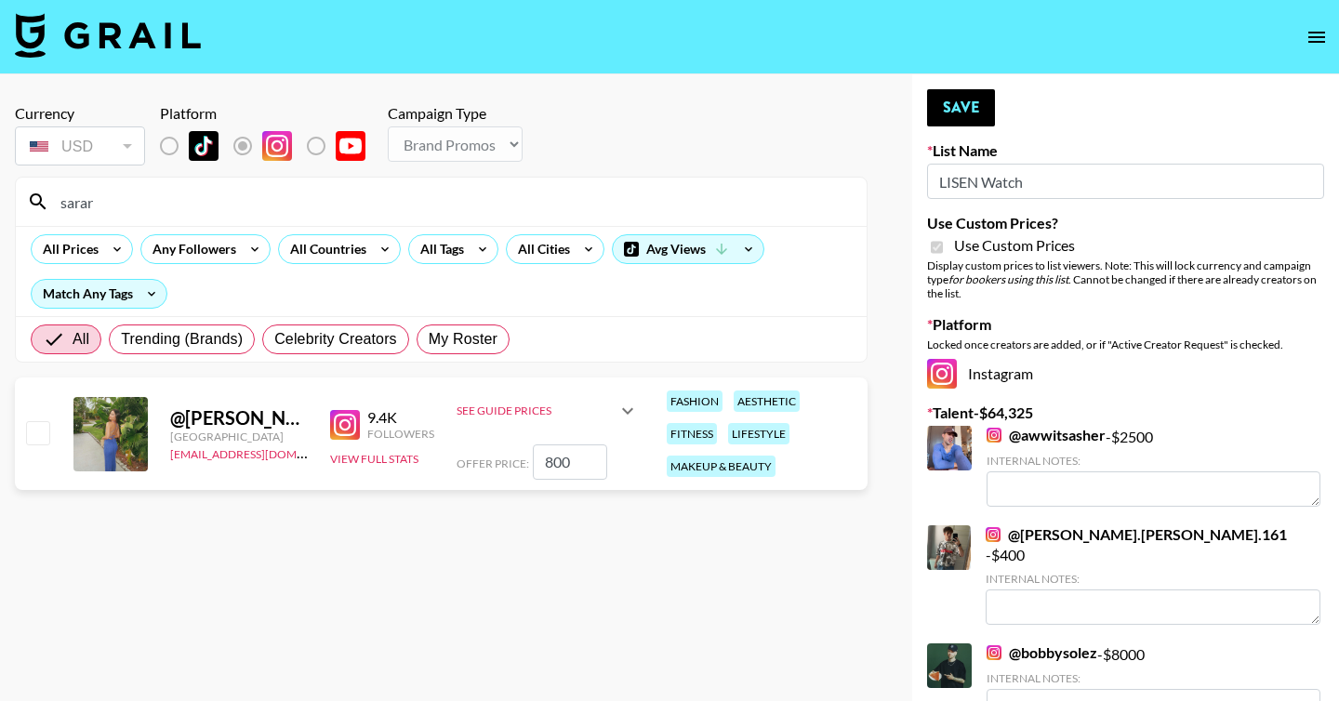
drag, startPoint x: 551, startPoint y: 462, endPoint x: 537, endPoint y: 462, distance: 14.9
click at [537, 462] on input "800" at bounding box center [570, 462] width 74 height 35
checkbox input "true"
type input "1000"
click at [975, 94] on button "Save" at bounding box center [961, 107] width 68 height 37
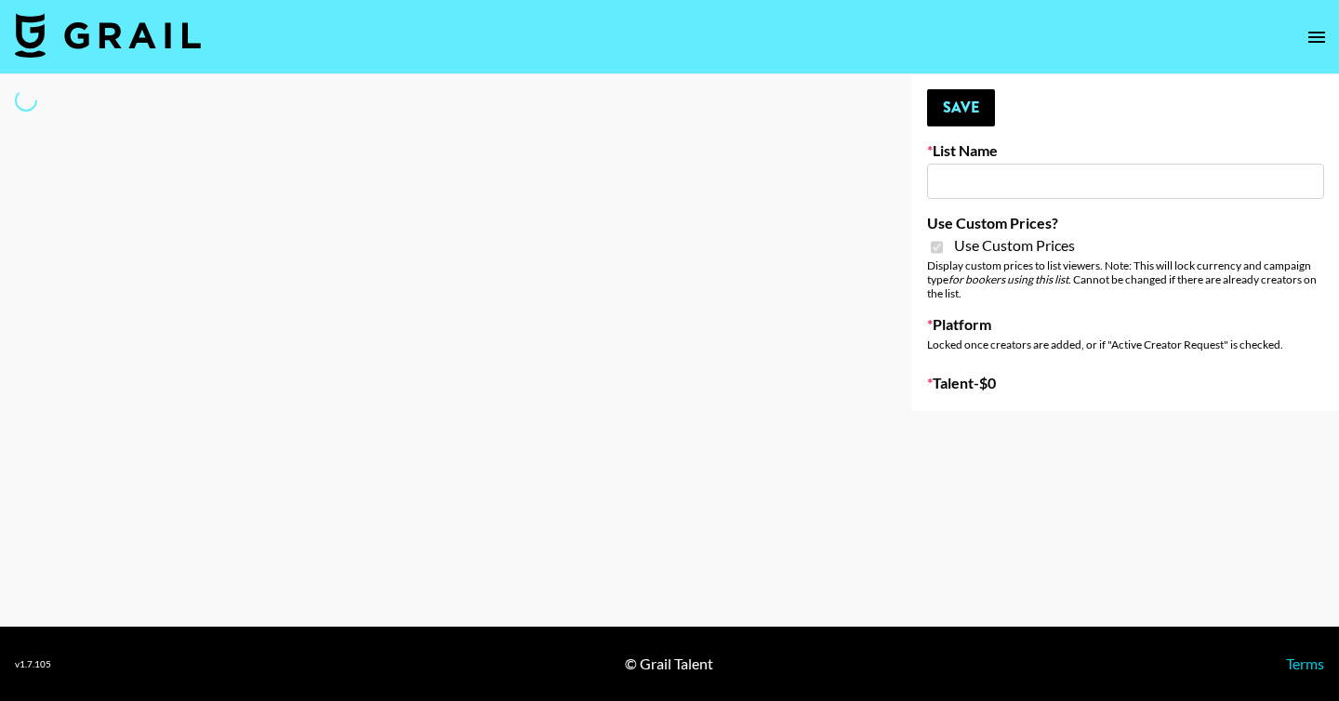
type input "Hetras"
checkbox input "true"
select select "Brand"
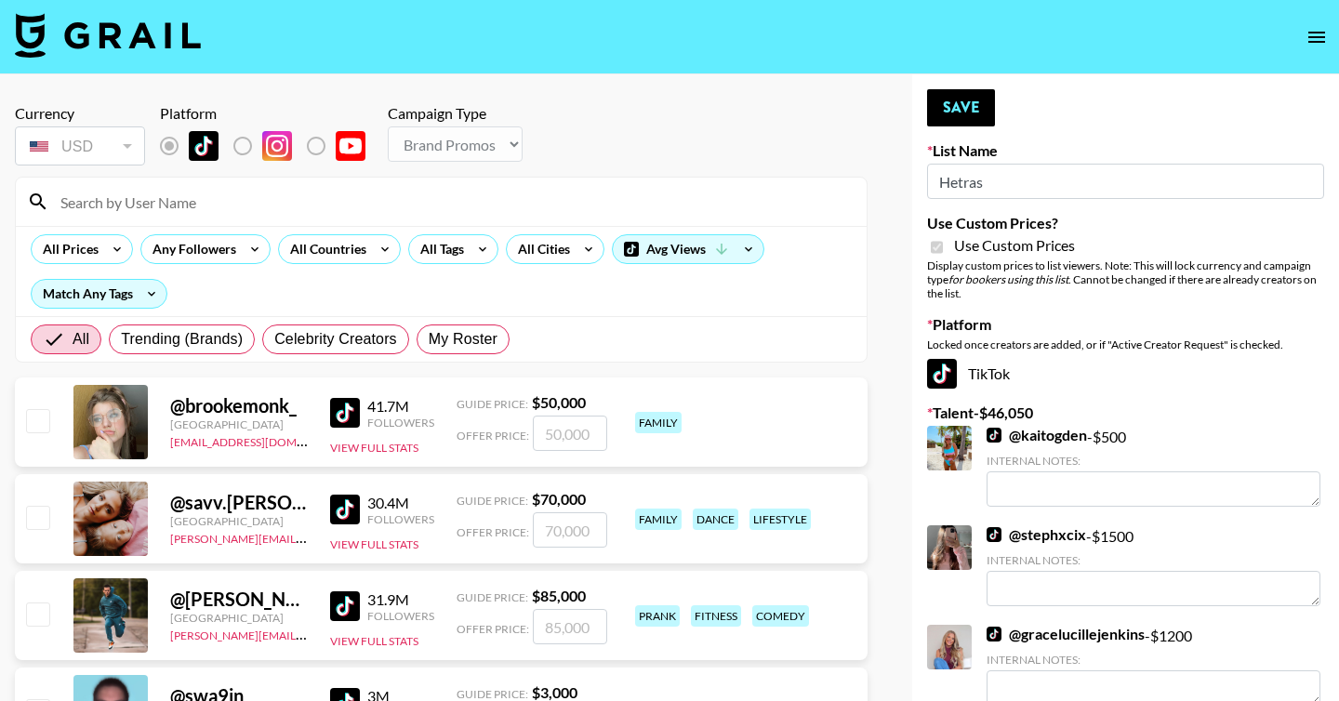
click at [222, 202] on input at bounding box center [452, 202] width 806 height 30
type input "sarar"
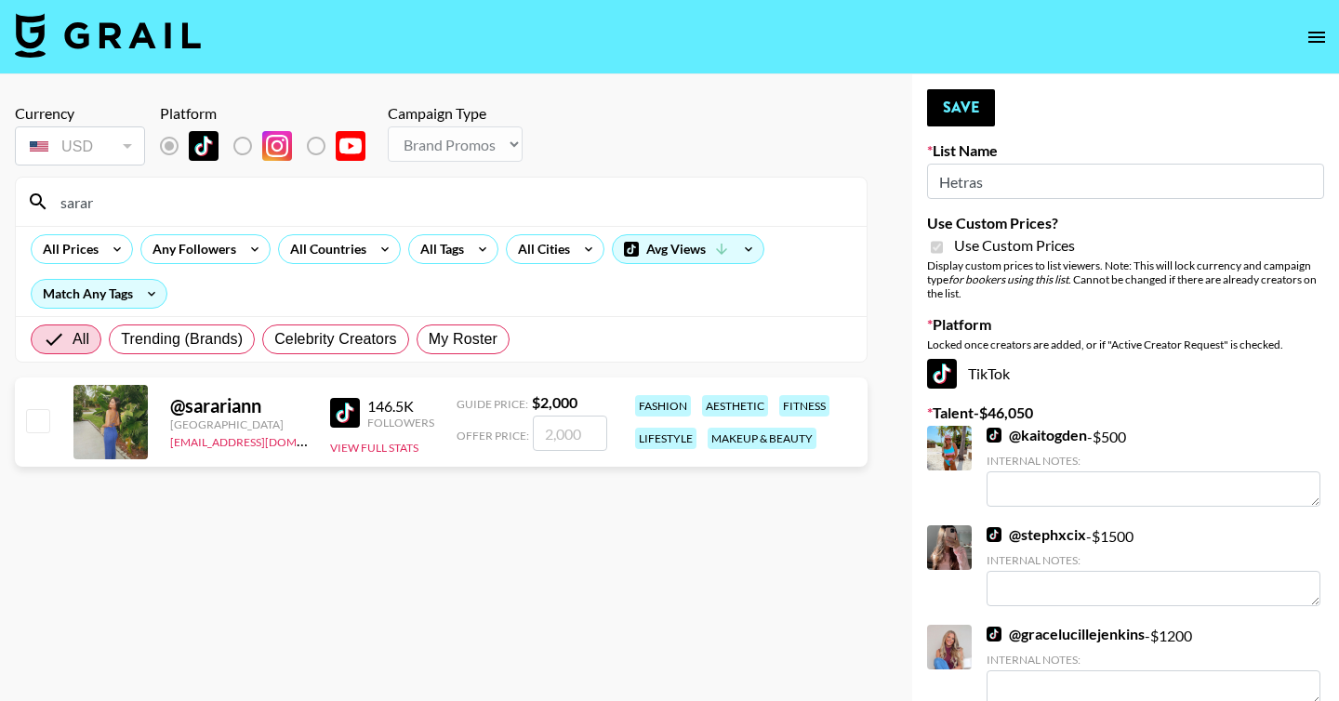
click at [42, 421] on input "checkbox" at bounding box center [37, 420] width 22 height 22
checkbox input "true"
type input "2000"
click at [956, 113] on button "Save" at bounding box center [961, 107] width 68 height 37
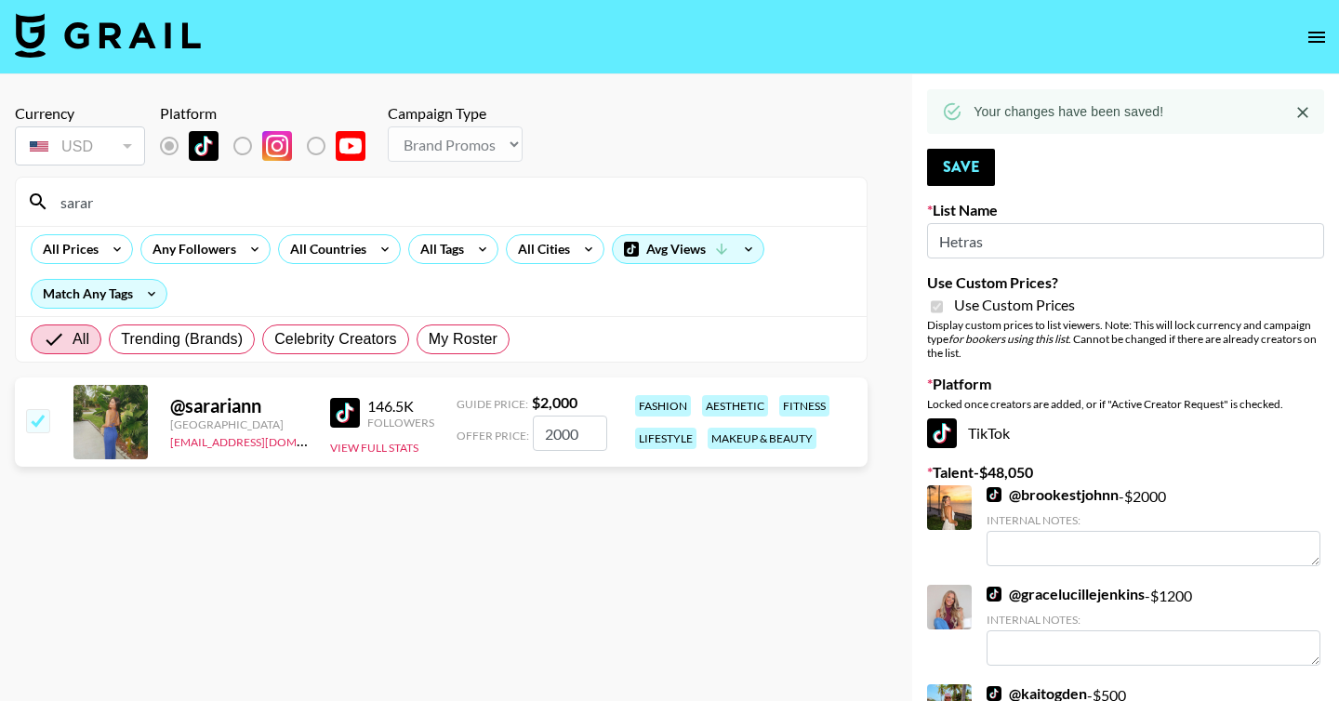
drag, startPoint x: 127, startPoint y: 201, endPoint x: 24, endPoint y: 200, distance: 103.2
click at [24, 200] on div "sarar" at bounding box center [441, 202] width 851 height 48
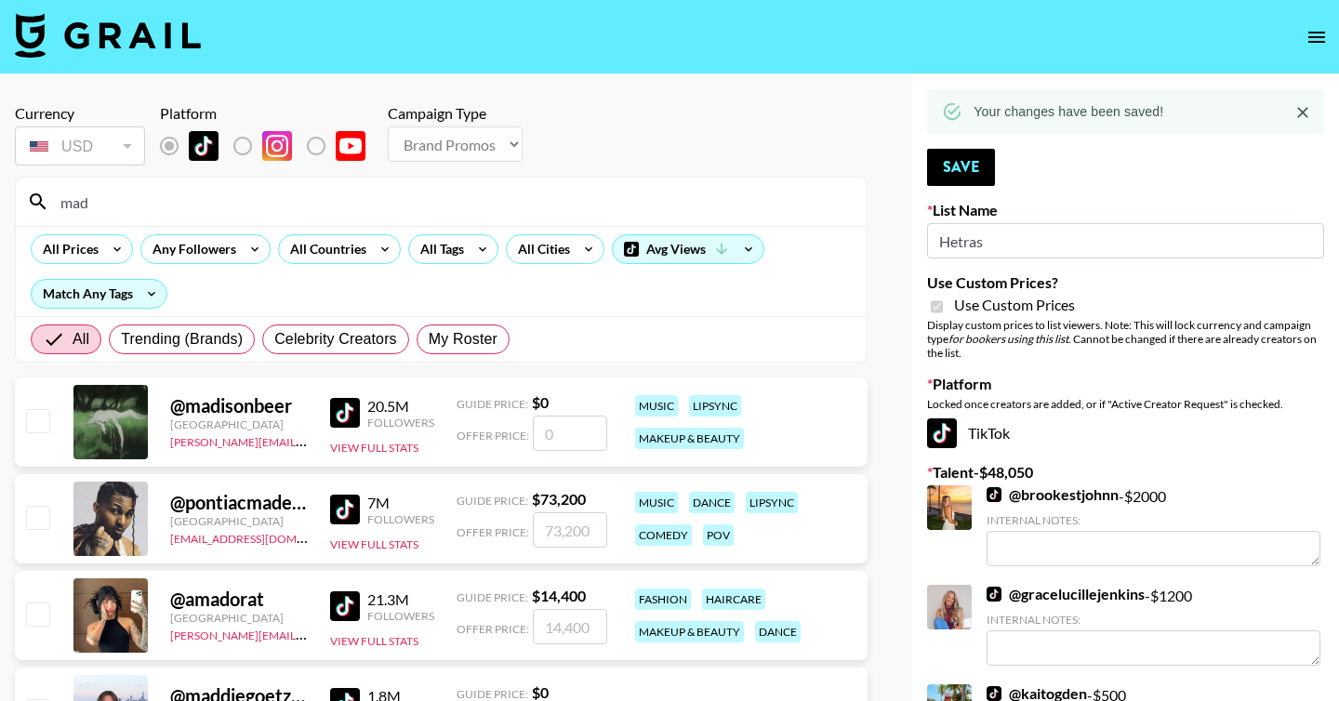
type input "madinoellle"
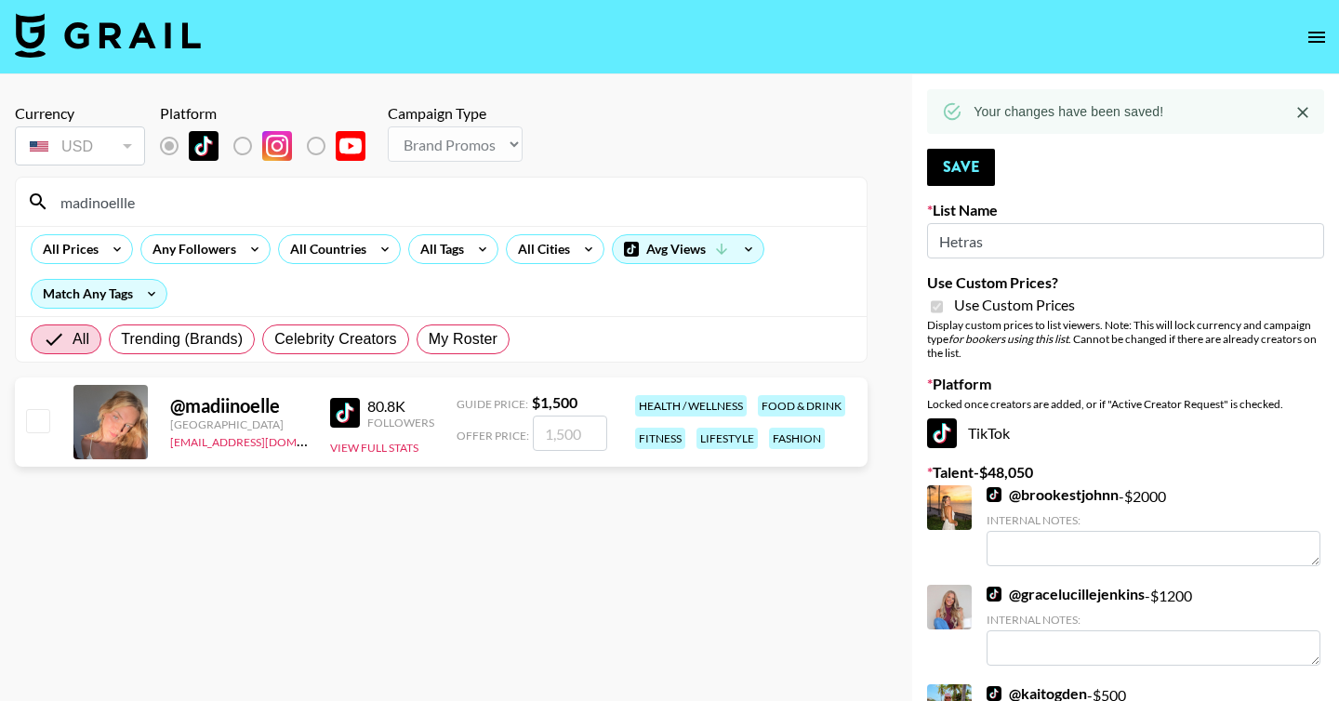
click at [44, 430] on input "checkbox" at bounding box center [37, 420] width 22 height 22
checkbox input "true"
type input "1500"
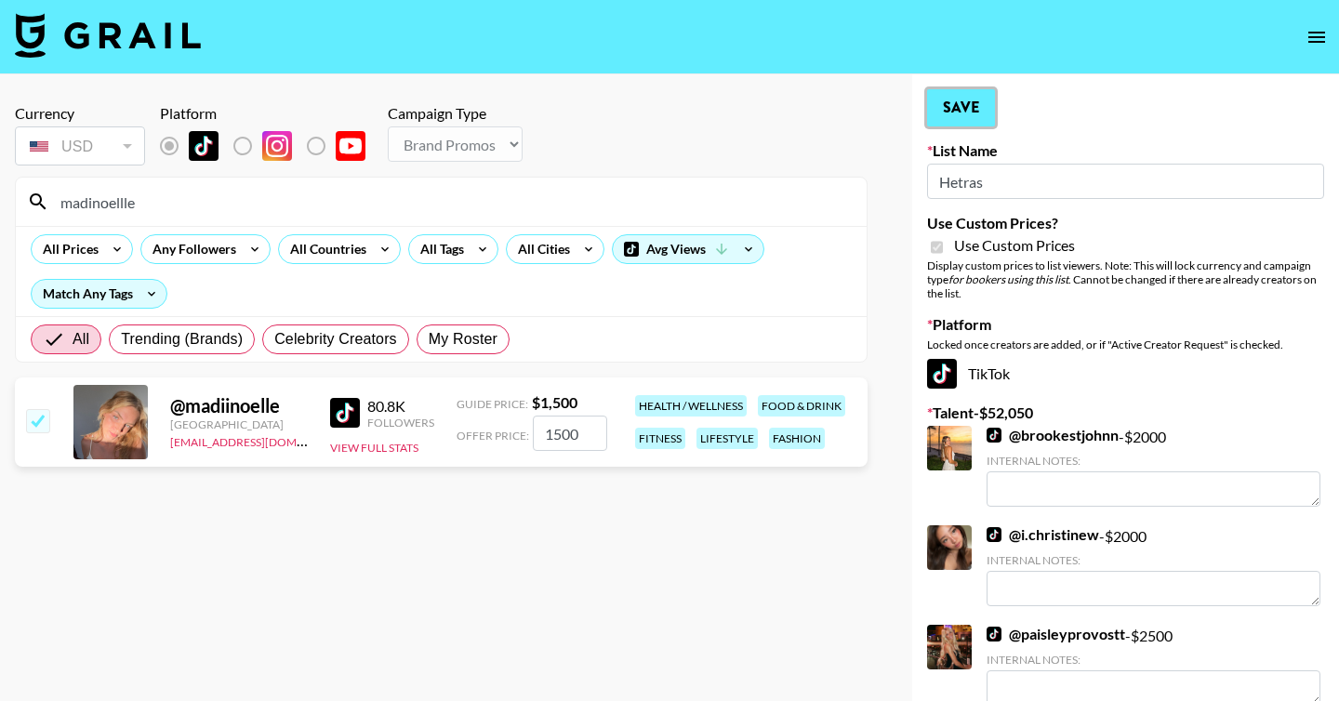
click at [963, 113] on button "Save" at bounding box center [961, 107] width 68 height 37
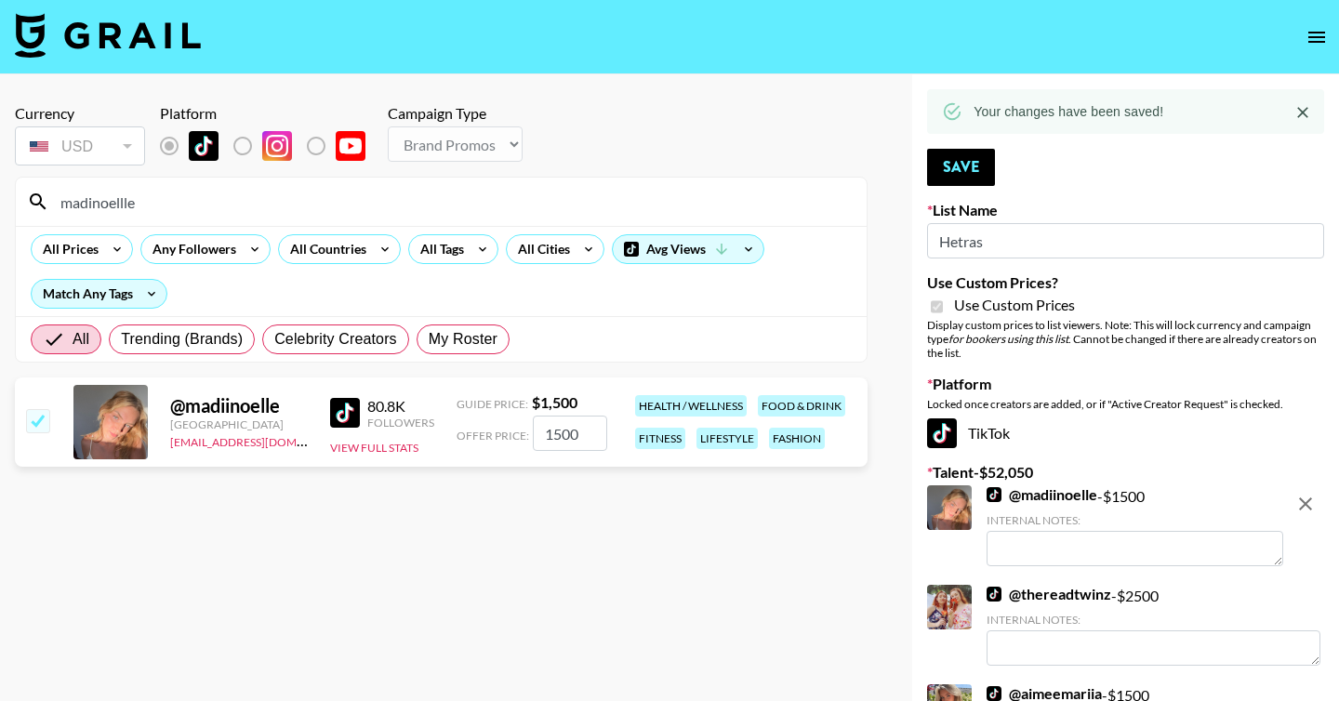
drag, startPoint x: 208, startPoint y: 202, endPoint x: 24, endPoint y: 202, distance: 184.1
click at [24, 202] on div "madinoellle" at bounding box center [441, 202] width 851 height 48
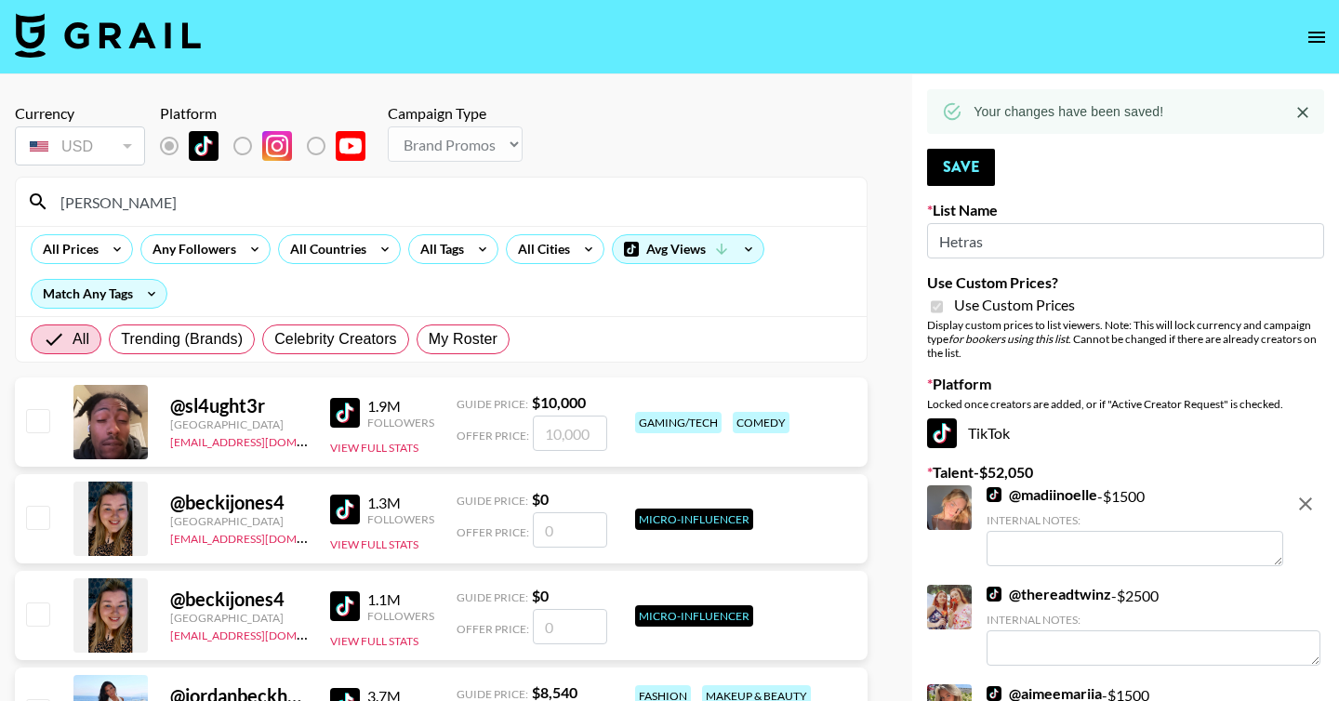
type input "[PERSON_NAME]"
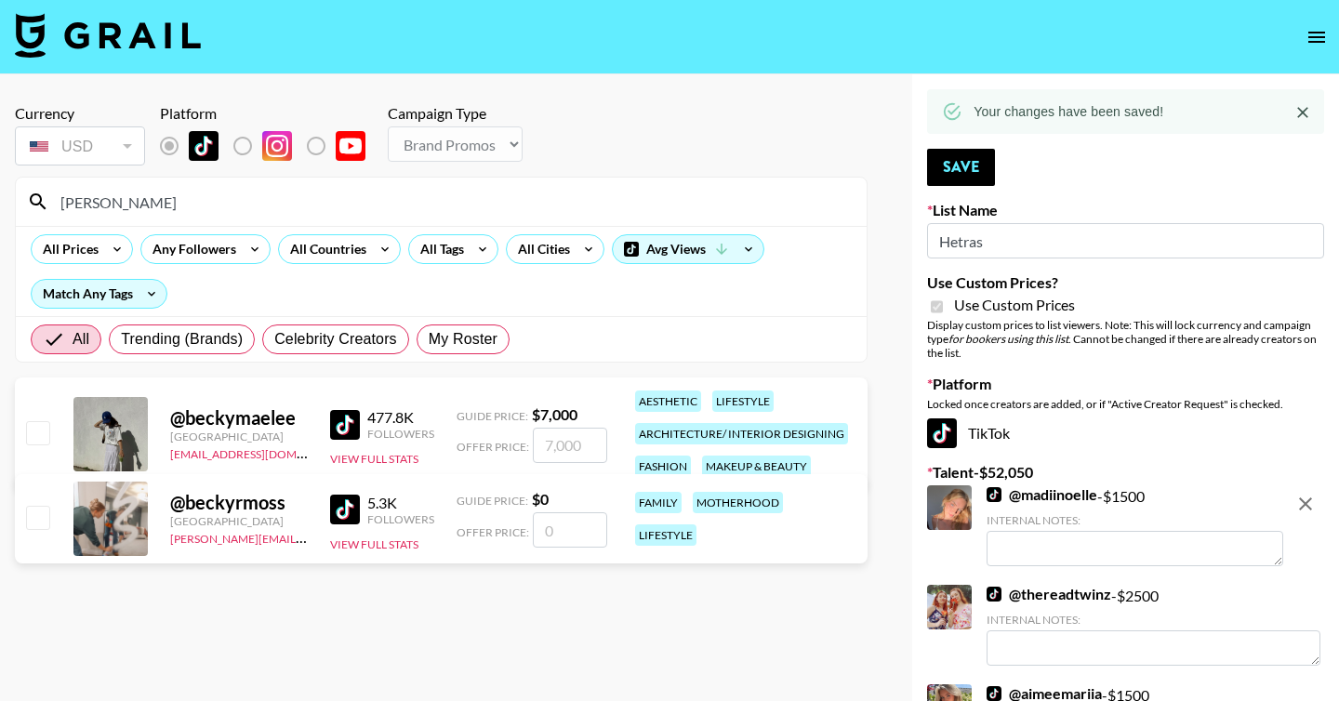
click at [40, 429] on input "checkbox" at bounding box center [37, 432] width 22 height 22
checkbox input "true"
type input "7000"
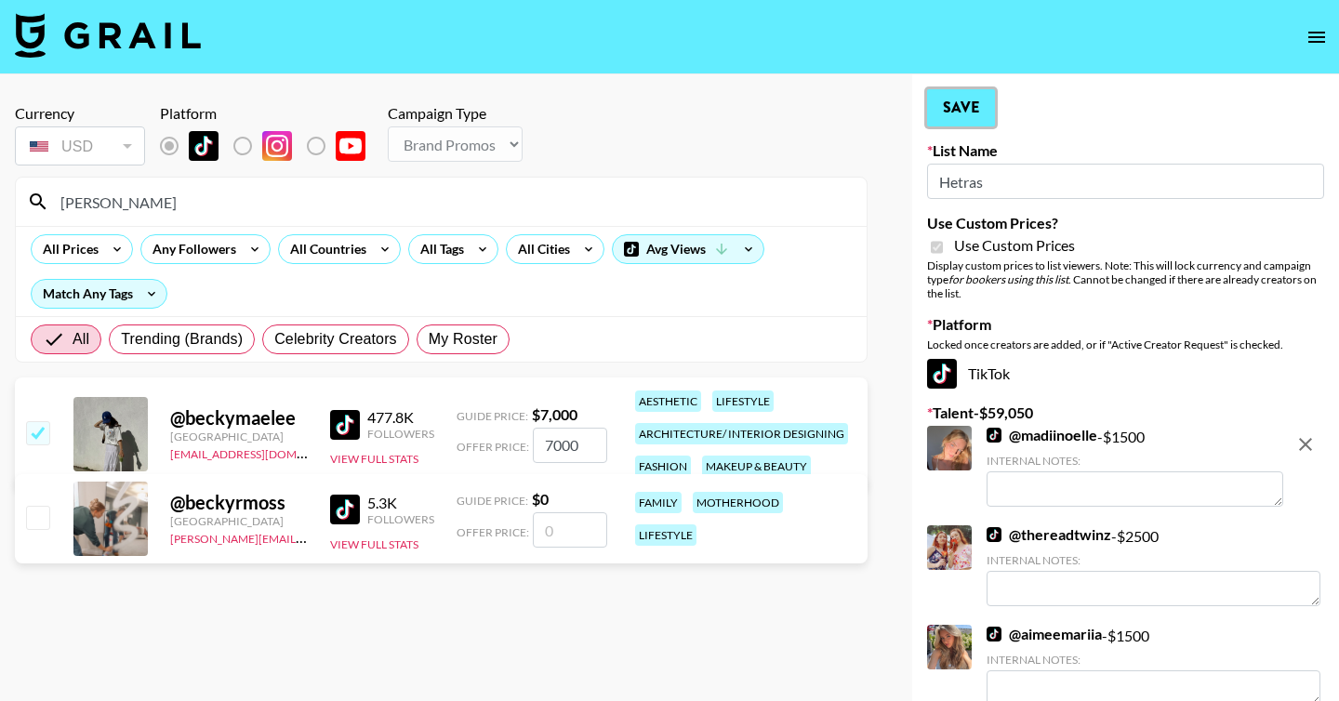
click at [950, 104] on button "Save" at bounding box center [961, 107] width 68 height 37
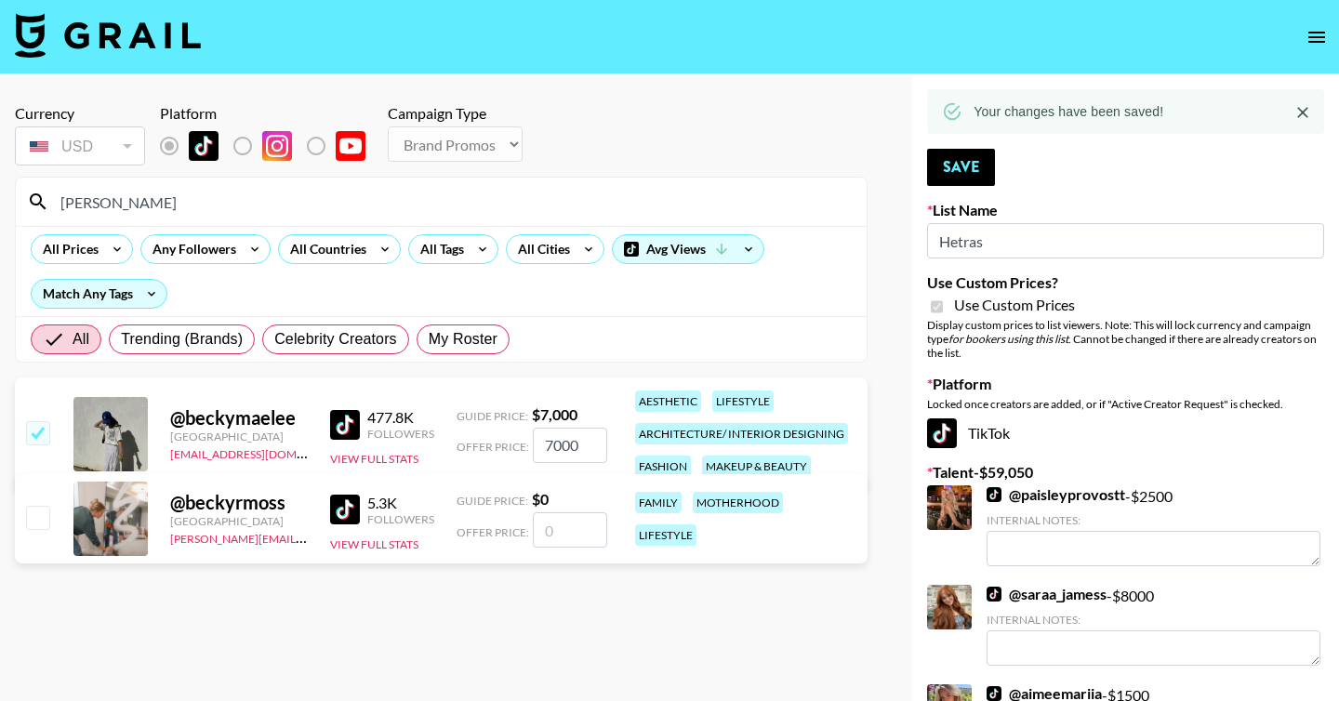
drag, startPoint x: 166, startPoint y: 202, endPoint x: 0, endPoint y: 185, distance: 166.4
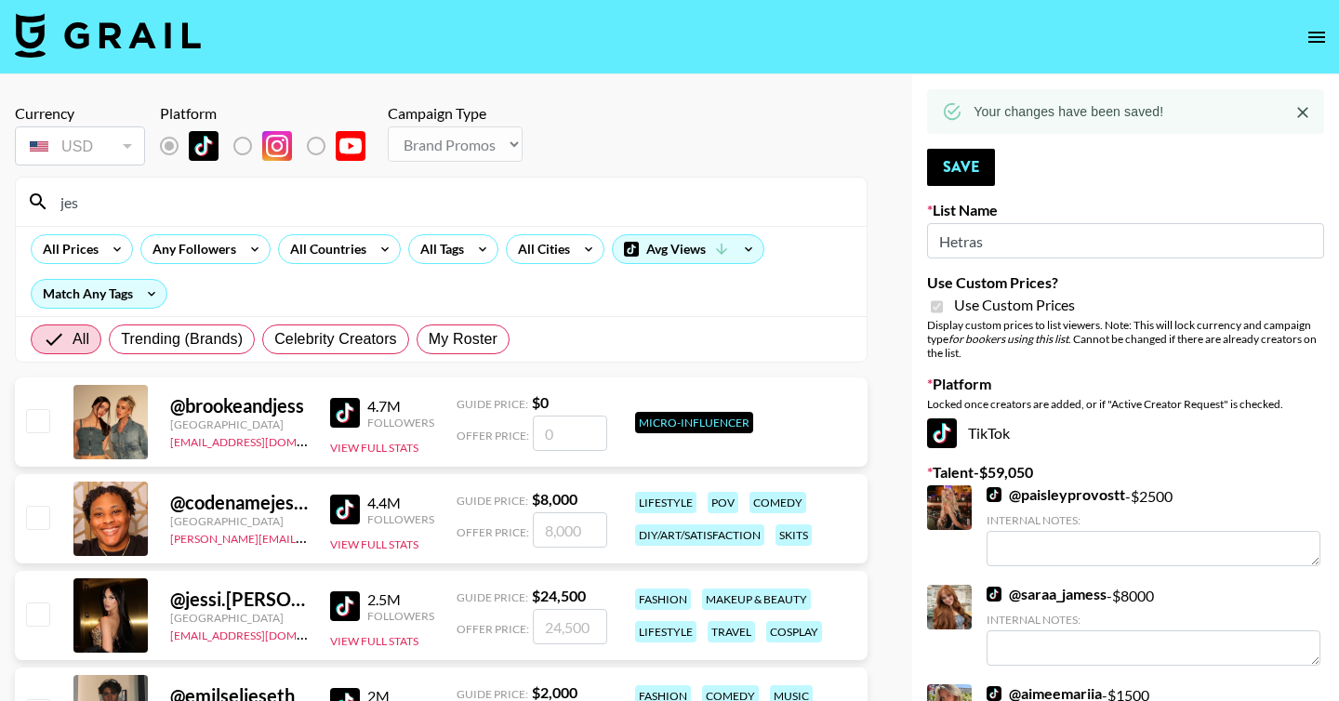
type input "Jessiekayy"
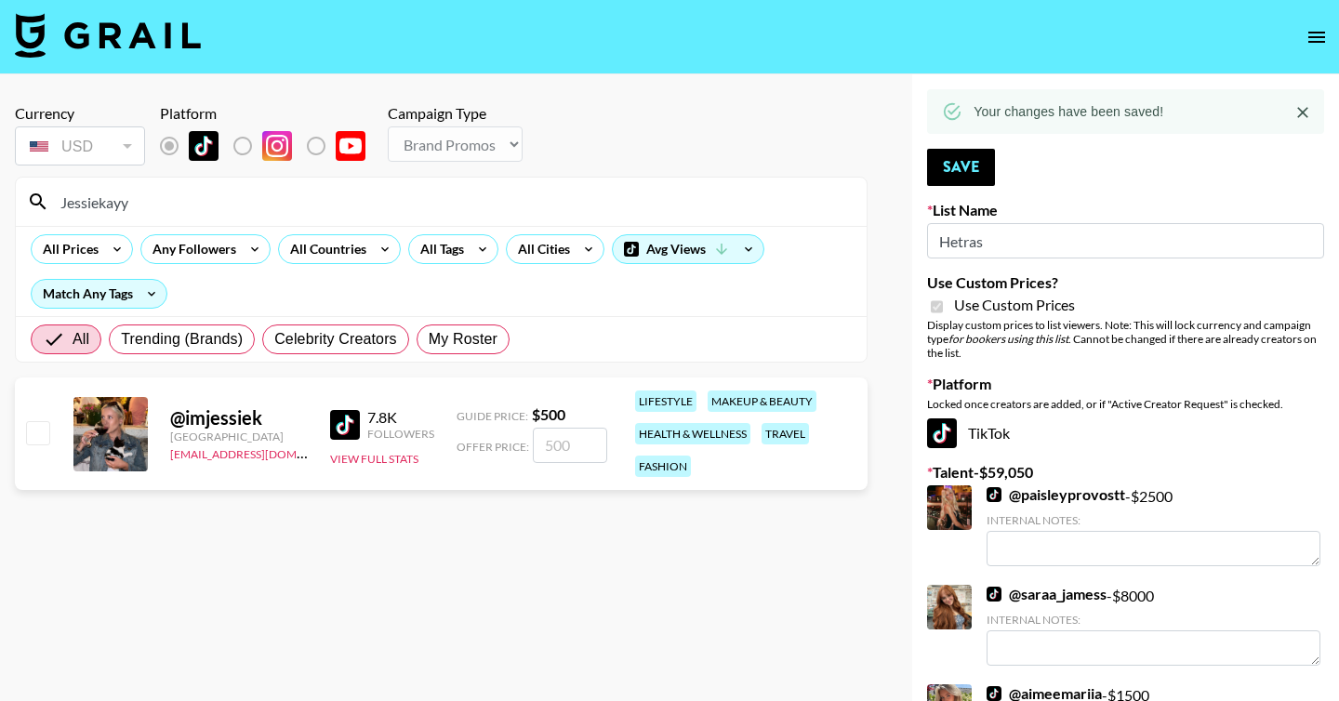
click at [38, 435] on input "checkbox" at bounding box center [37, 432] width 22 height 22
checkbox input "true"
type input "500"
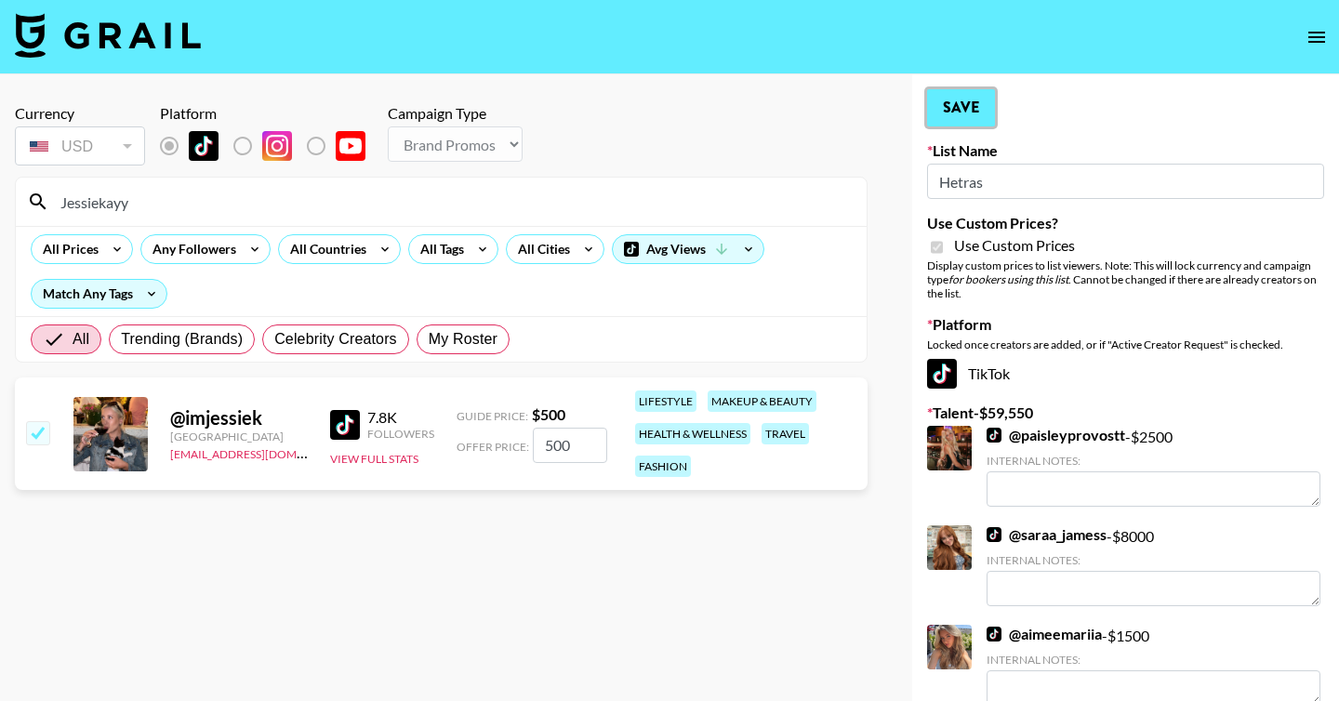
click at [955, 112] on button "Save" at bounding box center [961, 107] width 68 height 37
